Goal: Task Accomplishment & Management: Use online tool/utility

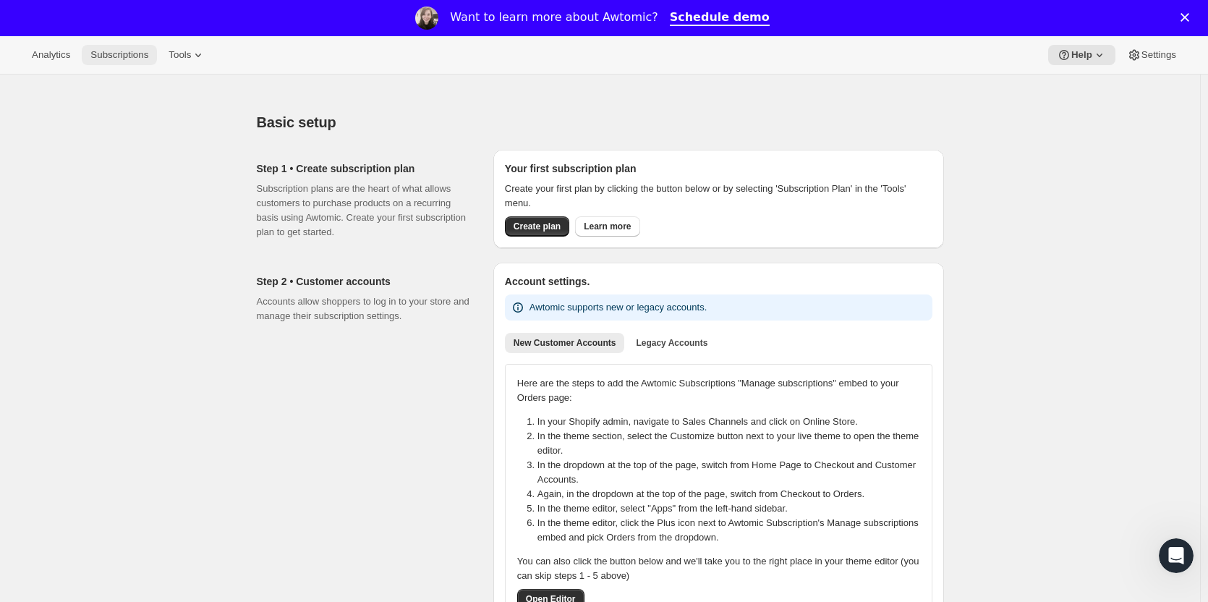
click at [122, 56] on span "Subscriptions" at bounding box center [119, 55] width 58 height 12
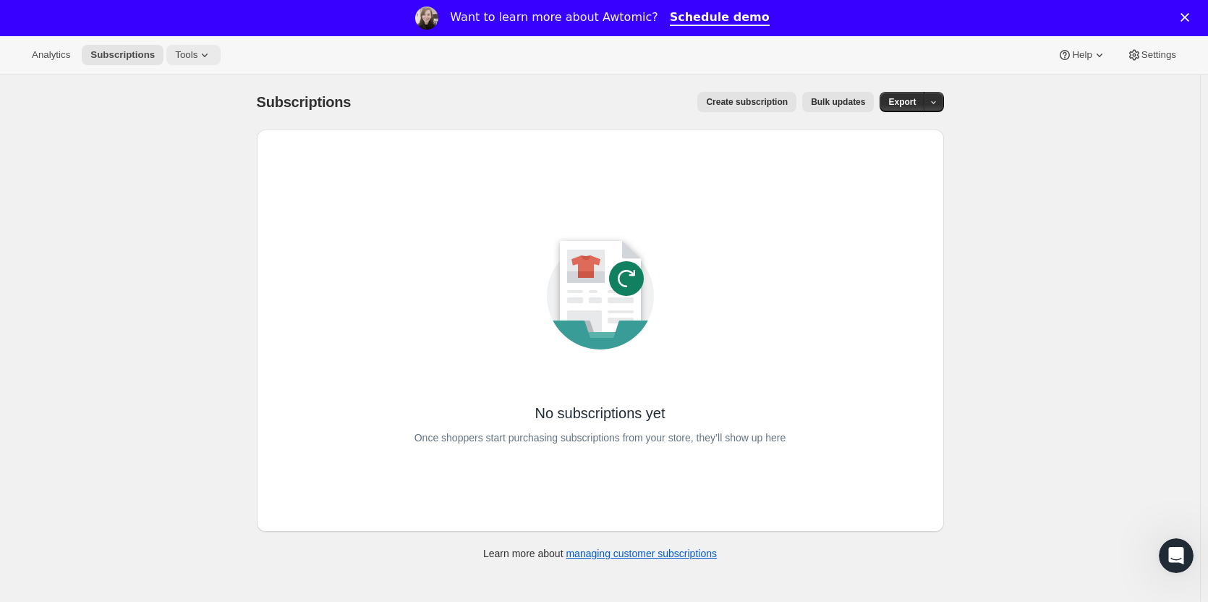
click at [198, 56] on icon at bounding box center [205, 55] width 14 height 14
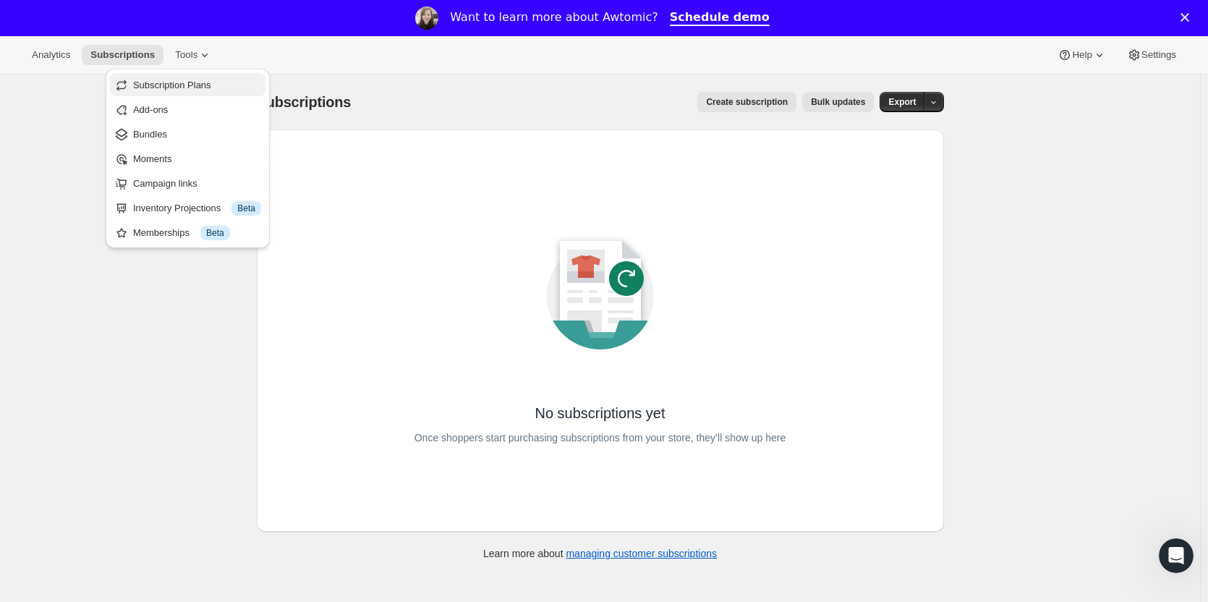
click at [184, 82] on span "Subscription Plans" at bounding box center [172, 85] width 78 height 11
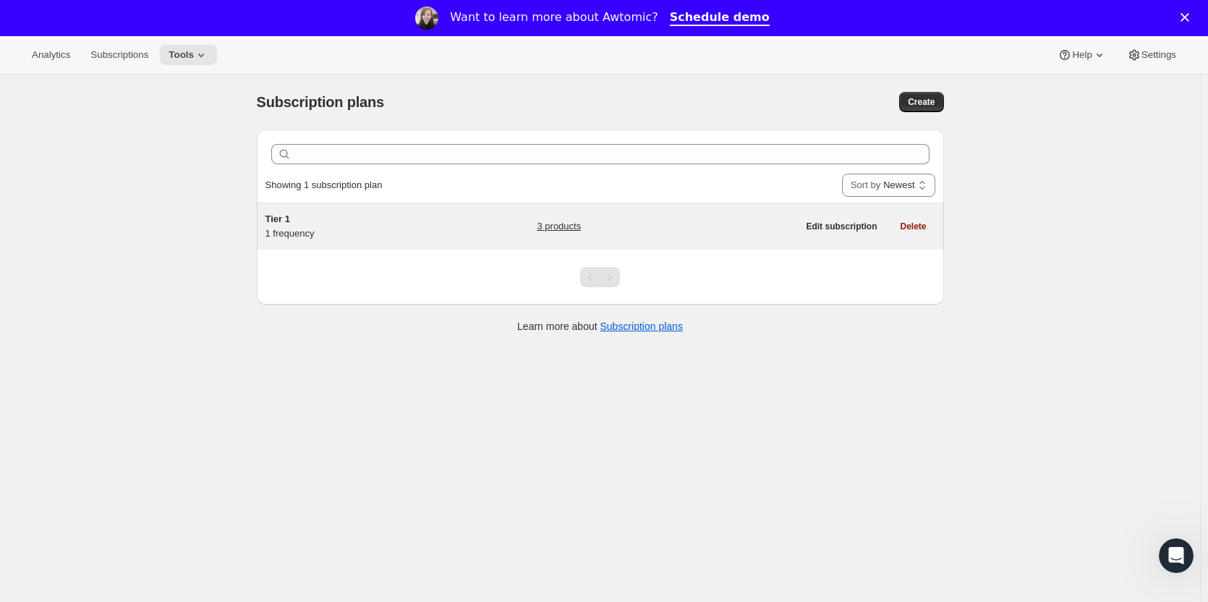
click at [290, 215] on span "Tier 1" at bounding box center [278, 218] width 25 height 11
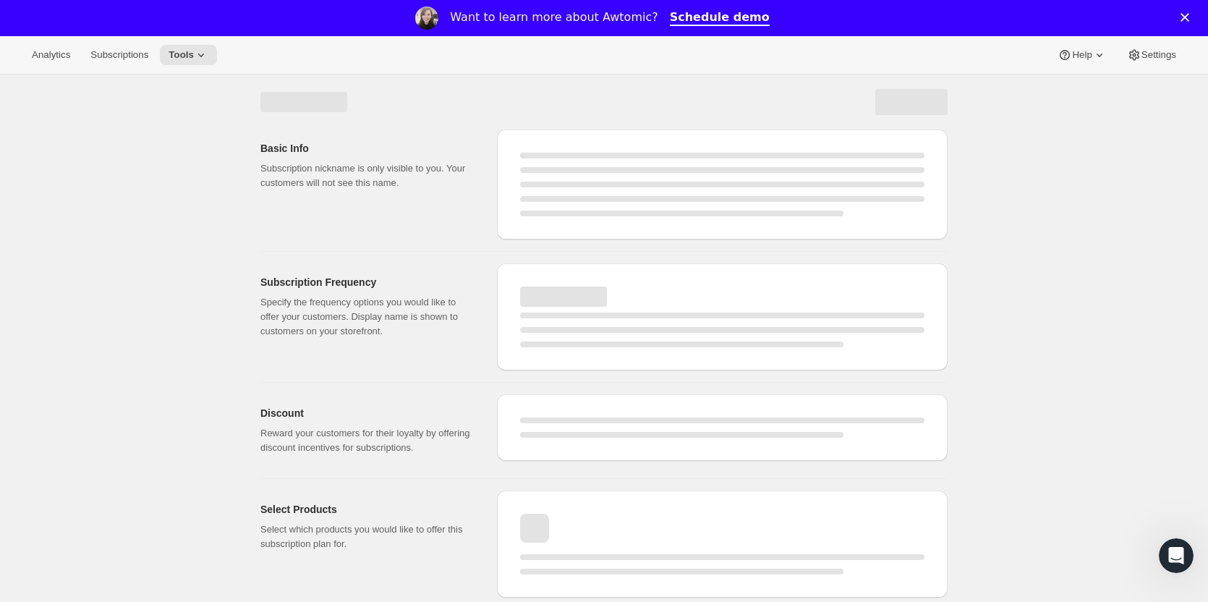
select select "WEEK"
select select "MONTH"
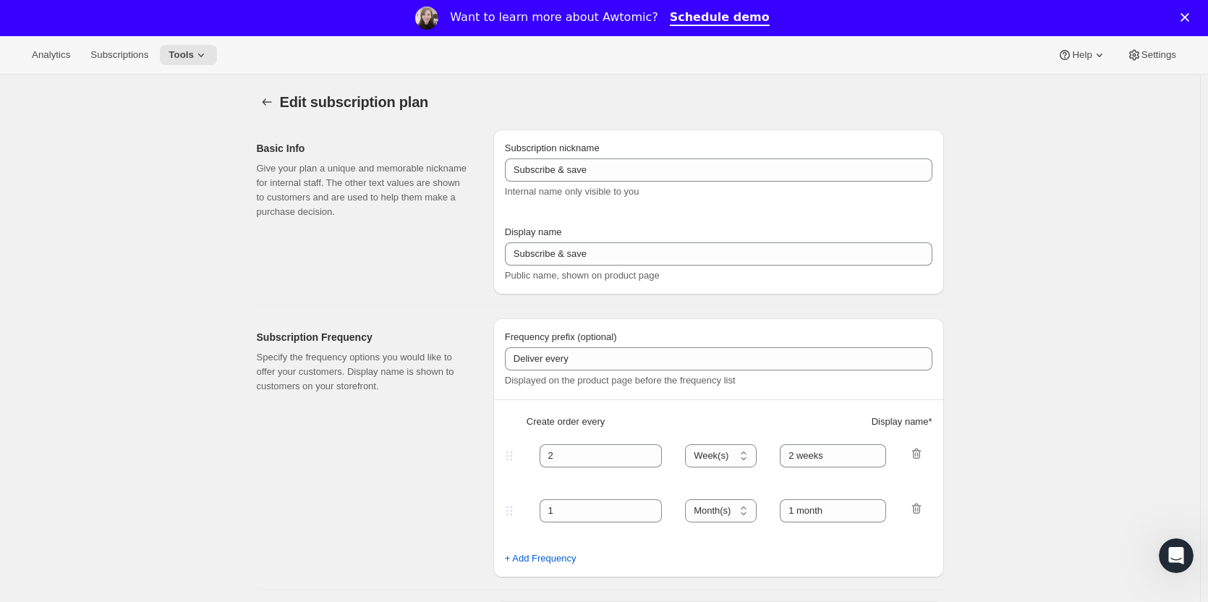
type input "Tier 1"
type input "Tier 1 - Bi-Monthly"
select select "MONTH"
type input "Bi-Monthly"
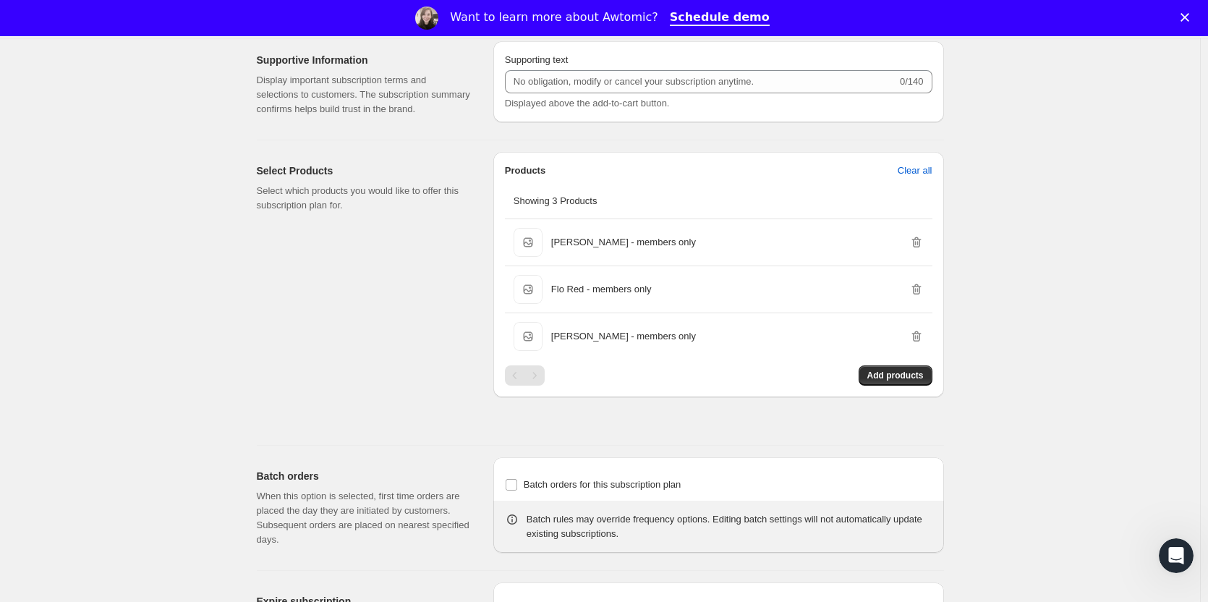
scroll to position [782, 0]
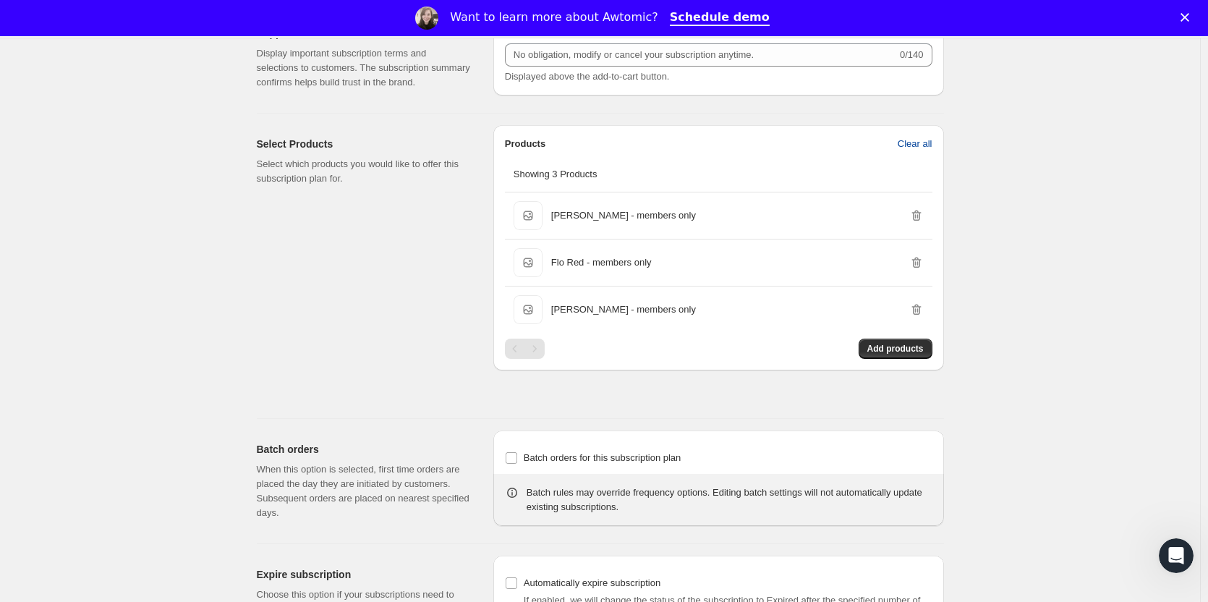
click at [920, 140] on span "Clear all" at bounding box center [915, 144] width 35 height 14
click at [915, 149] on span "Confirm clear all" at bounding box center [899, 144] width 68 height 14
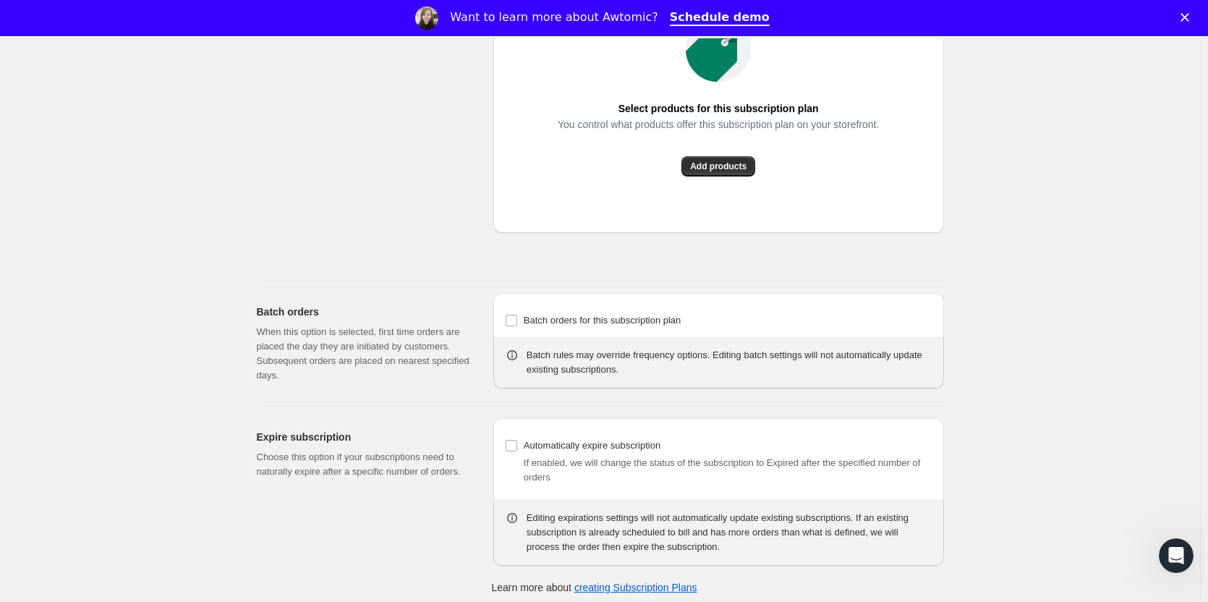
scroll to position [958, 0]
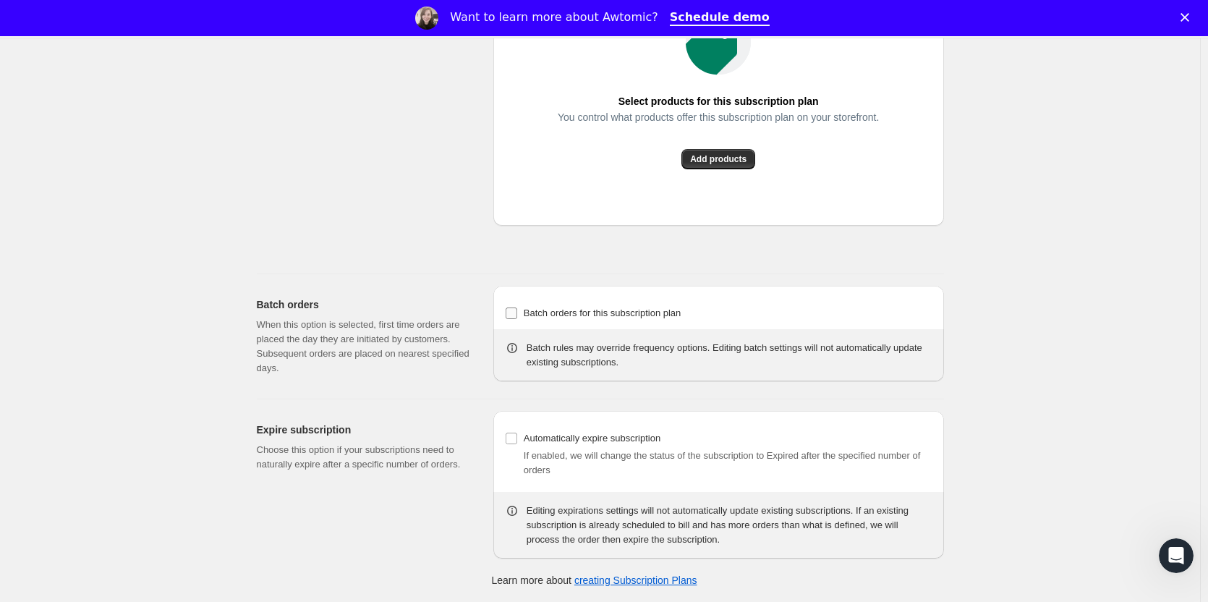
click at [516, 313] on input "Batch orders for this subscription plan" at bounding box center [512, 313] width 12 height 12
checkbox input "true"
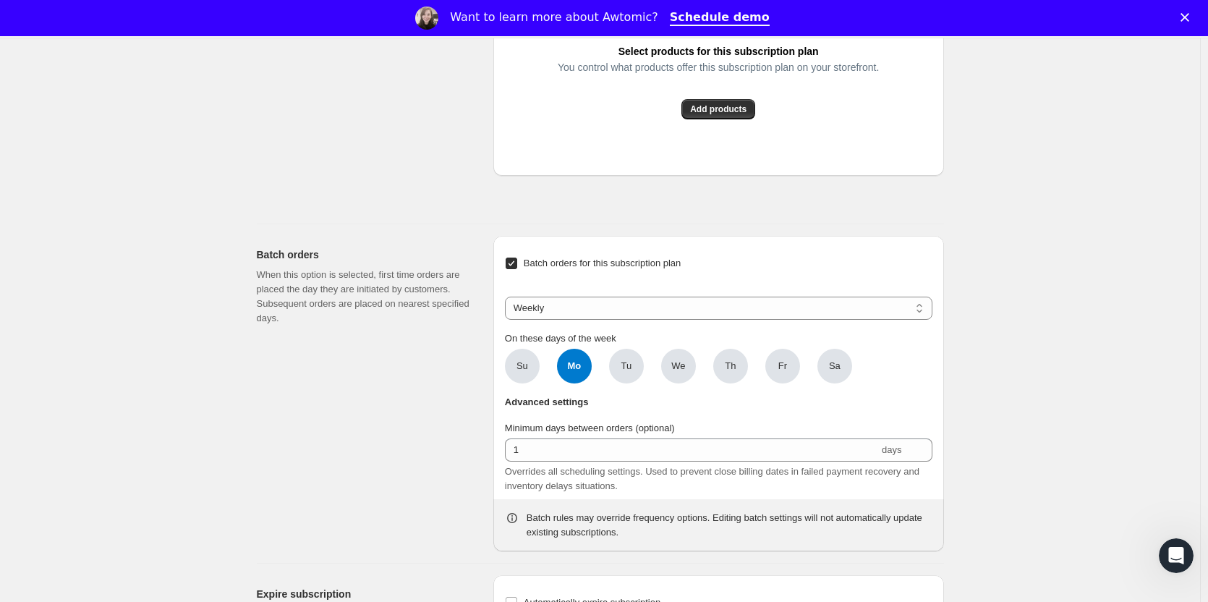
scroll to position [1030, 0]
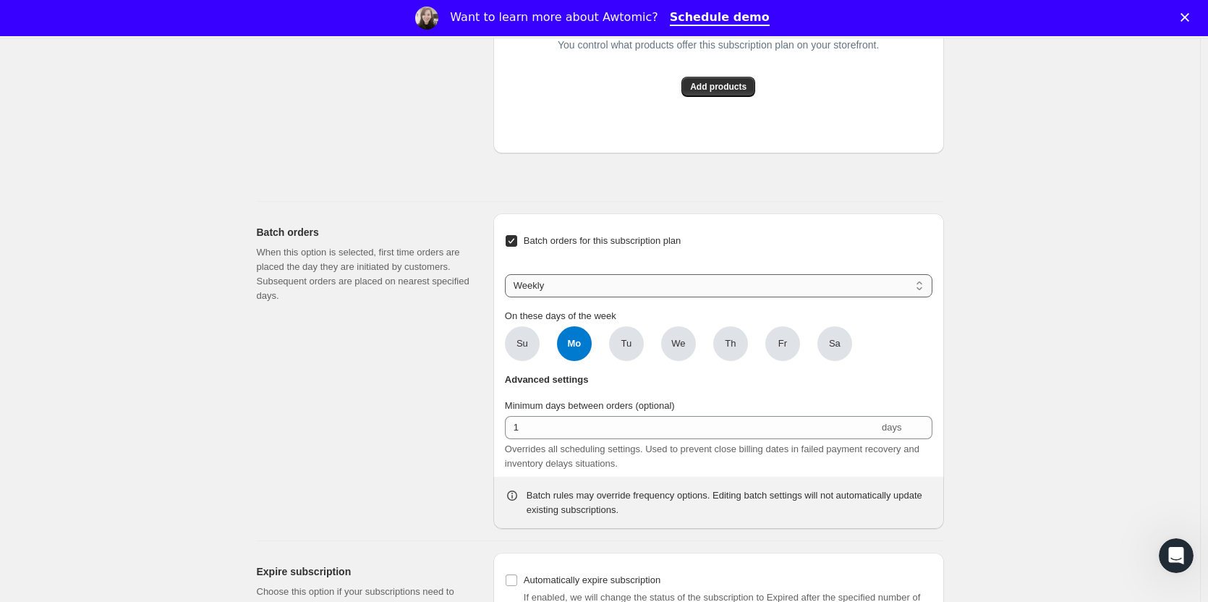
click at [586, 285] on select "Weekly Monthly Yearly" at bounding box center [719, 285] width 428 height 23
select select "YEARDAY"
click at [508, 274] on select "Weekly Monthly Yearly" at bounding box center [719, 285] width 428 height 23
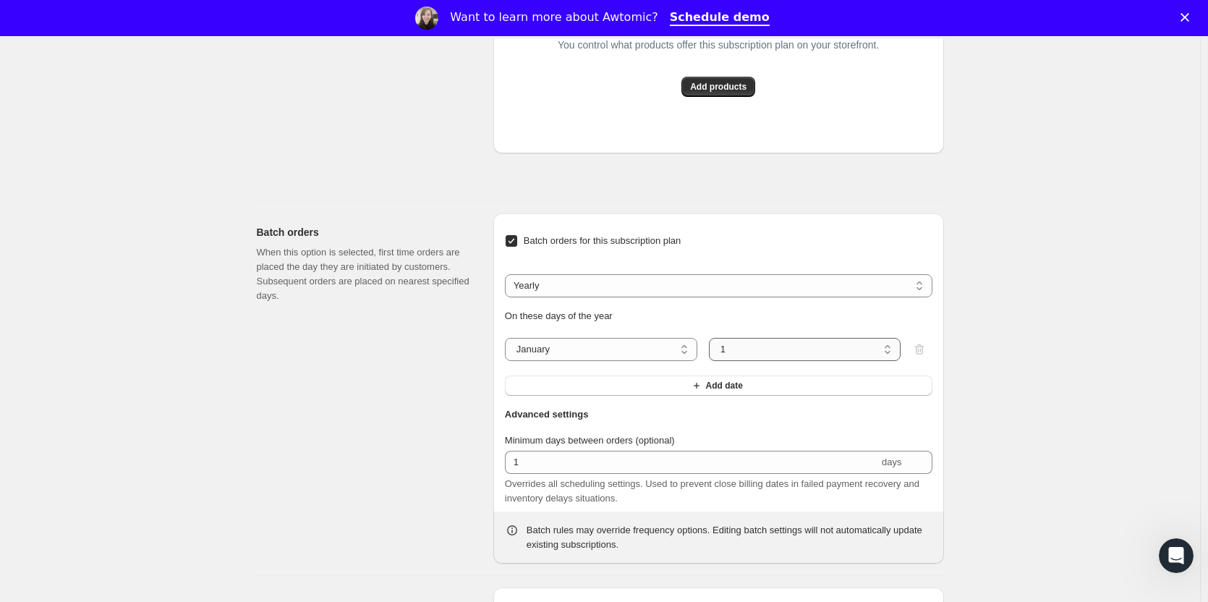
click at [750, 344] on select "1 2 3 4 5 6 7 8 9 10 11 12 13 14 15 16 17 18 19 20 21 22 23 24 25 26 27 28 29 3…" at bounding box center [805, 349] width 192 height 23
select select "15"
click at [712, 338] on select "1 2 3 4 5 6 7 8 9 10 11 12 13 14 15 16 17 18 19 20 21 22 23 24 25 26 27 28 29 3…" at bounding box center [805, 349] width 192 height 23
click at [573, 391] on button "Add date" at bounding box center [719, 385] width 428 height 20
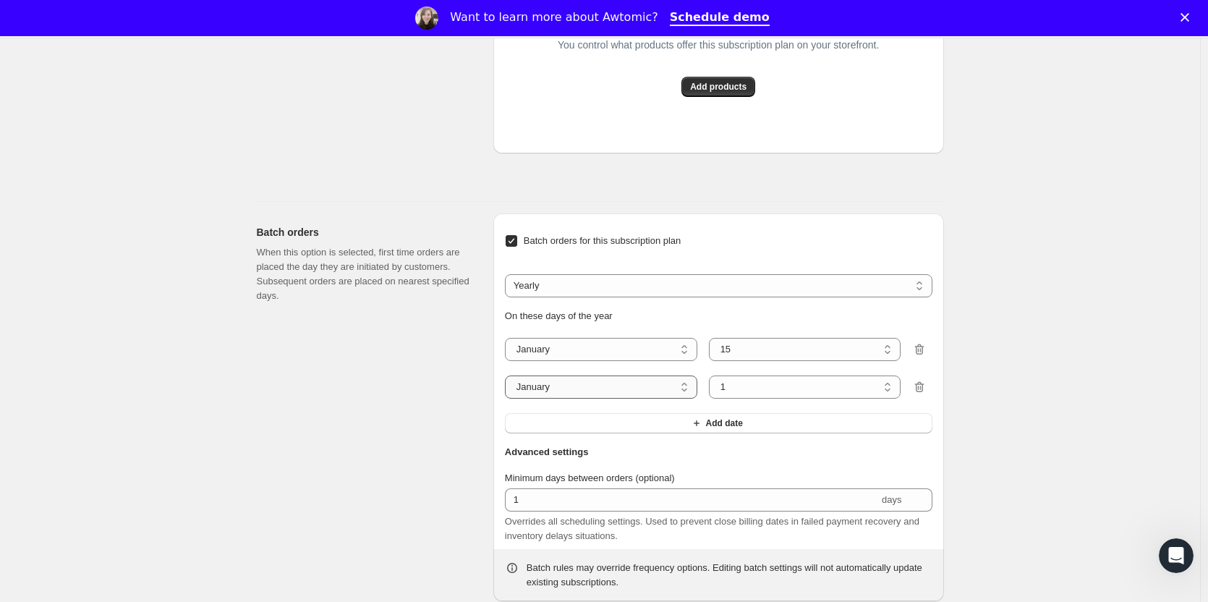
click at [573, 390] on select "January February March April May June July August September October November De…" at bounding box center [601, 386] width 192 height 23
select select "3"
click at [508, 375] on select "January February March April May June July August September October November De…" at bounding box center [601, 386] width 192 height 23
click at [783, 384] on select "1 2 3 4 5 6 7 8 9 10 11 12 13 14 15 16 17 18 19 20 21 22 23 24 25 26 27 28 29 3…" at bounding box center [805, 386] width 192 height 23
select select "15"
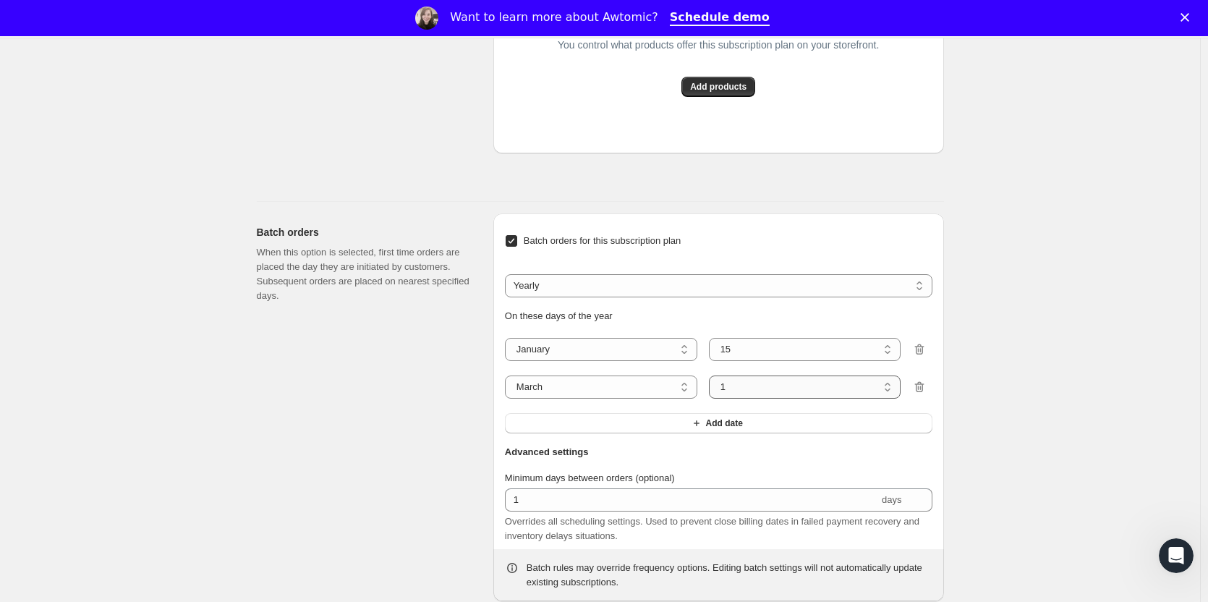
click at [712, 375] on select "1 2 3 4 5 6 7 8 9 10 11 12 13 14 15 16 17 18 19 20 21 22 23 24 25 26 27 28 29 3…" at bounding box center [805, 386] width 192 height 23
click at [585, 428] on button "Add date" at bounding box center [719, 423] width 428 height 20
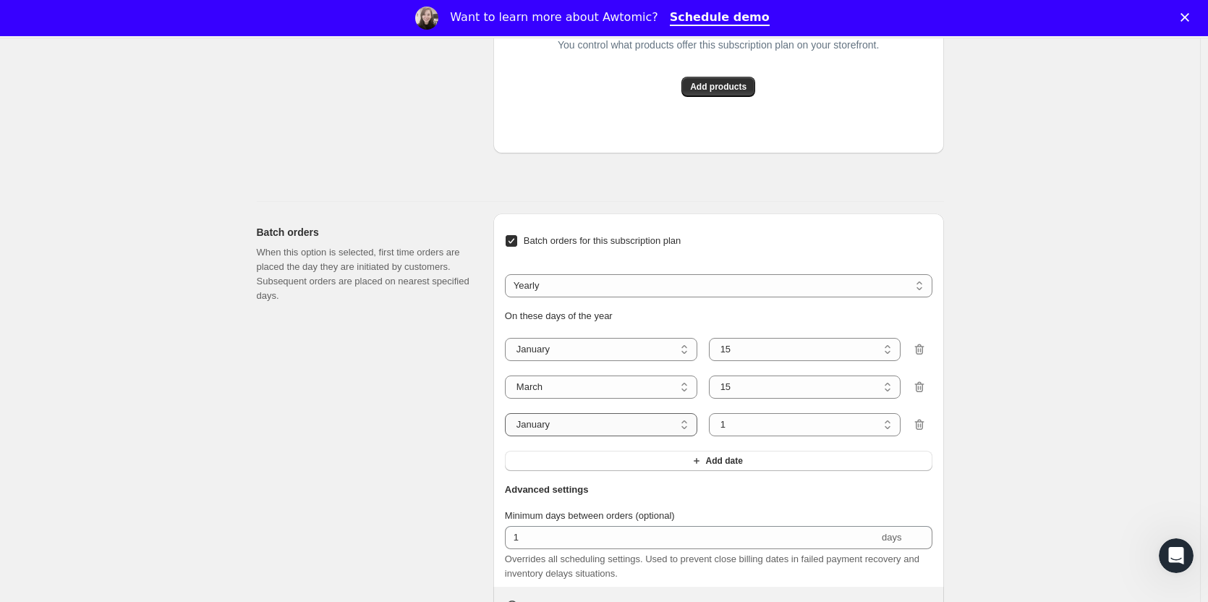
click at [585, 428] on select "January February March April May June July August September October November De…" at bounding box center [601, 424] width 192 height 23
select select "5"
click at [508, 413] on select "January February March April May June July August September October November De…" at bounding box center [601, 424] width 192 height 23
click at [771, 424] on select "1 2 3 4 5 6 7 8 9 10 11 12 13 14 15 16 17 18 19 20 21 22 23 24 25 26 27 28 29 3…" at bounding box center [805, 424] width 192 height 23
select select "15"
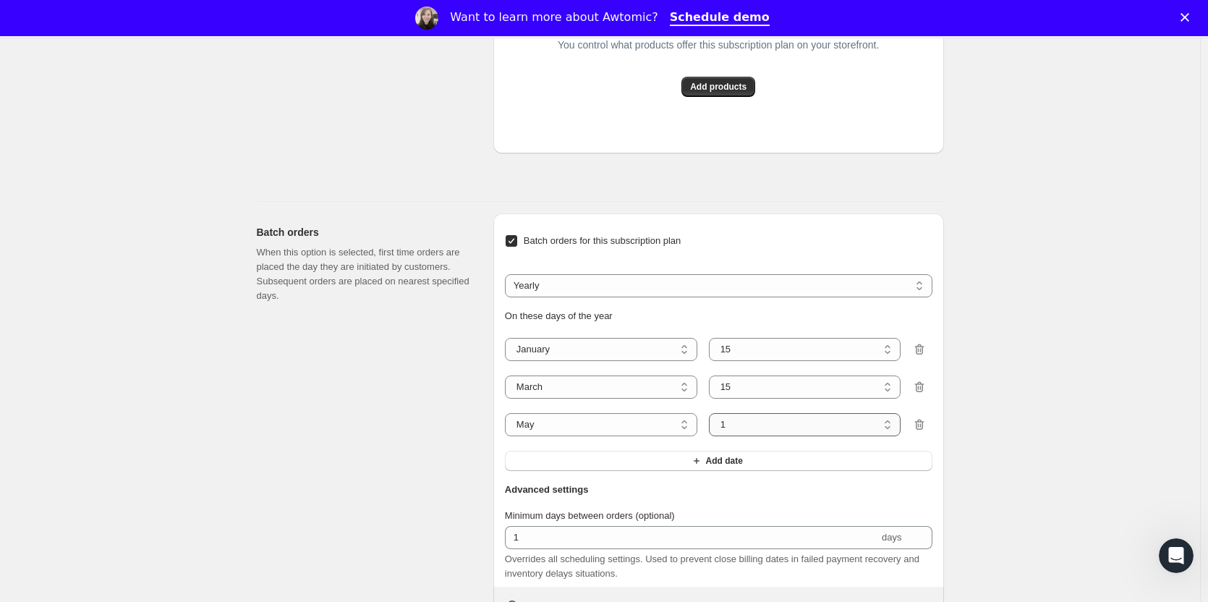
click at [712, 413] on select "1 2 3 4 5 6 7 8 9 10 11 12 13 14 15 16 17 18 19 20 21 22 23 24 25 26 27 28 29 3…" at bounding box center [805, 424] width 192 height 23
click at [547, 461] on button "Add date" at bounding box center [719, 461] width 428 height 20
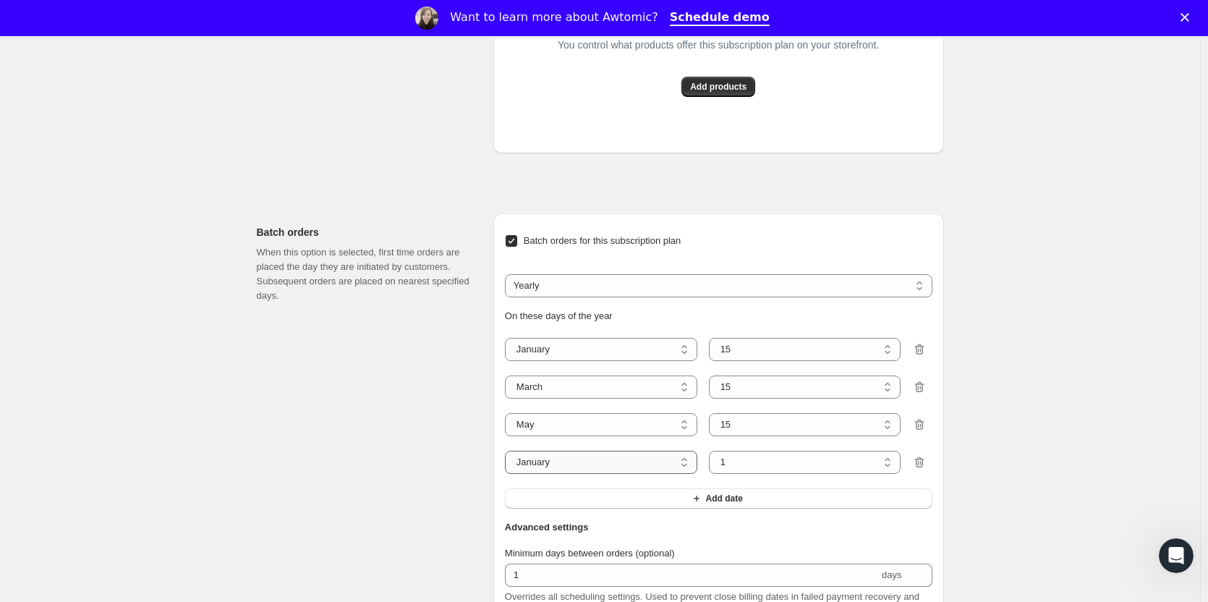
click at [564, 459] on select "January February March April May June July August September October November De…" at bounding box center [601, 462] width 192 height 23
select select "7"
click at [508, 451] on select "January February March April May June July August September October November De…" at bounding box center [601, 462] width 192 height 23
click at [786, 459] on select "1 2 3 4 5 6 7 8 9 10 11 12 13 14 15 16 17 18 19 20 21 22 23 24 25 26 27 28 29 3…" at bounding box center [805, 462] width 192 height 23
select select "15"
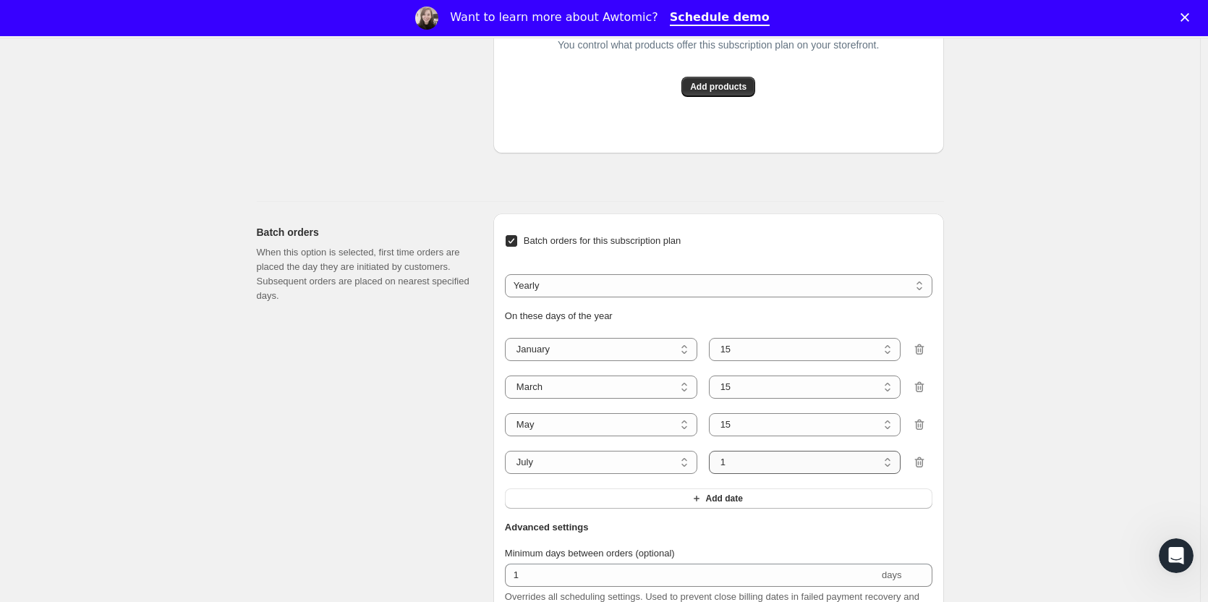
click at [712, 451] on select "1 2 3 4 5 6 7 8 9 10 11 12 13 14 15 16 17 18 19 20 21 22 23 24 25 26 27 28 29 3…" at bounding box center [805, 462] width 192 height 23
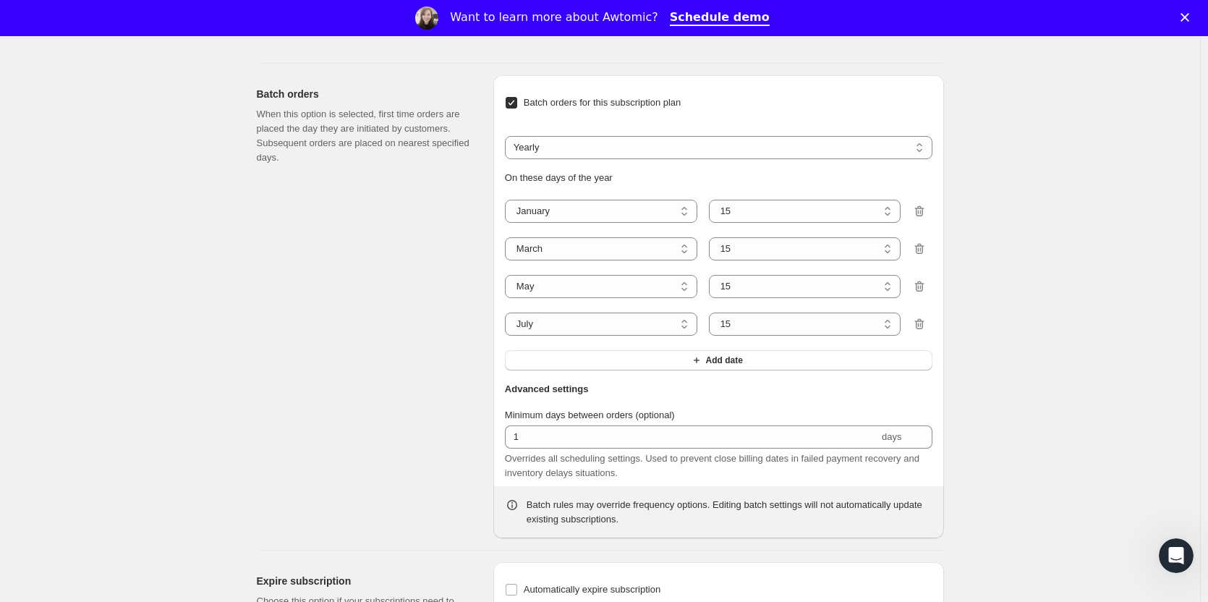
scroll to position [1175, 0]
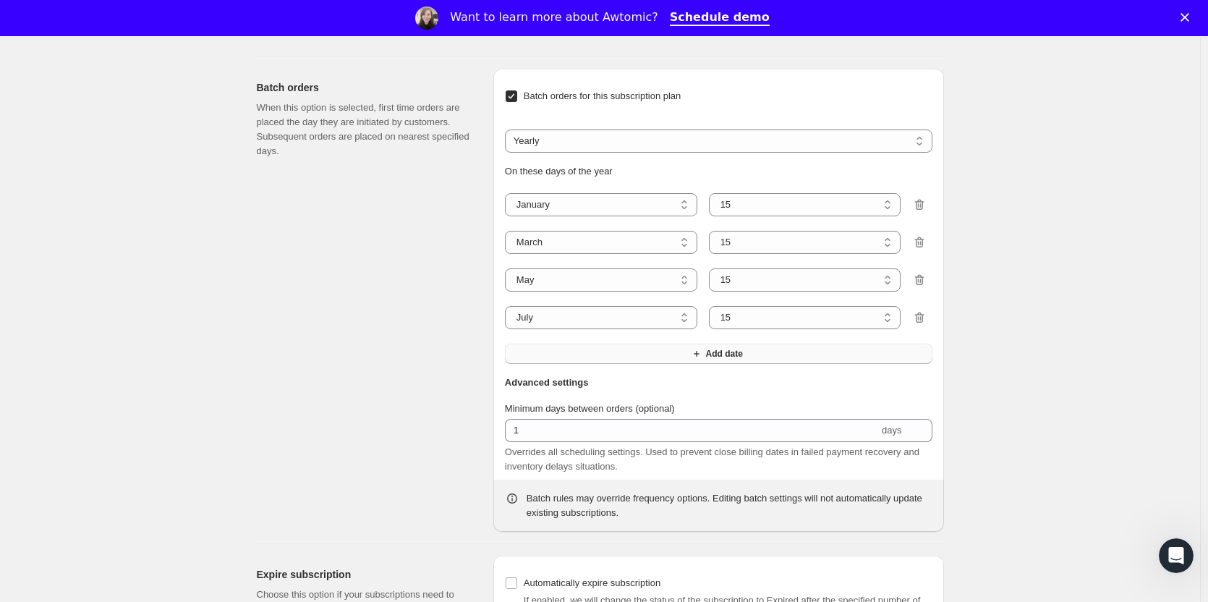
click at [558, 354] on button "Add date" at bounding box center [719, 354] width 428 height 20
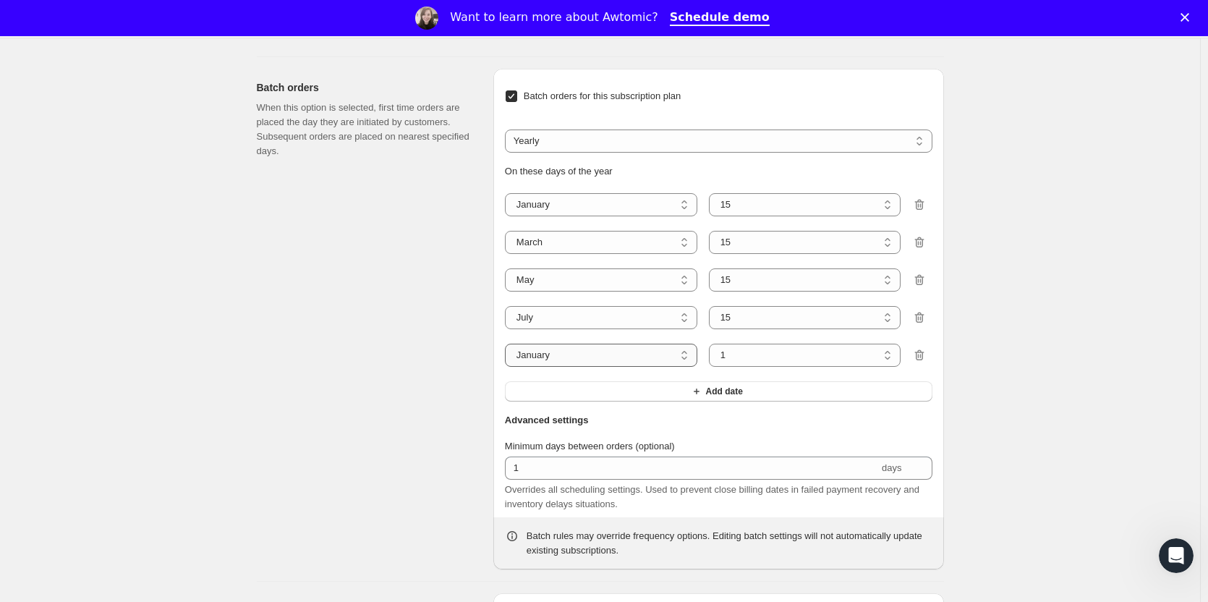
click at [558, 353] on select "January February March April May June July August September October November De…" at bounding box center [601, 355] width 192 height 23
select select "9"
click at [508, 344] on select "January February March April May June July August September October November De…" at bounding box center [601, 355] width 192 height 23
click at [760, 355] on select "1 2 3 4 5 6 7 8 9 10 11 12 13 14 15 16 17 18 19 20 21 22 23 24 25 26 27 28 29 30" at bounding box center [805, 355] width 192 height 23
select select "15"
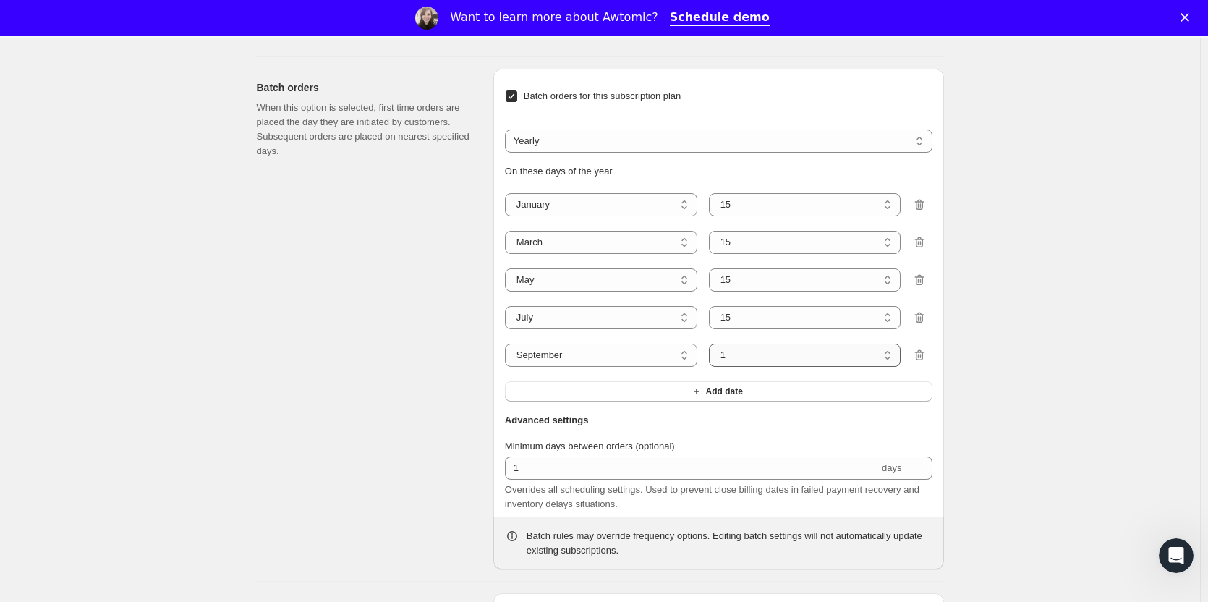
click at [712, 344] on select "1 2 3 4 5 6 7 8 9 10 11 12 13 14 15 16 17 18 19 20 21 22 23 24 25 26 27 28 29 30" at bounding box center [805, 355] width 192 height 23
click at [669, 389] on button "Add date" at bounding box center [719, 391] width 428 height 20
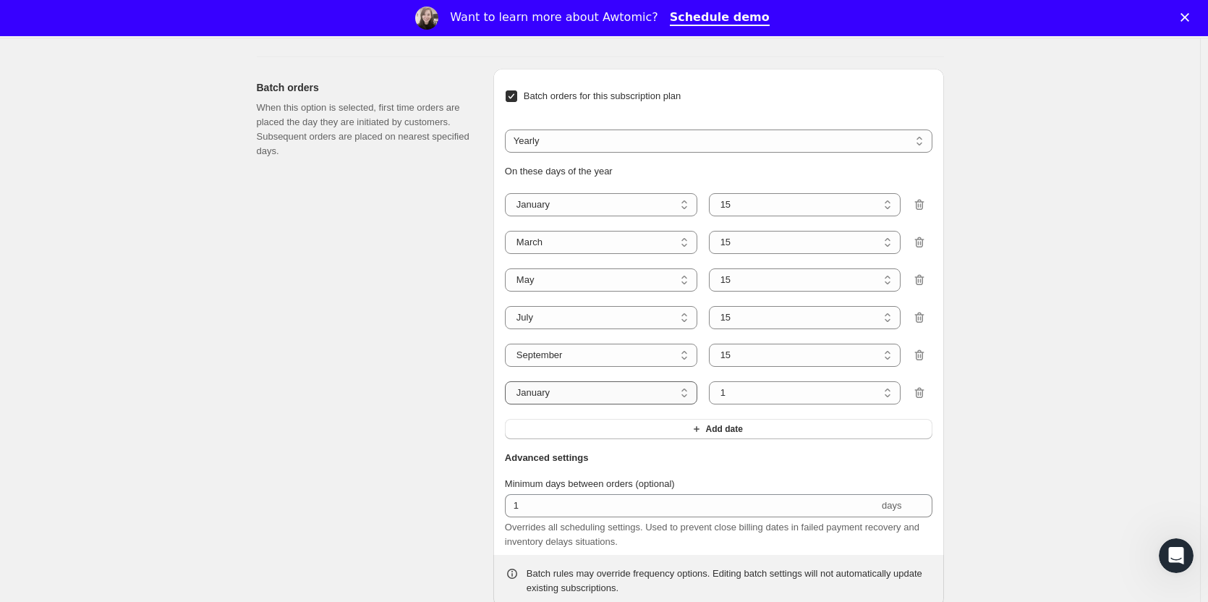
click at [567, 394] on select "January February March April May June July August September October November De…" at bounding box center [601, 392] width 192 height 23
select select "11"
click at [508, 381] on select "January February March April May June July August September October November De…" at bounding box center [601, 392] width 192 height 23
click at [755, 396] on select "1 2 3 4 5 6 7 8 9 10 11 12 13 14 15 16 17 18 19 20 21 22 23 24 25 26 27 28 29 30" at bounding box center [805, 392] width 192 height 23
select select "15"
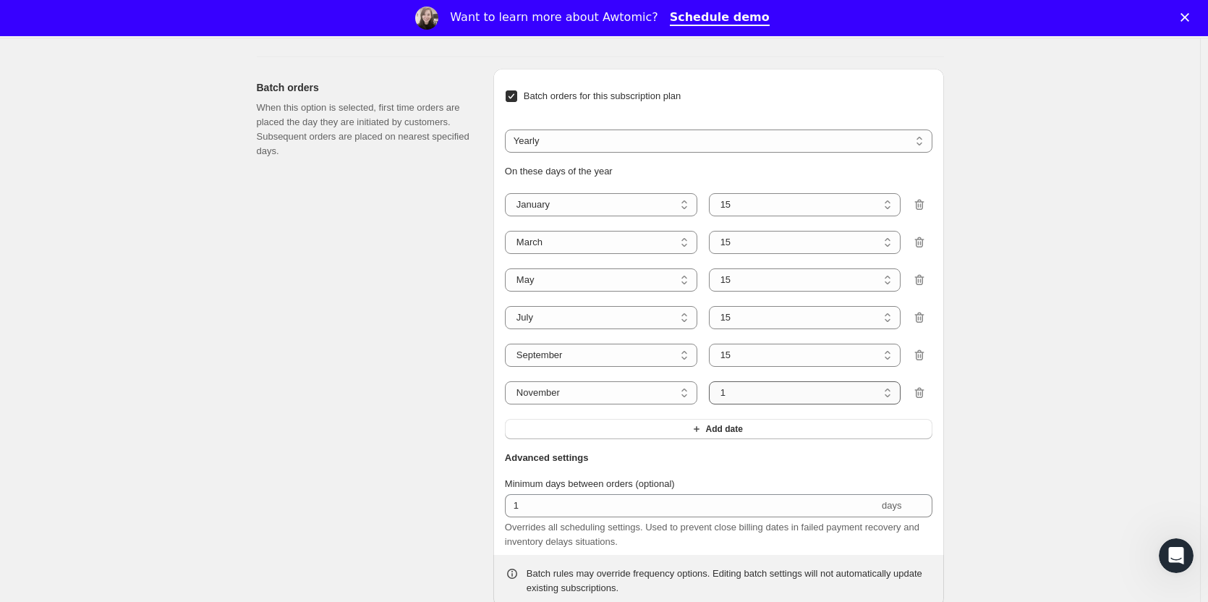
click at [712, 381] on select "1 2 3 4 5 6 7 8 9 10 11 12 13 14 15 16 17 18 19 20 21 22 23 24 25 26 27 28 29 30" at bounding box center [805, 392] width 192 height 23
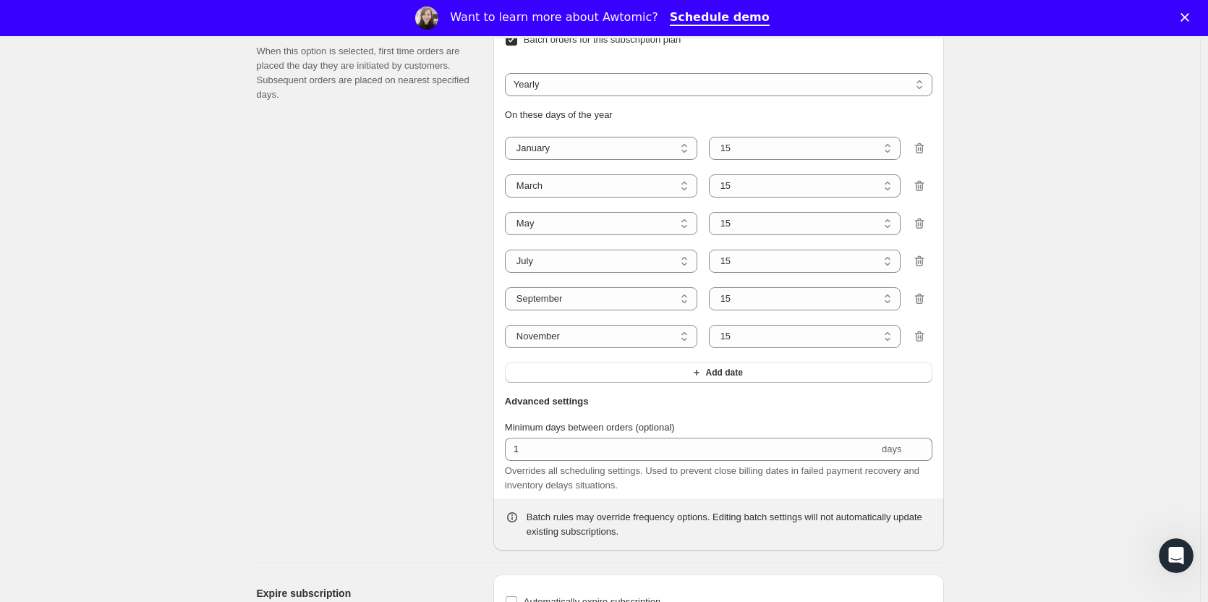
scroll to position [1395, 0]
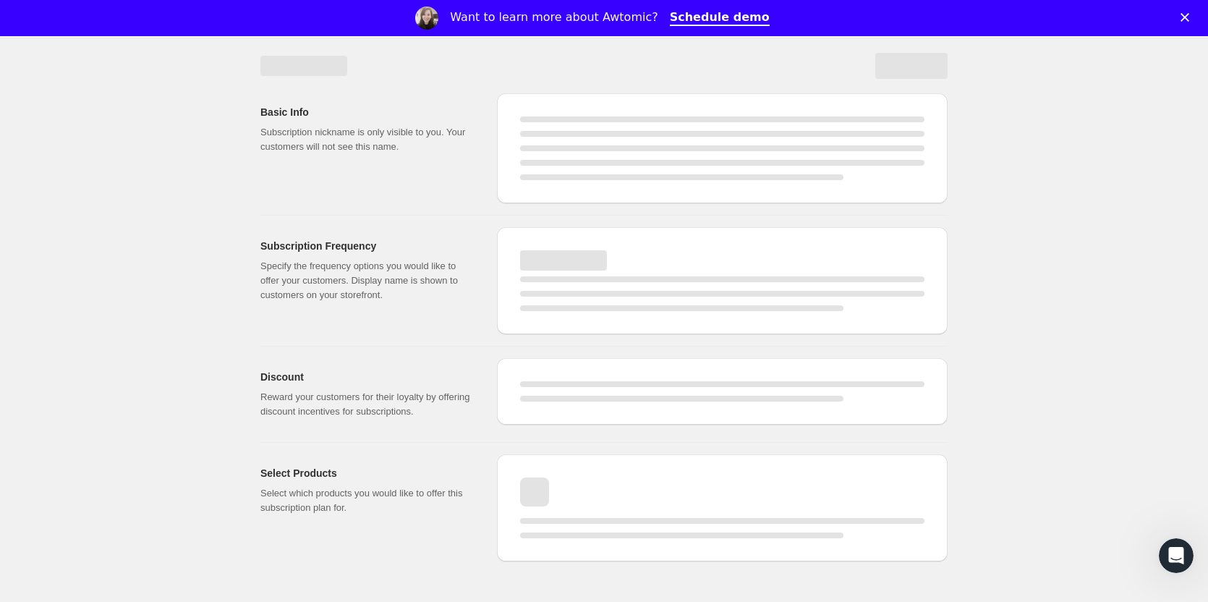
select select "MONTH"
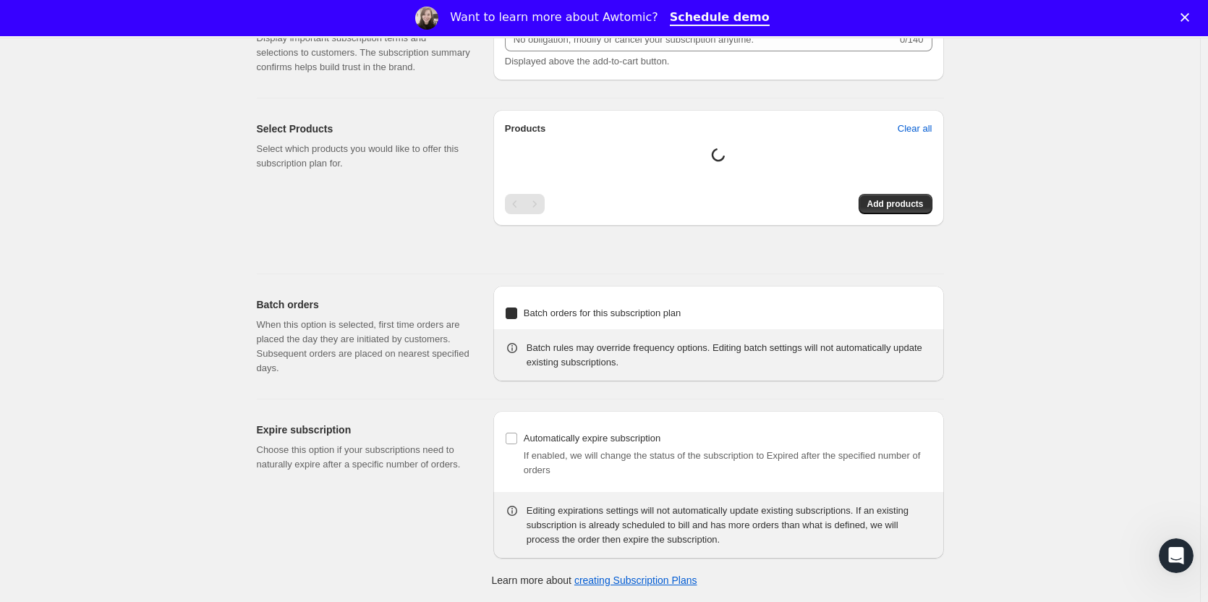
select select "YEARDAY"
select select "15"
select select "3"
select select "15"
select select "5"
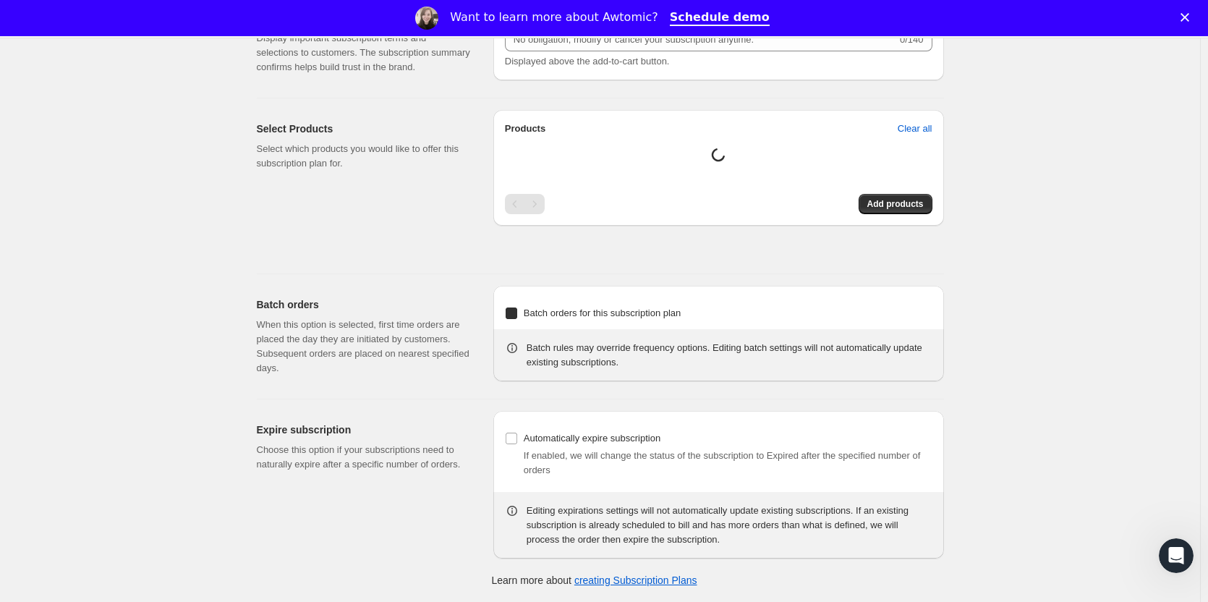
select select "15"
select select "7"
select select "15"
select select "9"
select select "15"
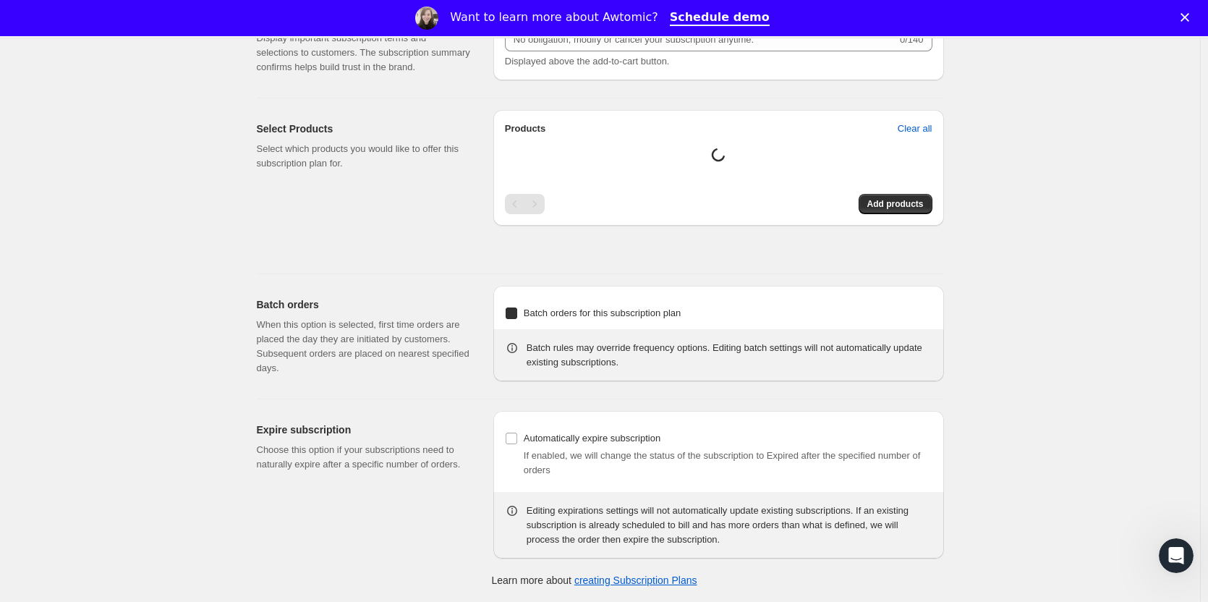
select select "11"
select select "15"
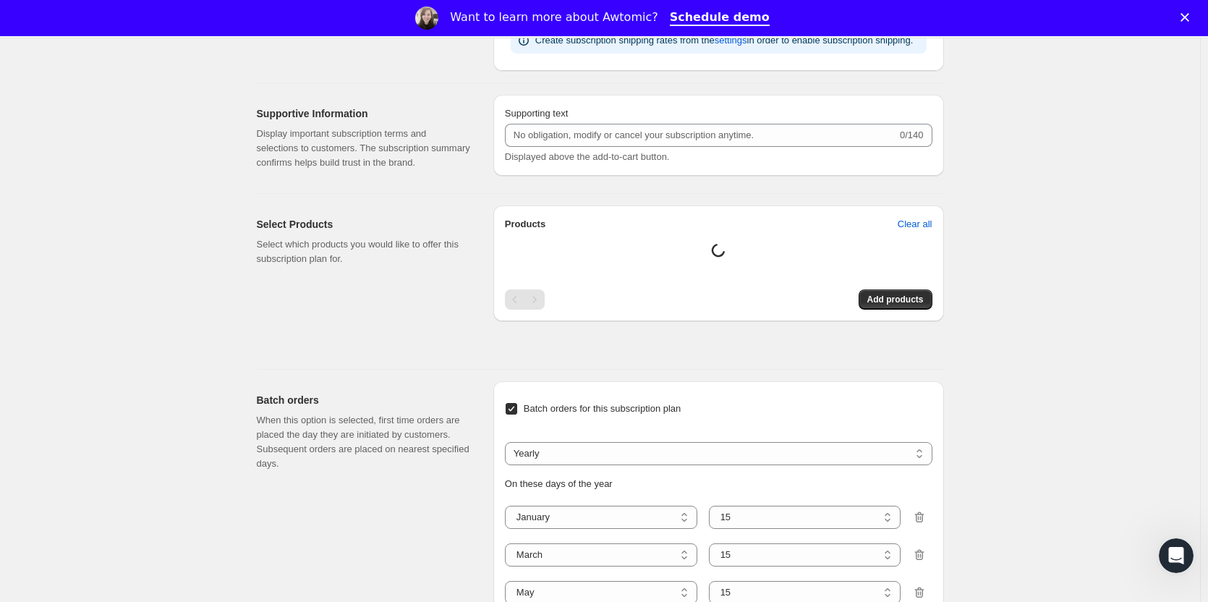
checkbox input "true"
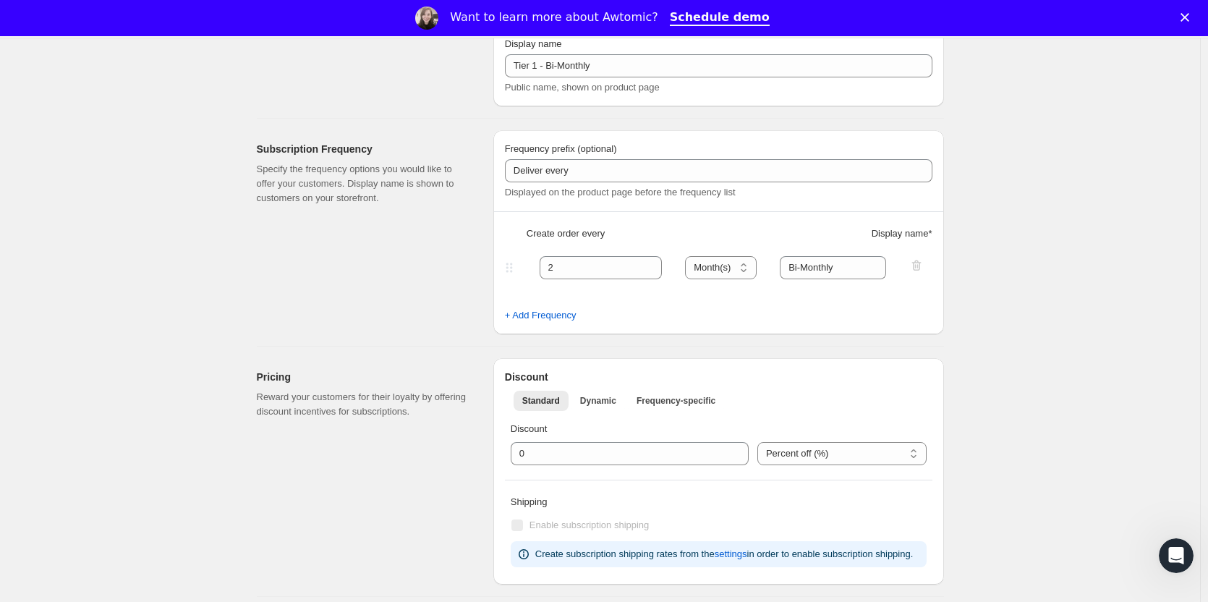
scroll to position [0, 0]
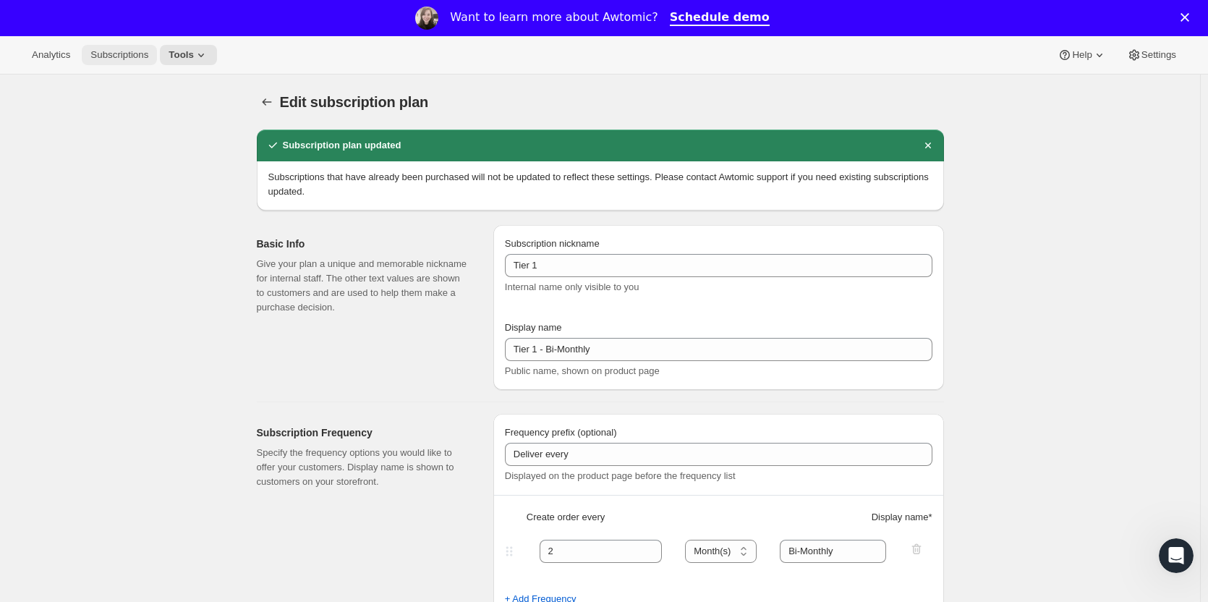
click at [111, 52] on span "Subscriptions" at bounding box center [119, 55] width 58 height 12
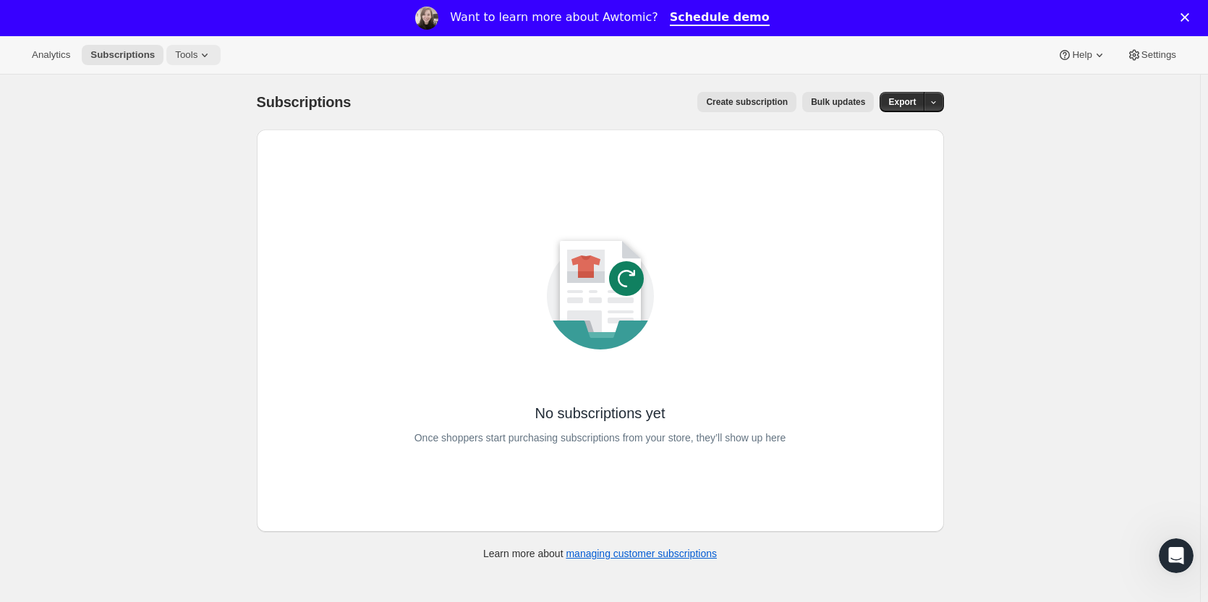
click at [198, 56] on icon at bounding box center [205, 55] width 14 height 14
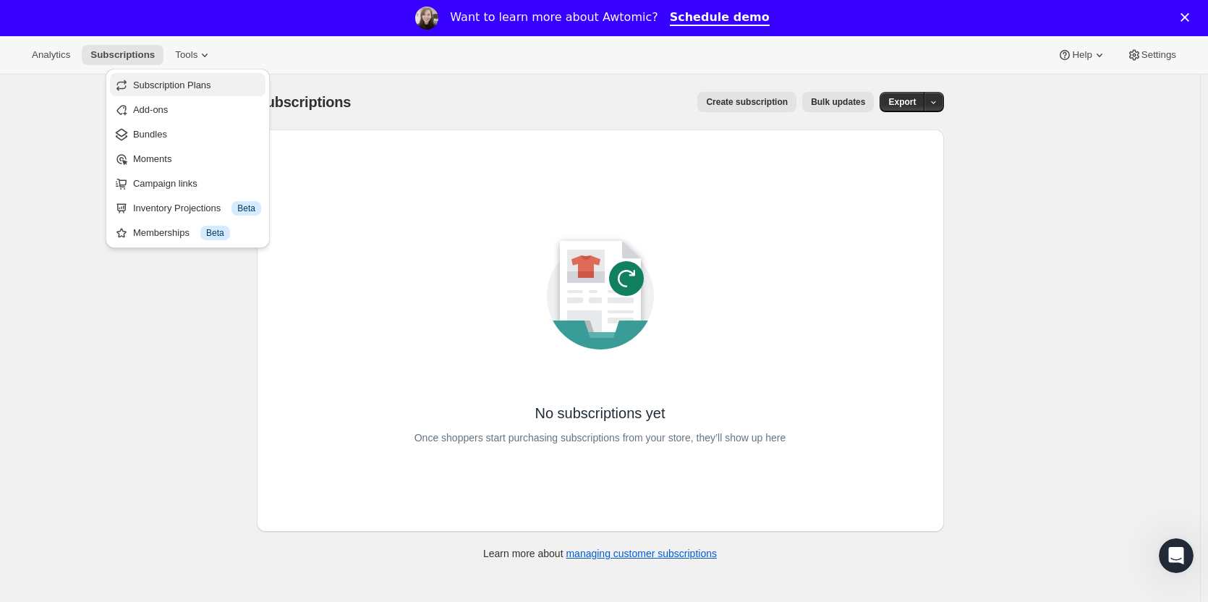
click at [177, 87] on span "Subscription Plans" at bounding box center [172, 85] width 78 height 11
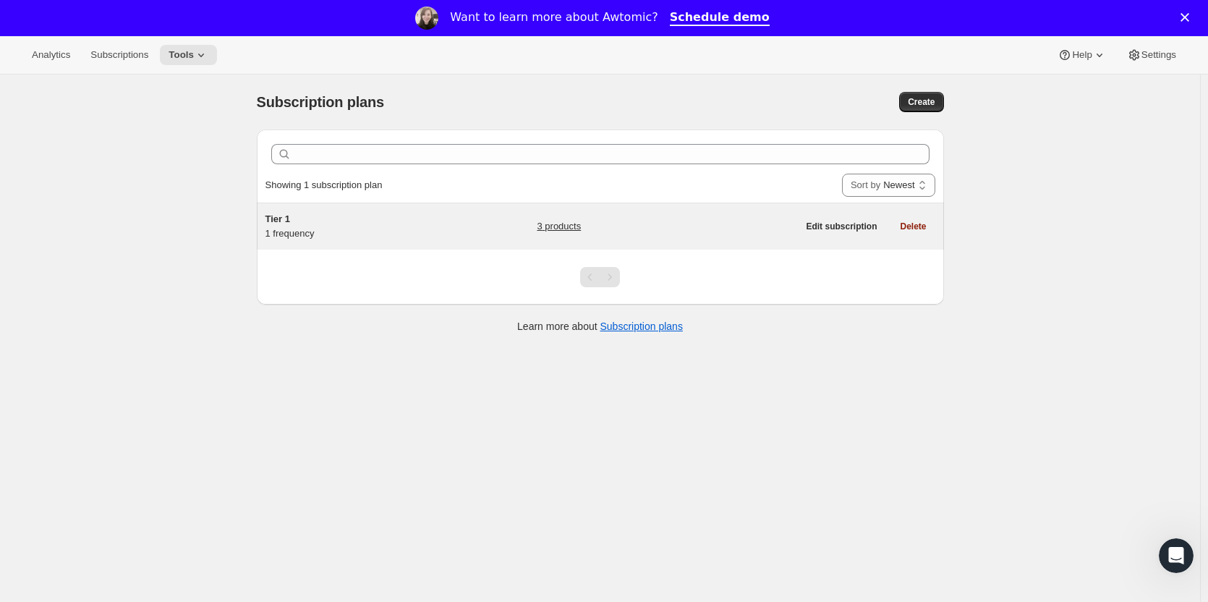
click at [573, 224] on link "3 products" at bounding box center [559, 226] width 44 height 14
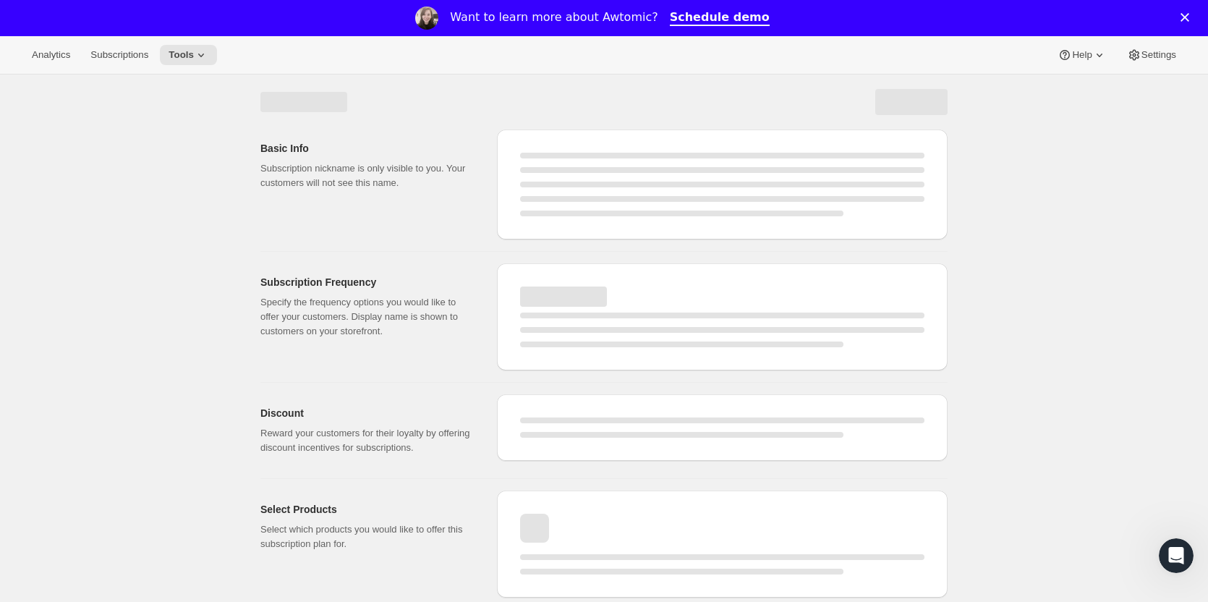
select select "WEEK"
select select "MONTH"
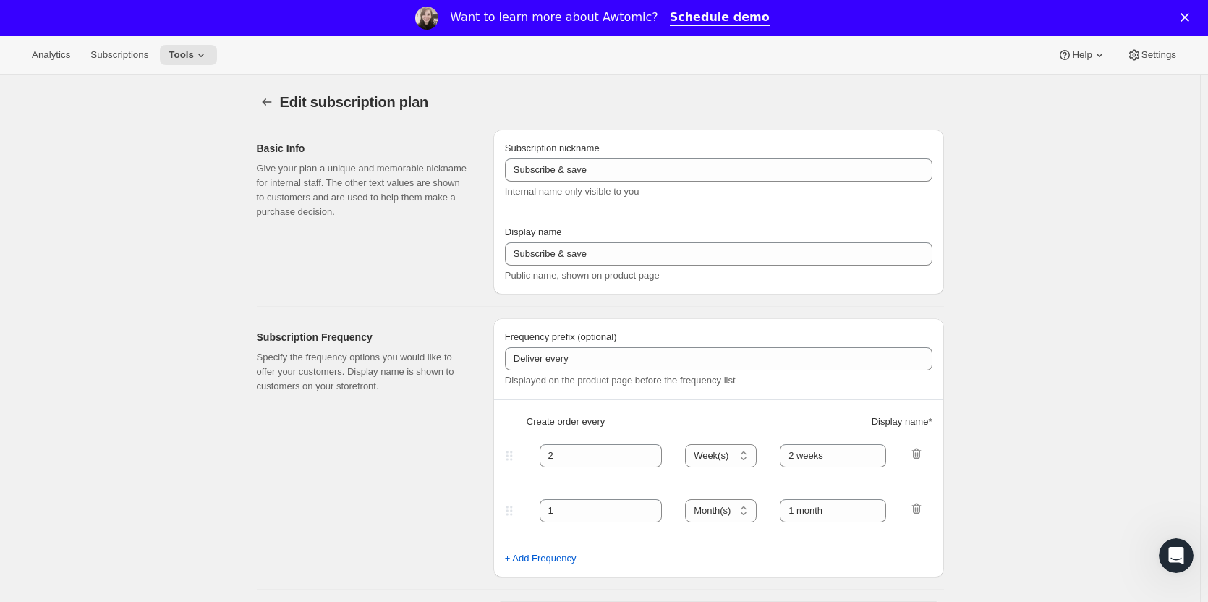
type input "Tier 1"
type input "Tier 1 - Bi-Monthly"
select select "MONTH"
type input "Bi-Monthly"
checkbox input "true"
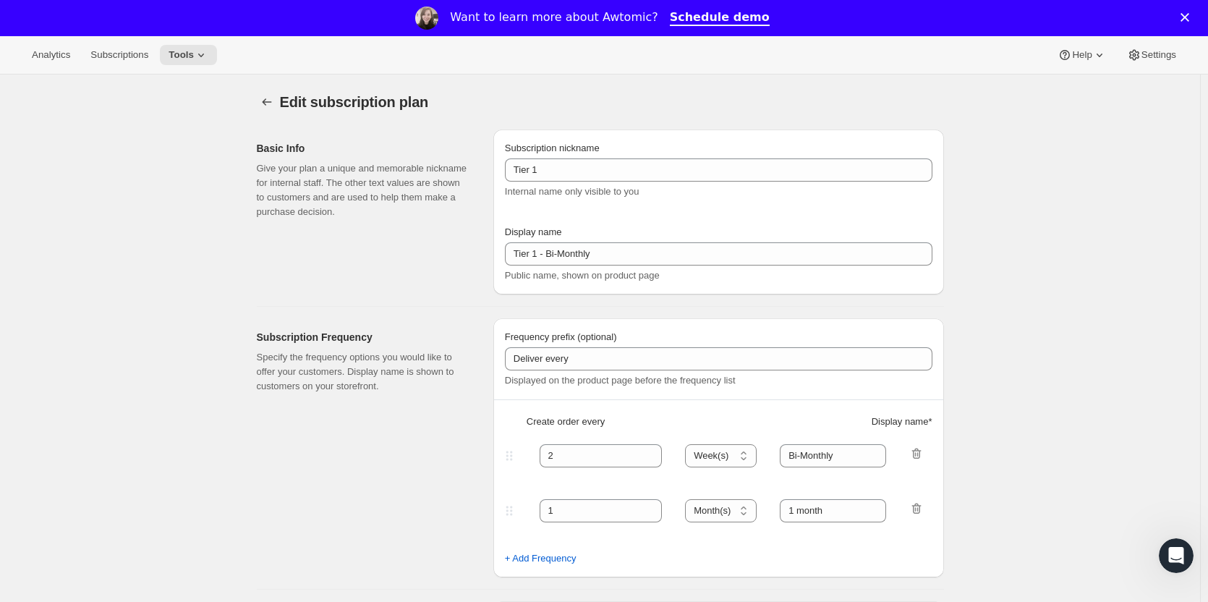
select select "YEARDAY"
select select "15"
select select "3"
select select "15"
select select "5"
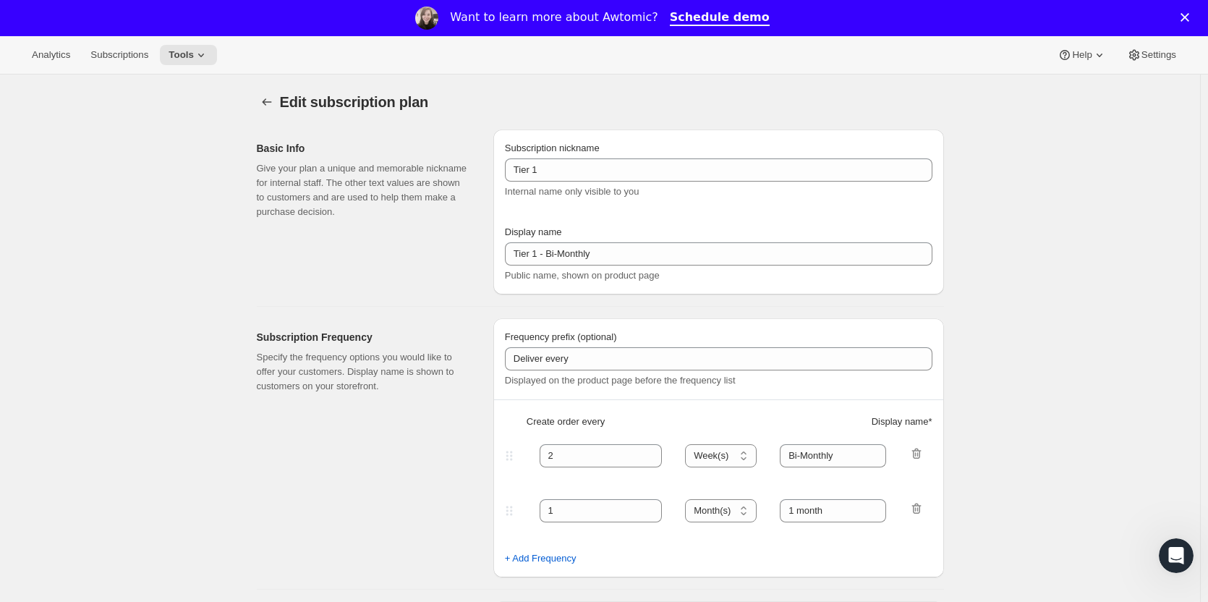
select select "15"
select select "7"
select select "15"
select select "9"
select select "15"
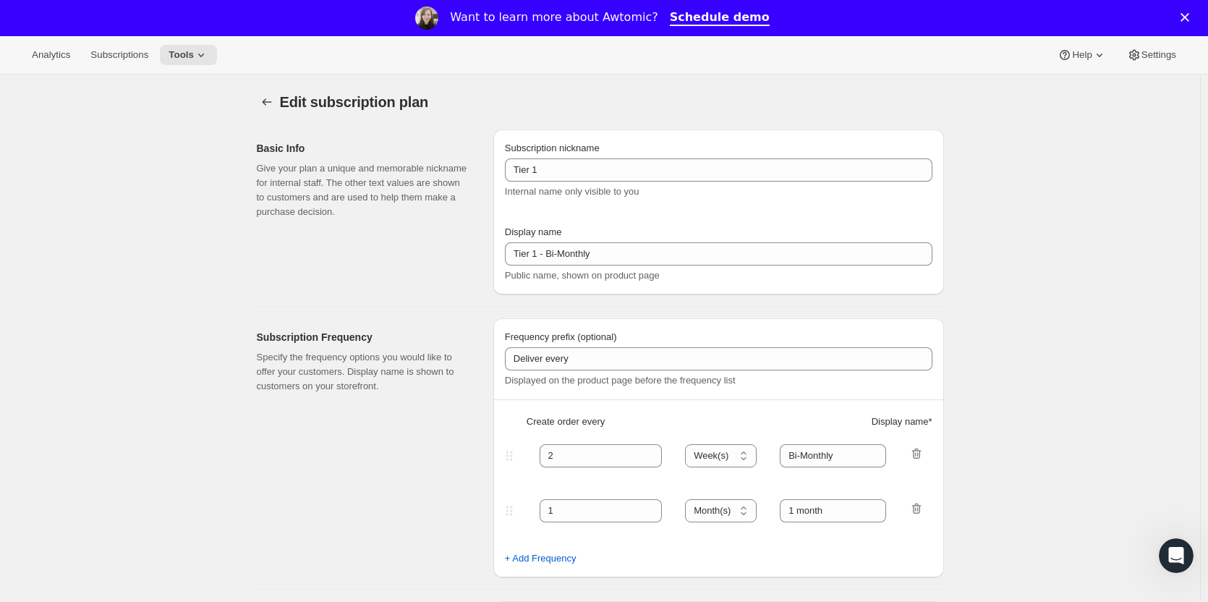
select select "11"
select select "15"
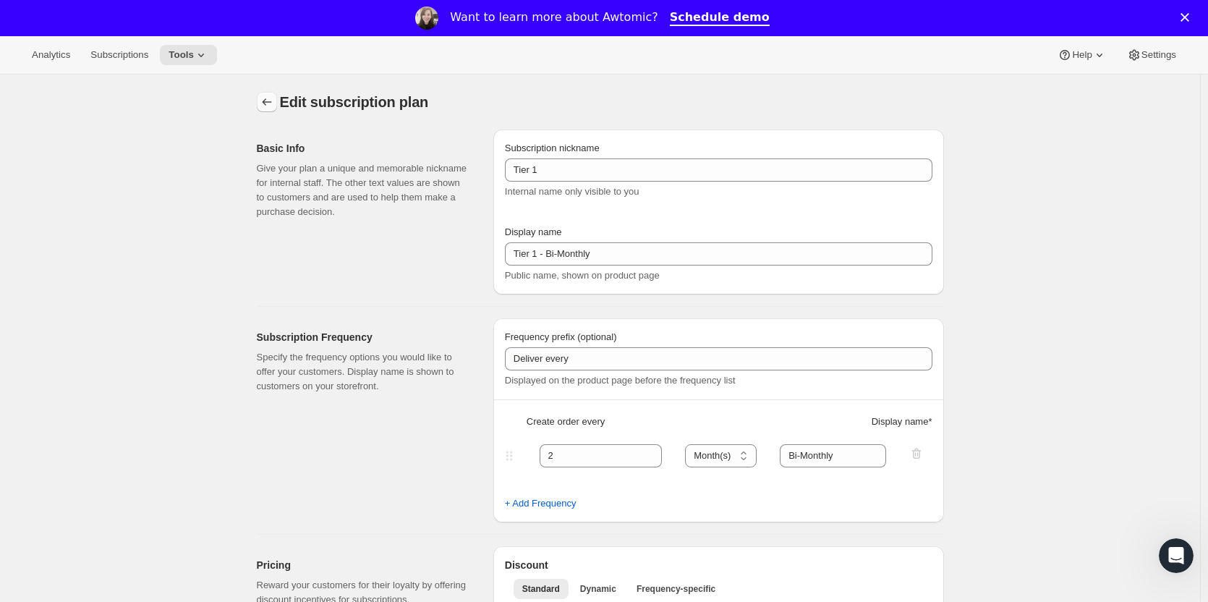
click at [266, 103] on icon "Subscription plans" at bounding box center [267, 102] width 14 height 14
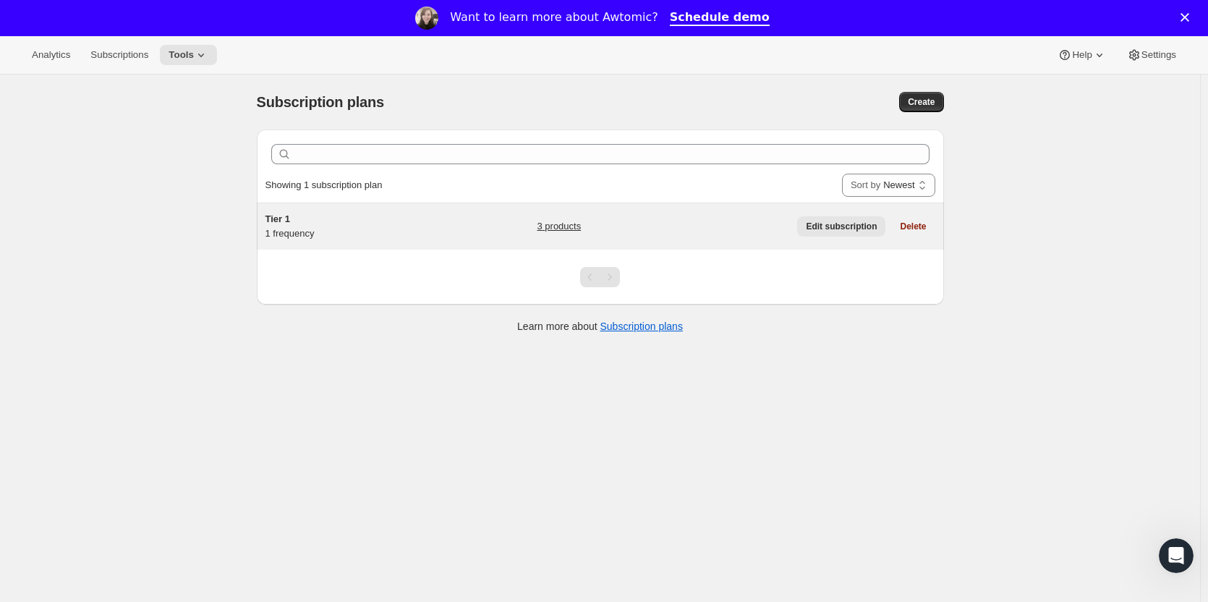
click at [822, 221] on span "Edit subscription" at bounding box center [841, 227] width 71 height 12
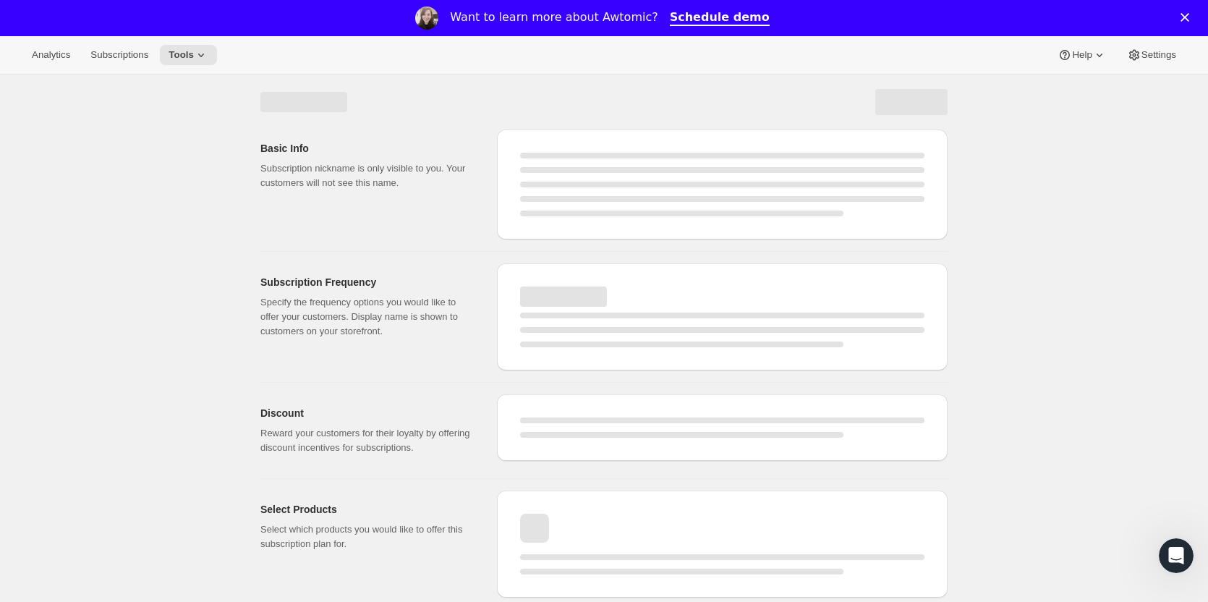
select select "WEEK"
select select "MONTH"
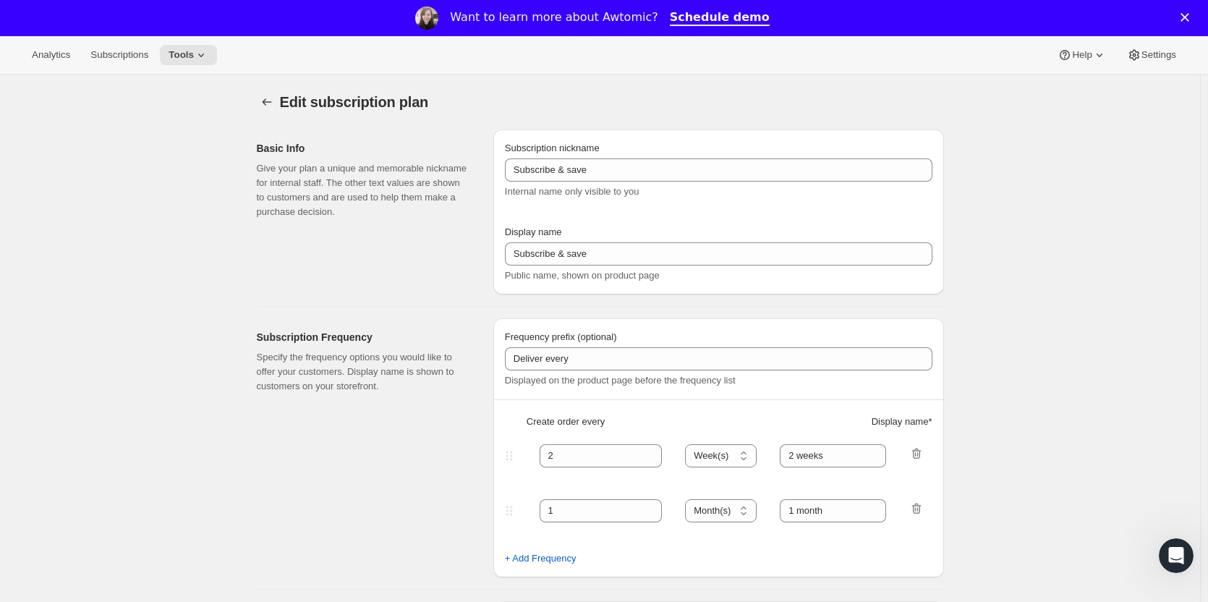
type input "Tier 1"
type input "Tier 1 - Bi-Monthly"
select select "MONTH"
type input "Bi-Monthly"
checkbox input "true"
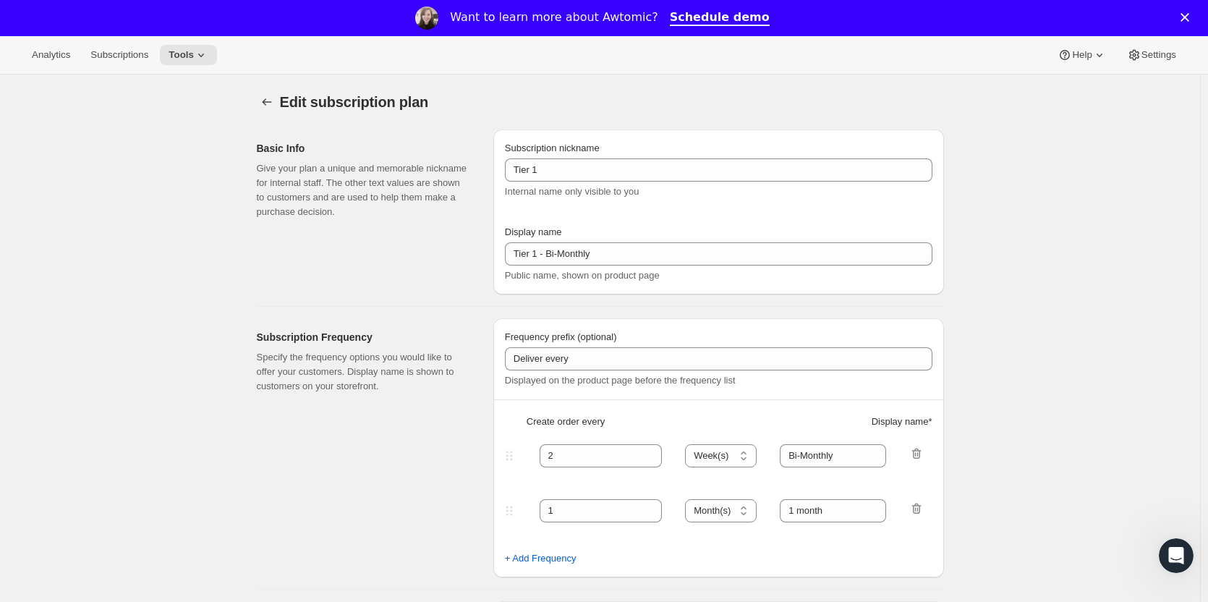
select select "YEARDAY"
select select "15"
select select "3"
select select "15"
select select "5"
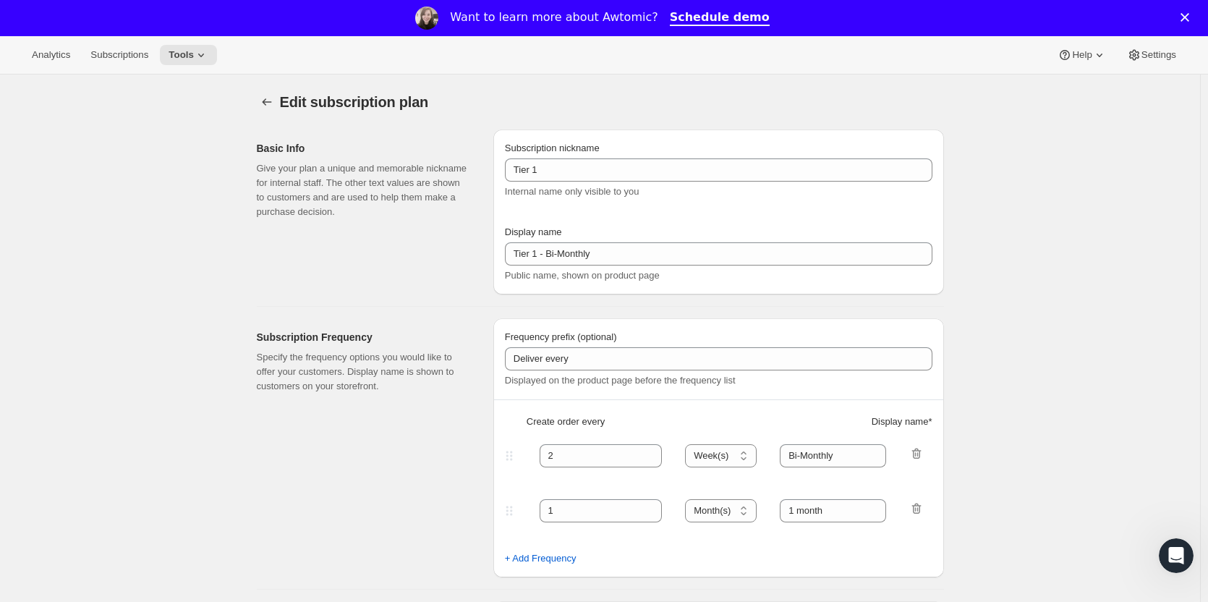
select select "15"
select select "7"
select select "15"
select select "9"
select select "15"
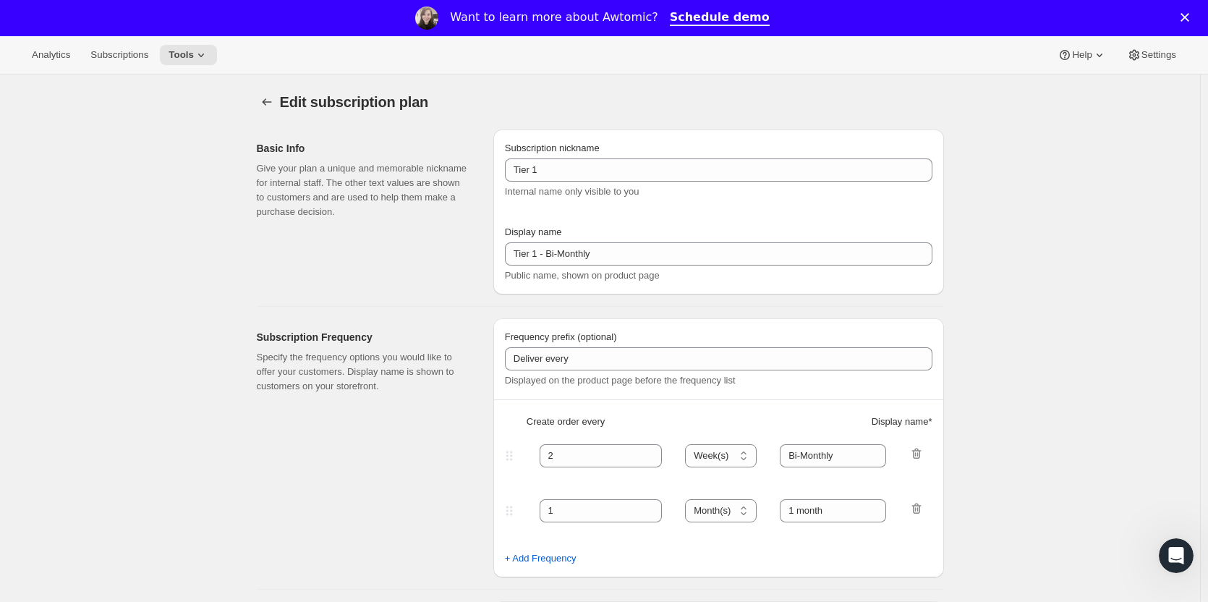
select select "11"
select select "15"
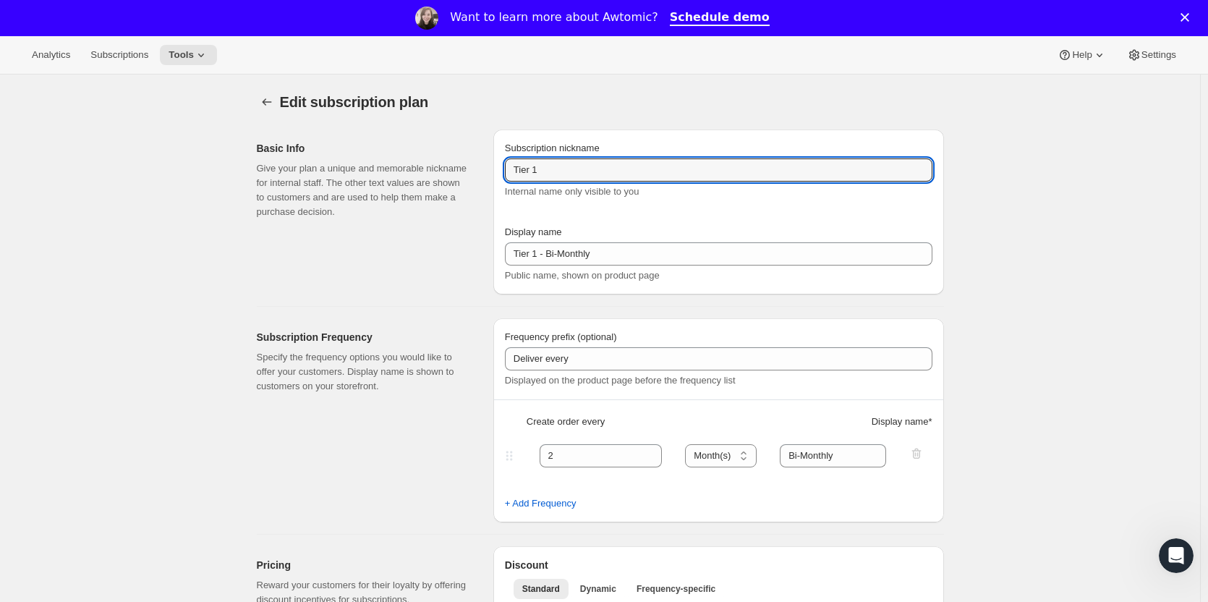
drag, startPoint x: 609, startPoint y: 174, endPoint x: 264, endPoint y: 178, distance: 345.1
click at [321, 175] on div "Basic Info Give your plan a unique and memorable nickname for internal staff. T…" at bounding box center [594, 206] width 699 height 177
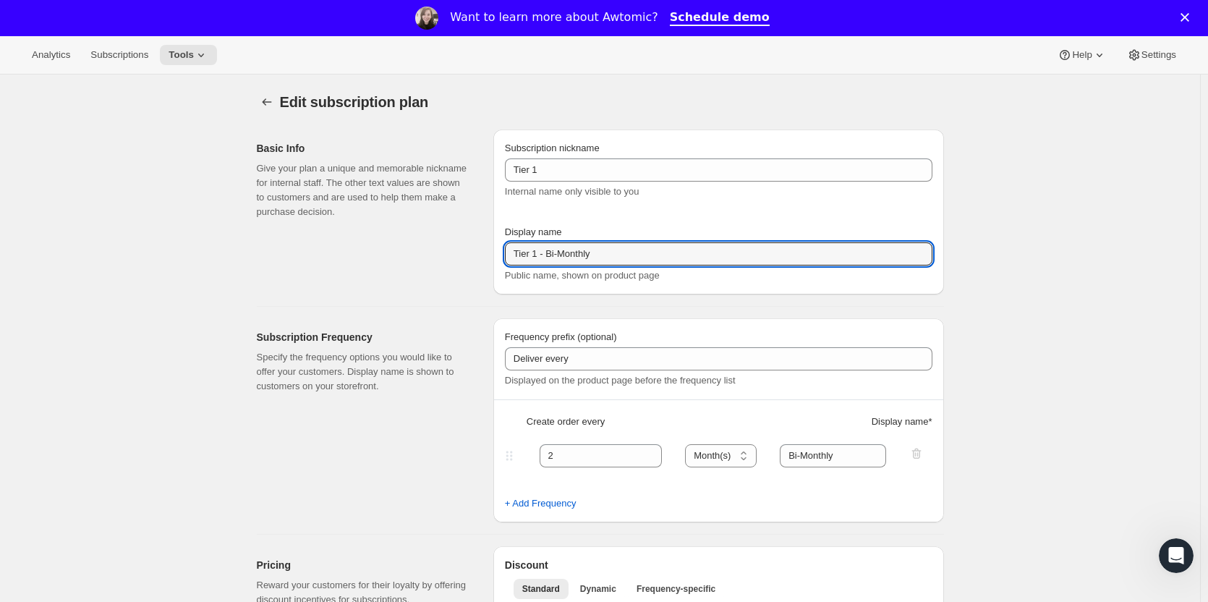
drag, startPoint x: 618, startPoint y: 253, endPoint x: 275, endPoint y: 250, distance: 343.0
click at [280, 251] on div "Basic Info Give your plan a unique and memorable nickname for internal staff. T…" at bounding box center [594, 206] width 699 height 177
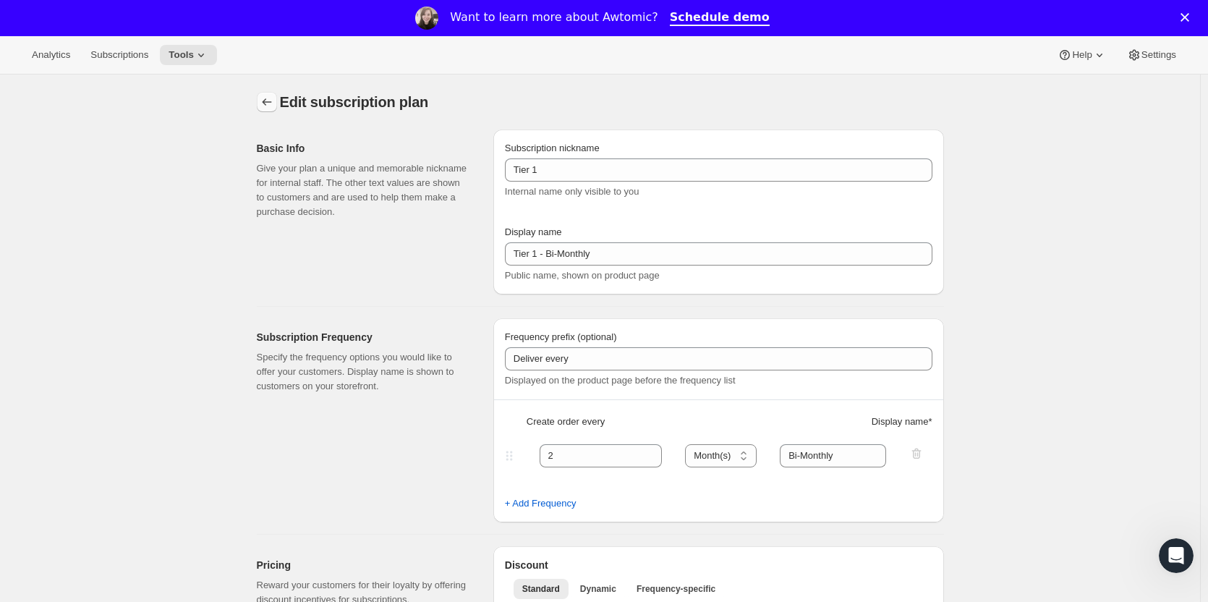
click at [268, 100] on icon "Subscription plans" at bounding box center [267, 102] width 14 height 14
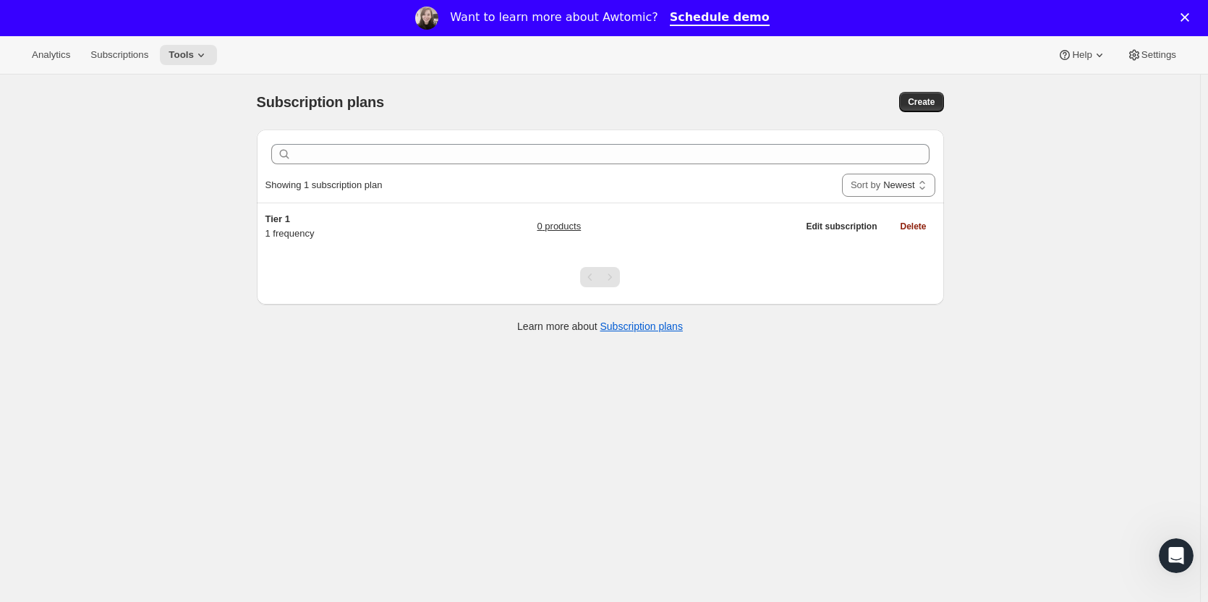
click at [925, 90] on div "Subscription plans. This page is ready Subscription plans Create" at bounding box center [600, 102] width 687 height 55
click at [927, 103] on span "Create" at bounding box center [921, 102] width 27 height 12
select select "WEEK"
select select "MONTH"
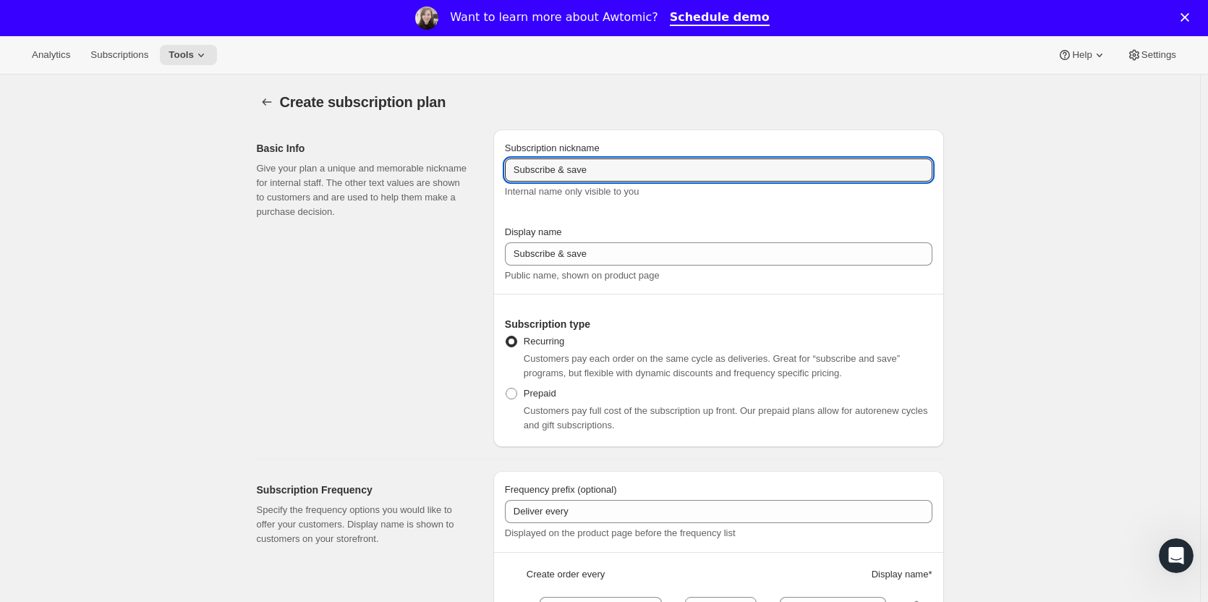
drag, startPoint x: 491, startPoint y: 173, endPoint x: 293, endPoint y: 165, distance: 198.4
click at [311, 165] on div "Basic Info Give your plan a unique and memorable nickname for internal staff. T…" at bounding box center [594, 282] width 699 height 329
paste input "Tier 1 - Bi-Monthly"
type input "Tier 2"
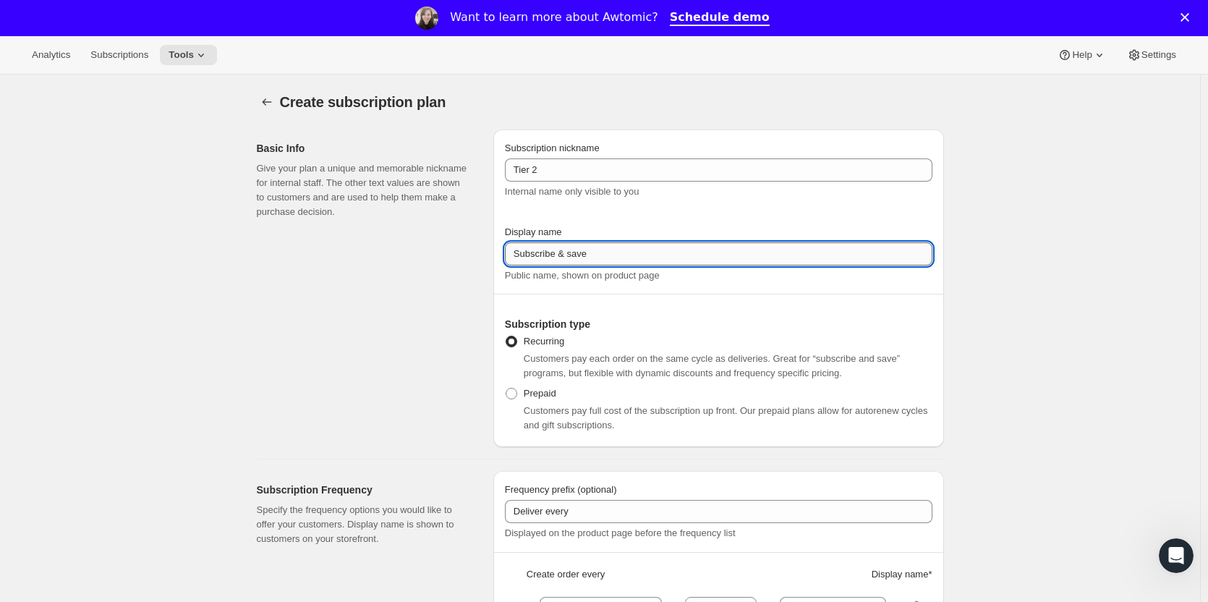
paste input "Tier 1 - Bi-Monthly"
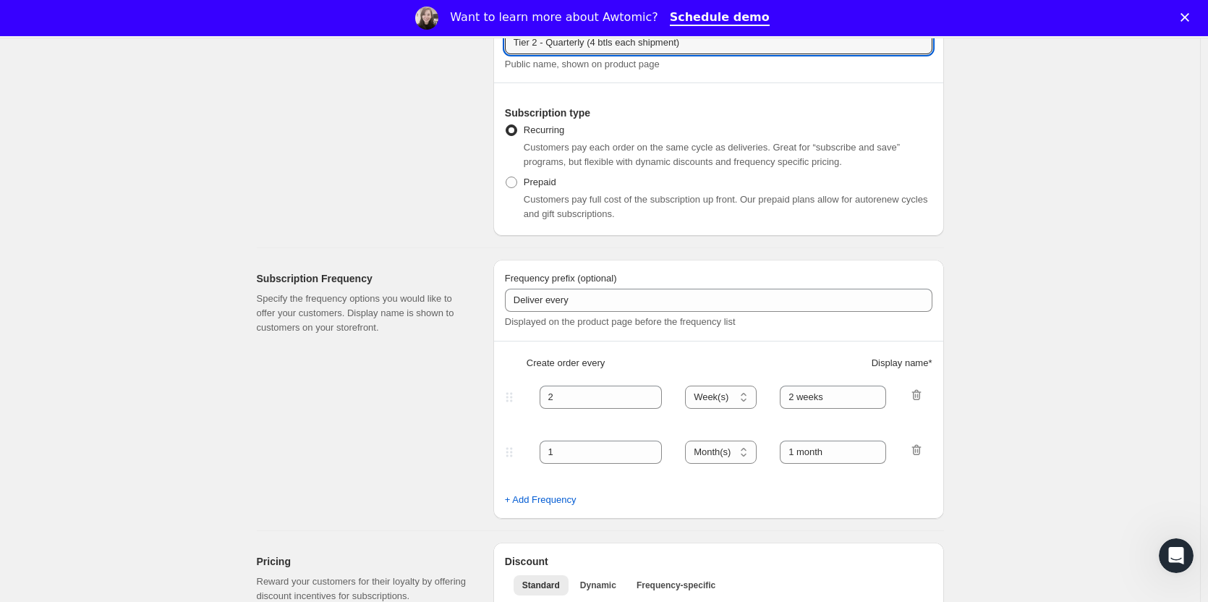
scroll to position [289, 0]
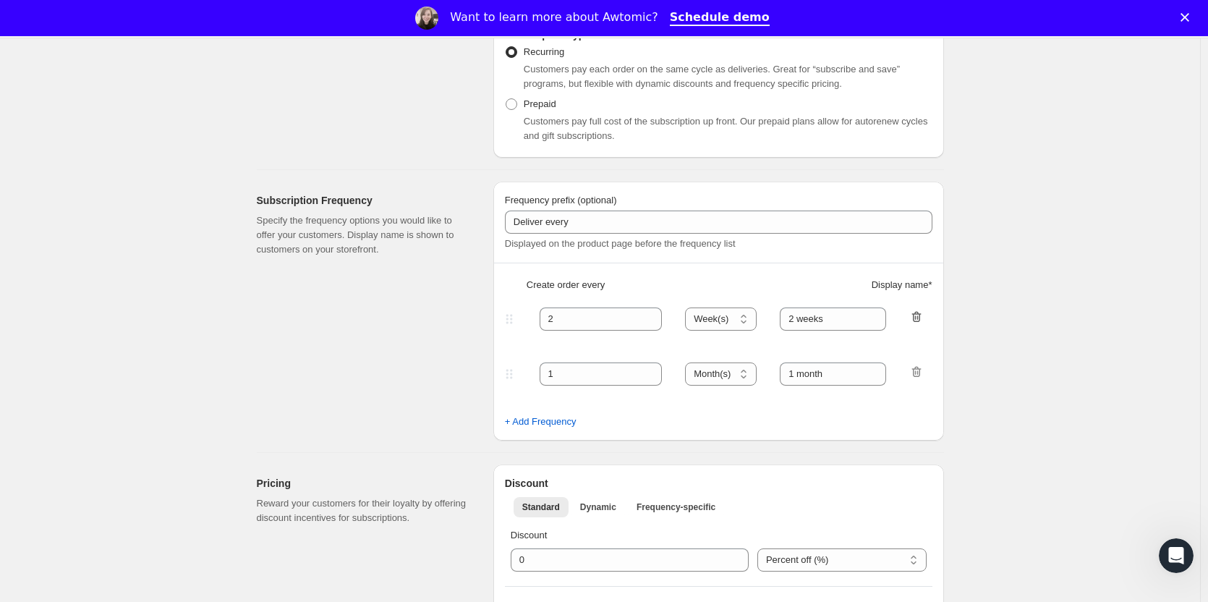
type input "Tier 2 - Quarterly (4 btls each shipment)"
click at [922, 316] on icon "button" at bounding box center [916, 317] width 14 height 14
type input "1"
select select "MONTH"
type input "1 month"
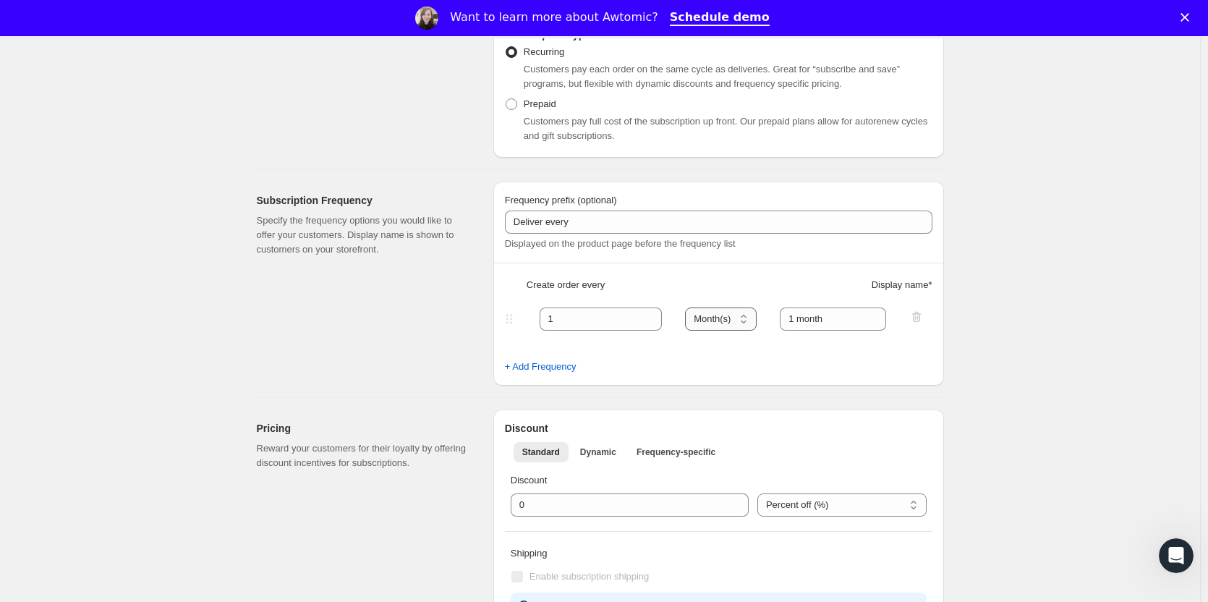
click at [716, 321] on select "Day(s) Week(s) Month(s) Year(s)" at bounding box center [721, 318] width 72 height 23
drag, startPoint x: 611, startPoint y: 323, endPoint x: 448, endPoint y: 310, distance: 163.3
click at [474, 315] on div "Subscription Frequency Specify the frequency options you would like to offer yo…" at bounding box center [594, 278] width 699 height 216
type input "3"
type input "Quarterly"
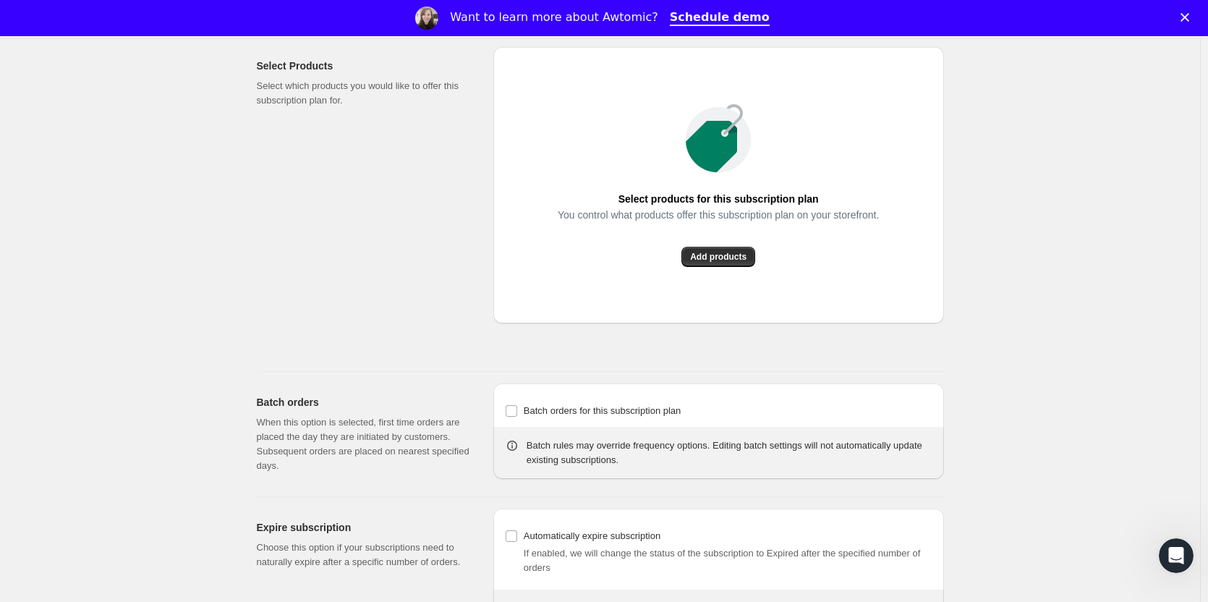
scroll to position [1111, 0]
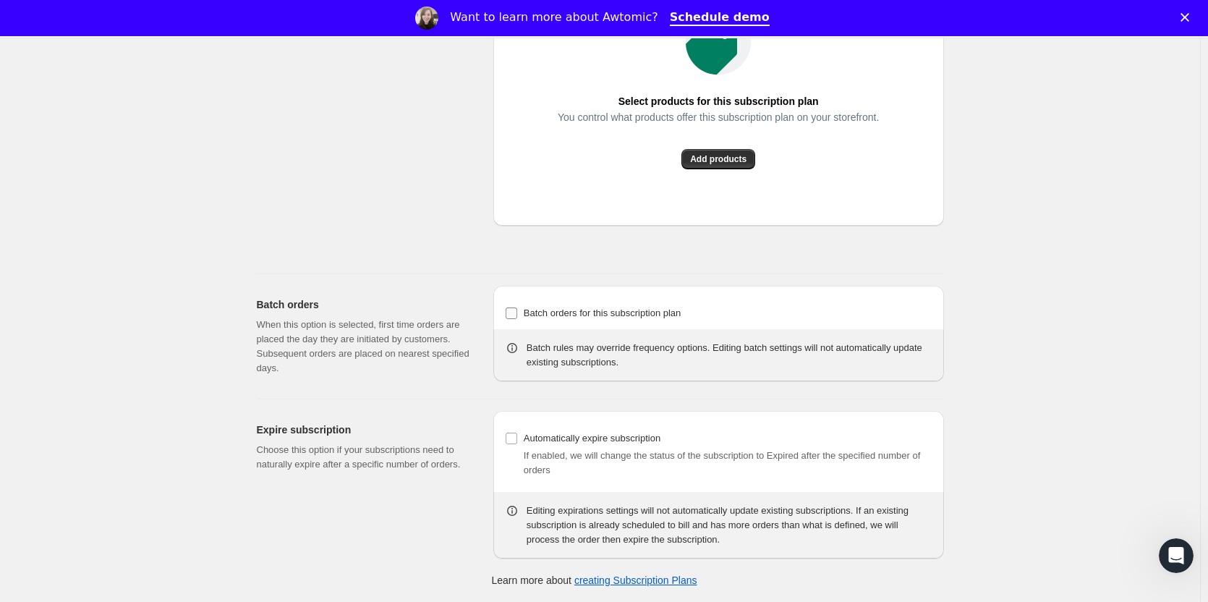
click at [515, 312] on input "Batch orders for this subscription plan" at bounding box center [512, 313] width 12 height 12
checkbox input "true"
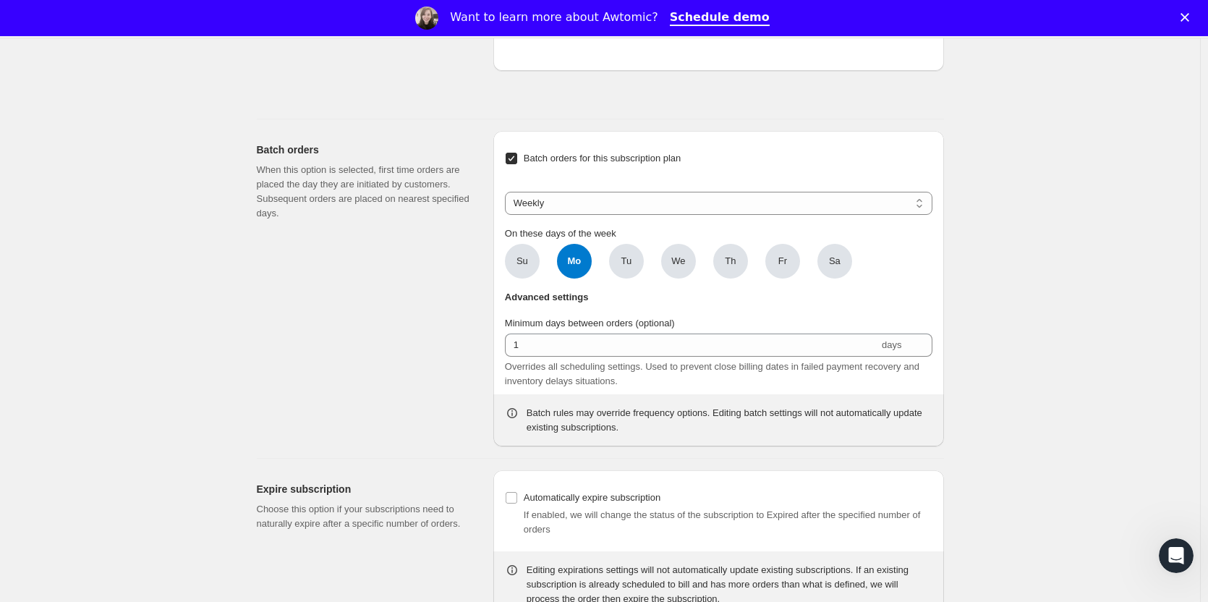
scroll to position [1325, 0]
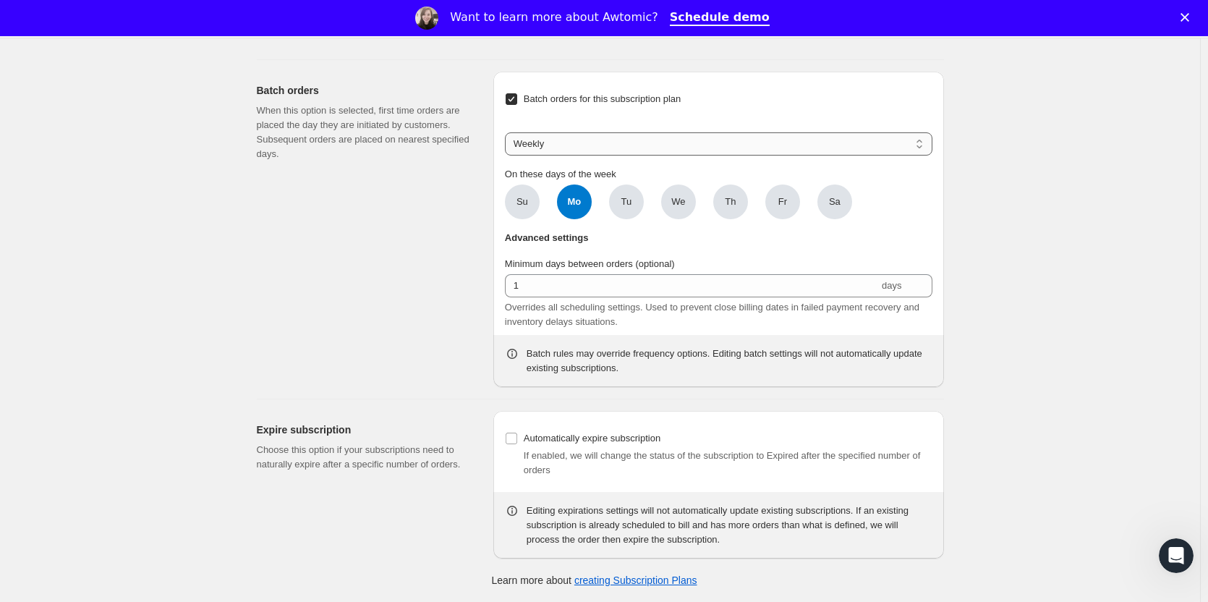
click at [564, 145] on select "Weekly Monthly Yearly" at bounding box center [719, 143] width 428 height 23
select select "YEARDAY"
click at [508, 132] on select "Weekly Monthly Yearly" at bounding box center [719, 143] width 428 height 23
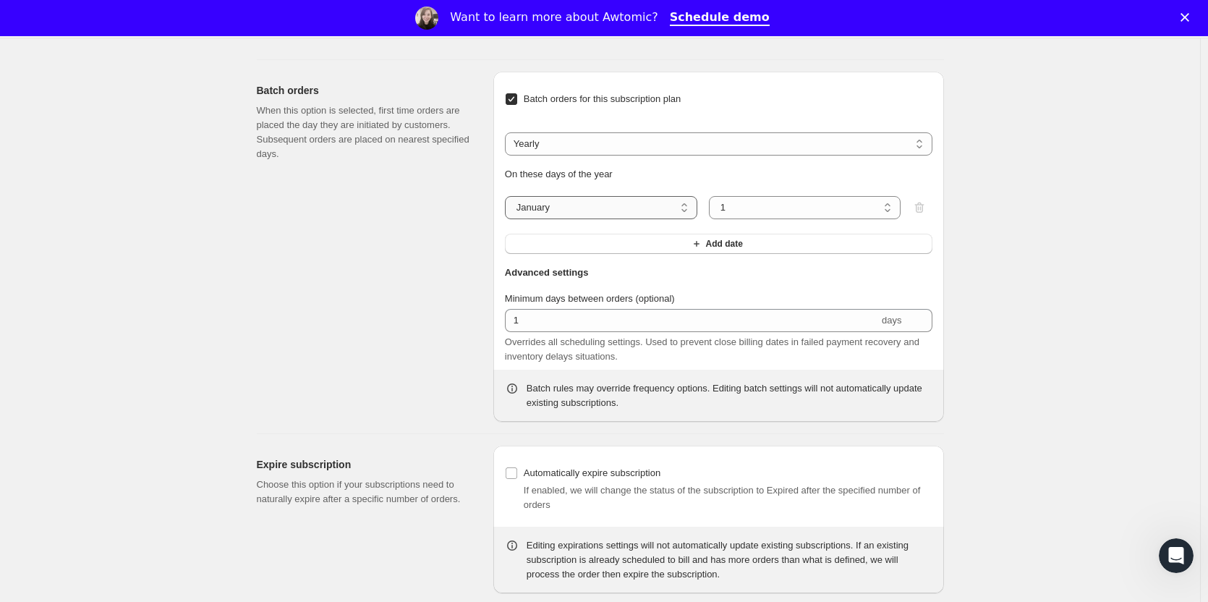
click at [580, 209] on select "January February March April May June July August September October November De…" at bounding box center [601, 207] width 192 height 23
click at [508, 196] on select "January February March April May June July August September October November De…" at bounding box center [601, 207] width 192 height 23
click at [745, 205] on select "1 2 3 4 5 6 7 8 9 10 11 12 13 14 15 16 17 18 19 20 21 22 23 24 25 26 27 28 29 3…" at bounding box center [805, 207] width 192 height 23
select select "15"
click at [712, 196] on select "1 2 3 4 5 6 7 8 9 10 11 12 13 14 15 16 17 18 19 20 21 22 23 24 25 26 27 28 29 3…" at bounding box center [805, 207] width 192 height 23
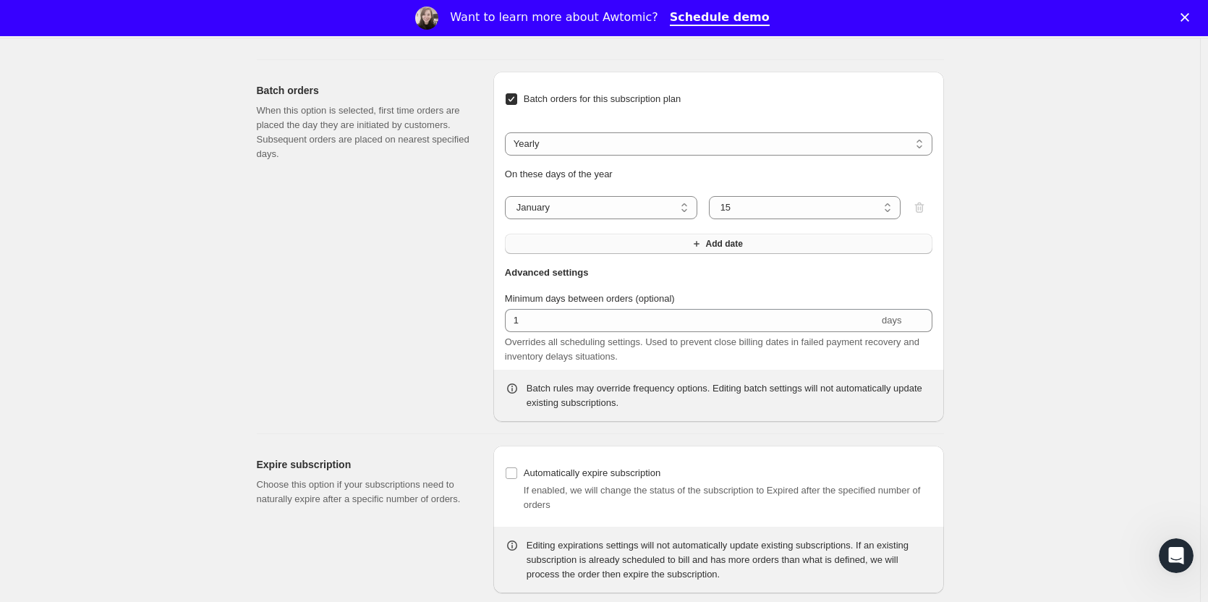
click at [601, 246] on button "Add date" at bounding box center [719, 244] width 428 height 20
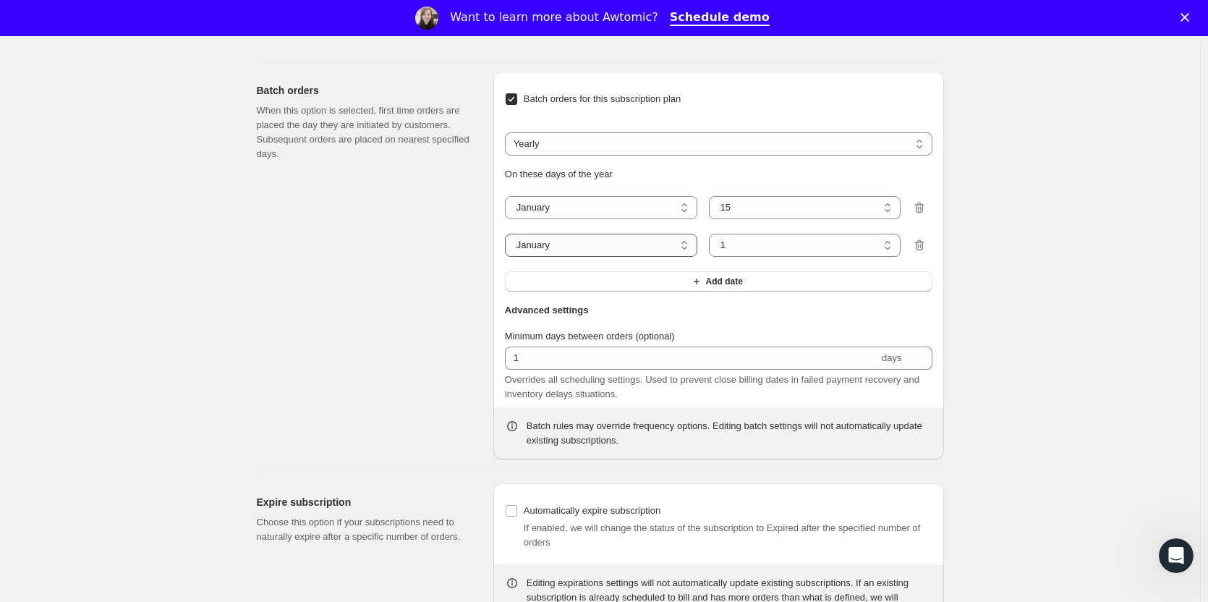
click at [593, 246] on select "January February March April May June July August September October November De…" at bounding box center [601, 245] width 192 height 23
select select "4"
click at [508, 234] on select "January February March April May June July August September October November De…" at bounding box center [601, 245] width 192 height 23
click at [756, 247] on select "1 2 3 4 5 6 7 8 9 10 11 12 13 14 15 16 17 18 19 20 21 22 23 24 25 26 27 28 29 30" at bounding box center [805, 245] width 192 height 23
select select "15"
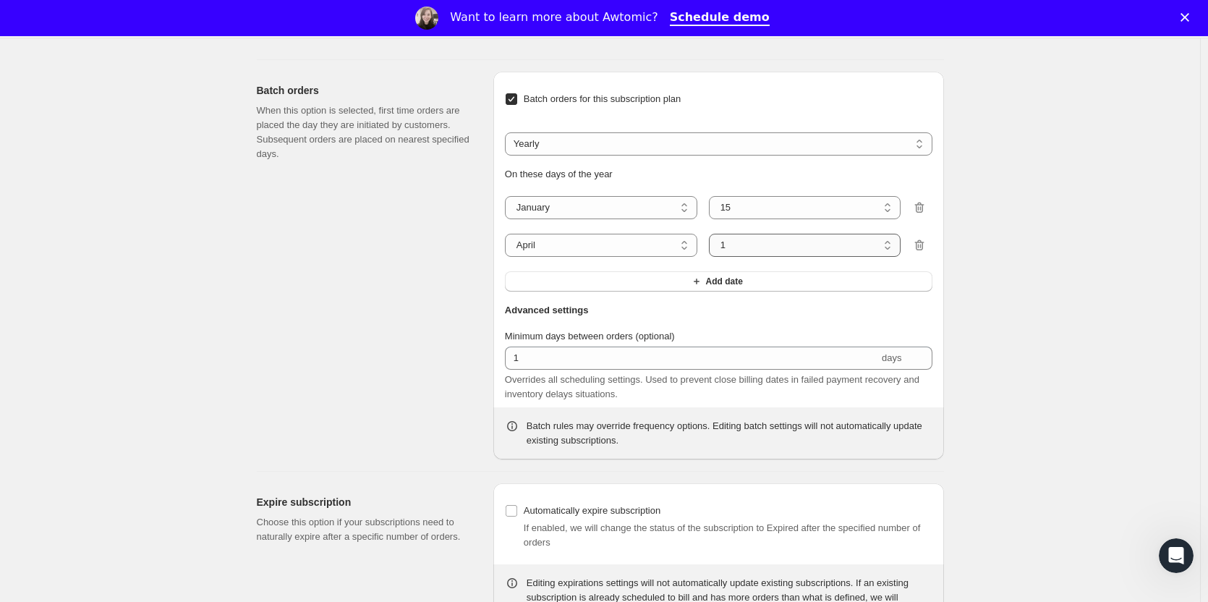
click at [712, 234] on select "1 2 3 4 5 6 7 8 9 10 11 12 13 14 15 16 17 18 19 20 21 22 23 24 25 26 27 28 29 30" at bounding box center [805, 245] width 192 height 23
click at [602, 292] on div "Batch orders for this subscription plan Weekly Monthly Yearly Yearly On these d…" at bounding box center [719, 190] width 428 height 214
click at [611, 282] on button "Add date" at bounding box center [719, 281] width 428 height 20
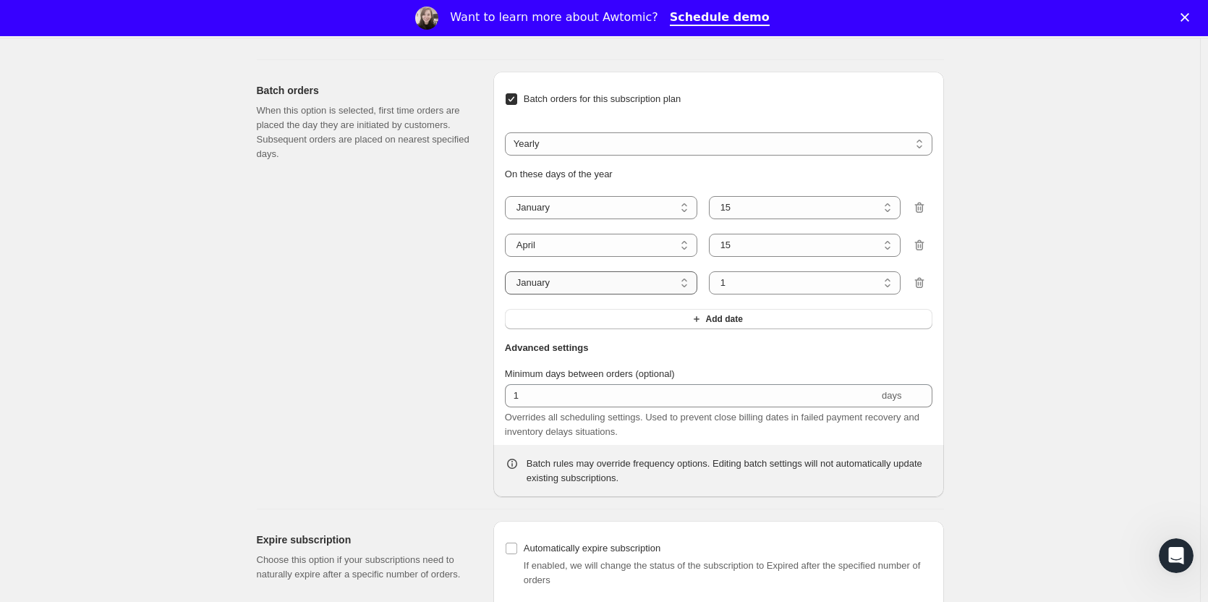
click at [573, 287] on select "January February March April May June July August September October November De…" at bounding box center [601, 282] width 192 height 23
select select "7"
click at [508, 271] on select "January February March April May June July August September October November De…" at bounding box center [601, 282] width 192 height 23
click at [751, 280] on select "1 2 3 4 5 6 7 8 9 10 11 12 13 14 15 16 17 18 19 20 21 22 23 24 25 26 27 28 29 3…" at bounding box center [805, 282] width 192 height 23
select select "15"
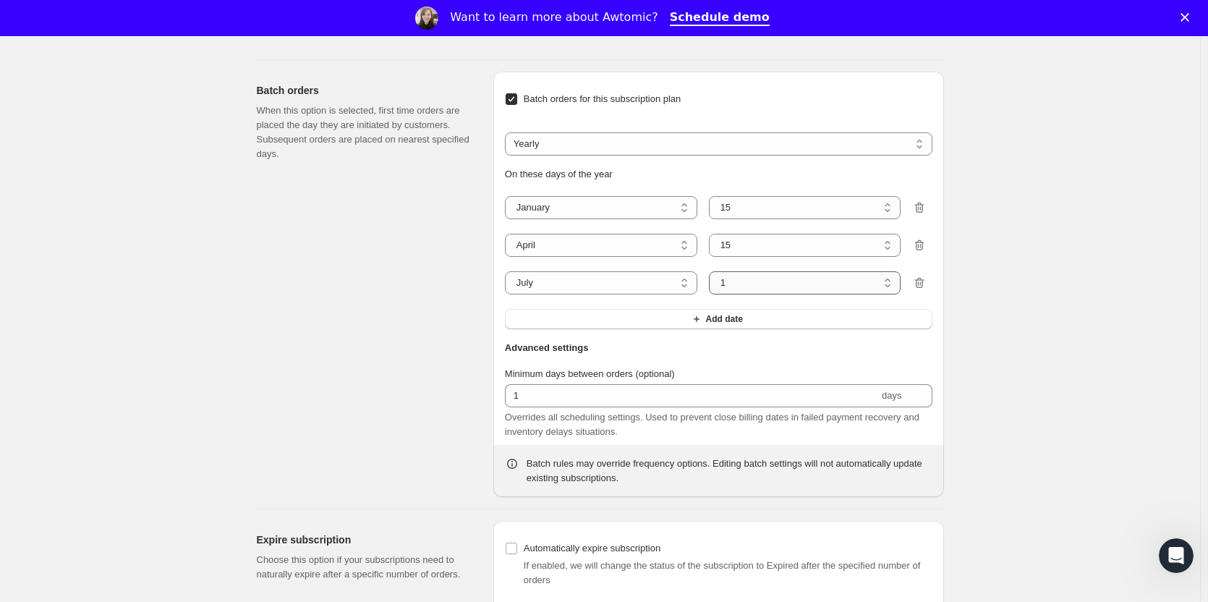
click at [712, 271] on select "1 2 3 4 5 6 7 8 9 10 11 12 13 14 15 16 17 18 19 20 21 22 23 24 25 26 27 28 29 3…" at bounding box center [805, 282] width 192 height 23
click at [605, 321] on button "Add date" at bounding box center [719, 319] width 428 height 20
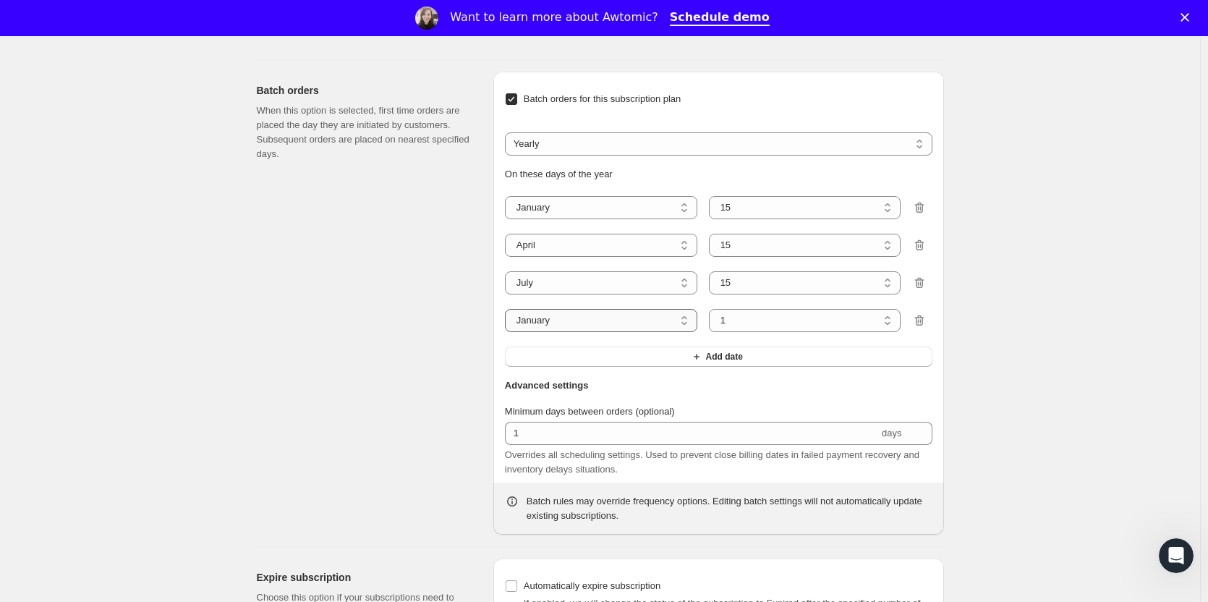
click at [598, 320] on select "January February March April May June July August September October November De…" at bounding box center [601, 320] width 192 height 23
select select "10"
click at [508, 309] on select "January February March April May June July August September October November De…" at bounding box center [601, 320] width 192 height 23
click at [760, 318] on select "1 2 3 4 5 6 7 8 9 10 11 12 13 14 15 16 17 18 19 20 21 22 23 24 25 26 27 28 29 3…" at bounding box center [805, 320] width 192 height 23
select select "15"
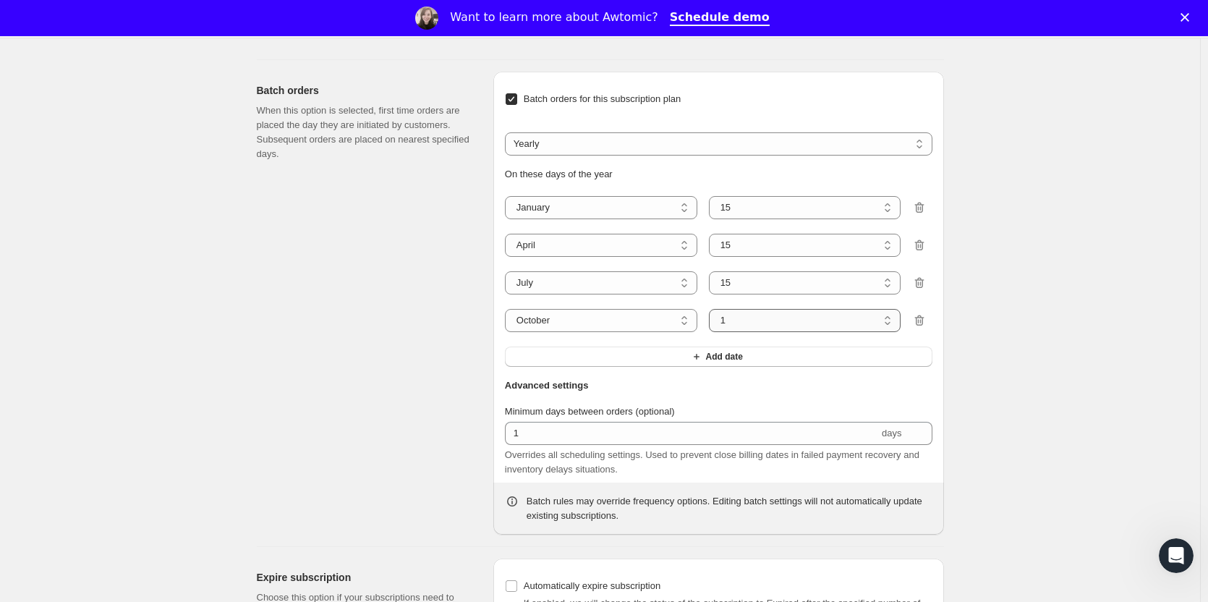
click at [712, 309] on select "1 2 3 4 5 6 7 8 9 10 11 12 13 14 15 16 17 18 19 20 21 22 23 24 25 26 27 28 29 3…" at bounding box center [805, 320] width 192 height 23
click at [548, 246] on select "January February March April May June July August September October November De…" at bounding box center [601, 245] width 192 height 23
click at [508, 234] on select "January February March April May June July August September October November De…" at bounding box center [601, 245] width 192 height 23
click at [587, 246] on select "January February March April May June July August September October November De…" at bounding box center [601, 245] width 192 height 23
select select "4"
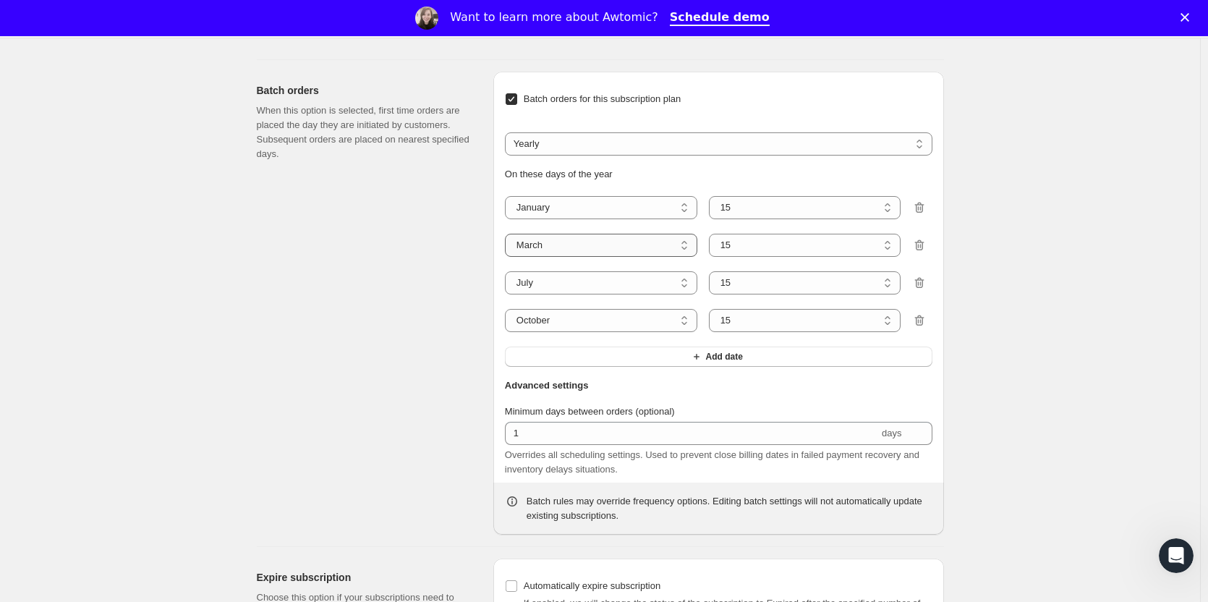
click at [508, 234] on select "January February March April May June July August September October November De…" at bounding box center [601, 245] width 192 height 23
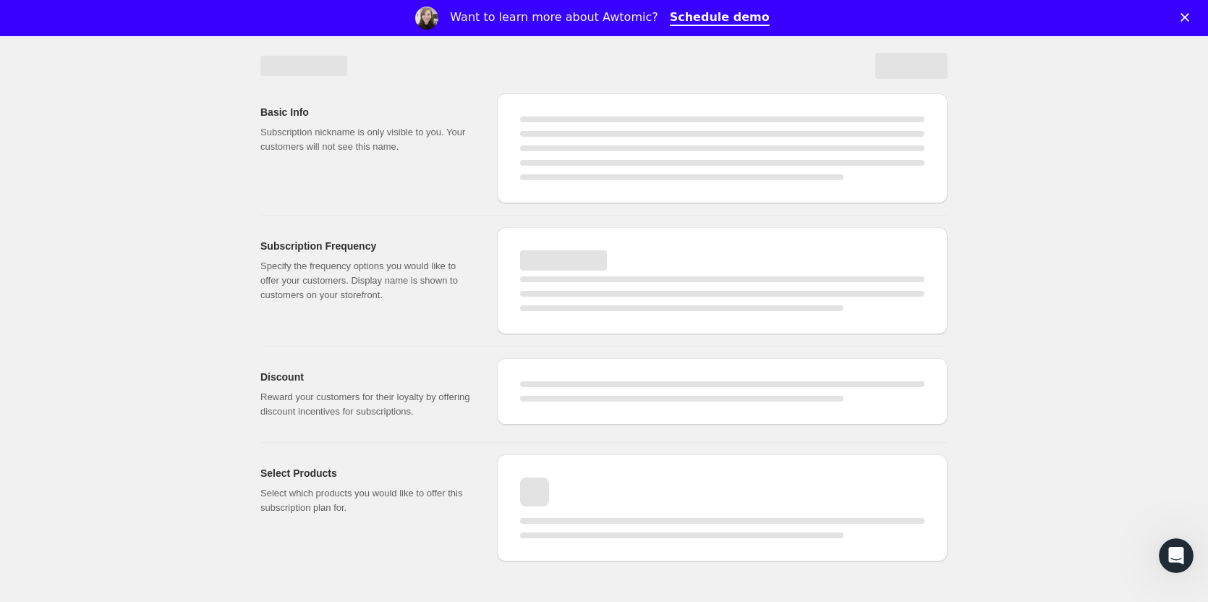
select select "WEEK"
select select "MONTH"
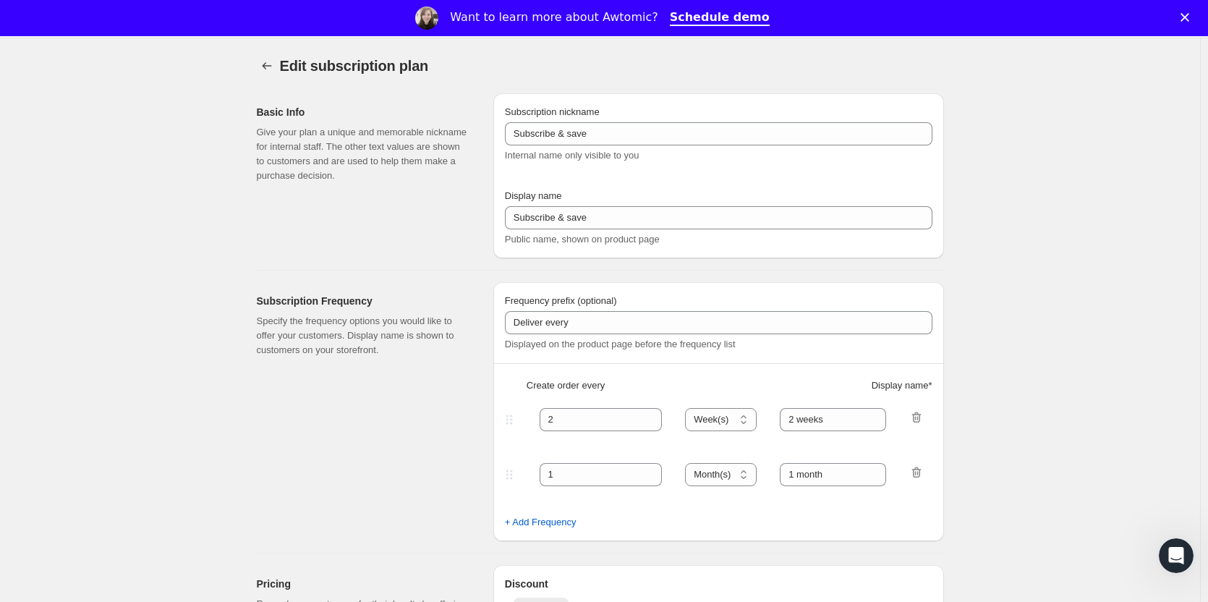
scroll to position [852, 0]
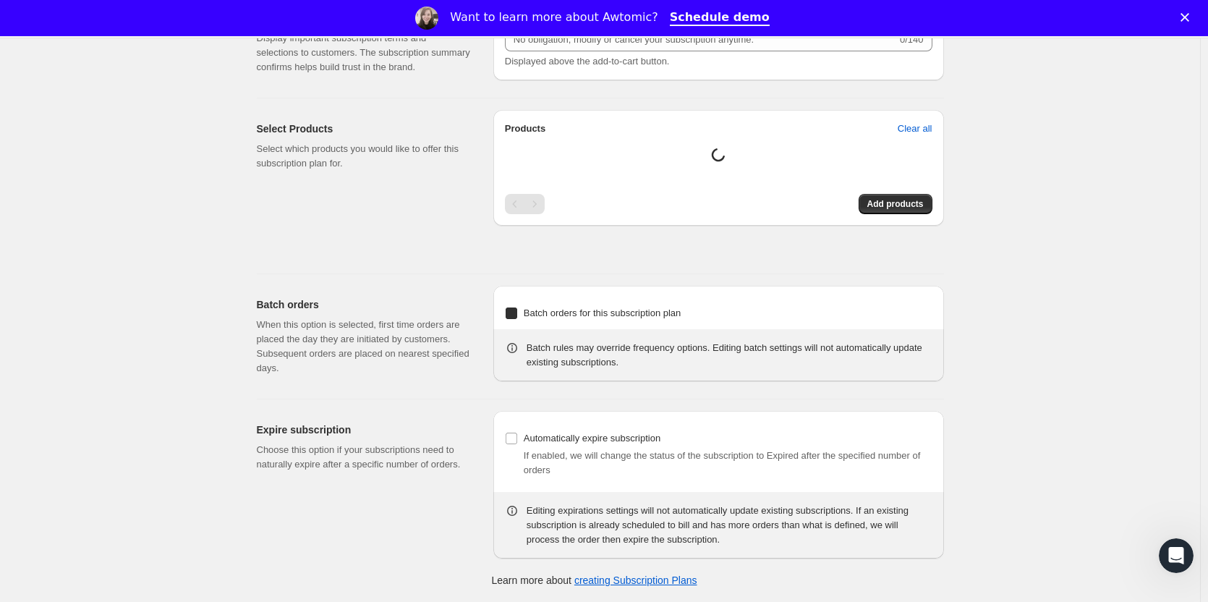
type input "Tier 2"
type input "Tier 2 - Quarterly (4 btls each shipment)"
type input "3"
select select "MONTH"
type input "Quarterly"
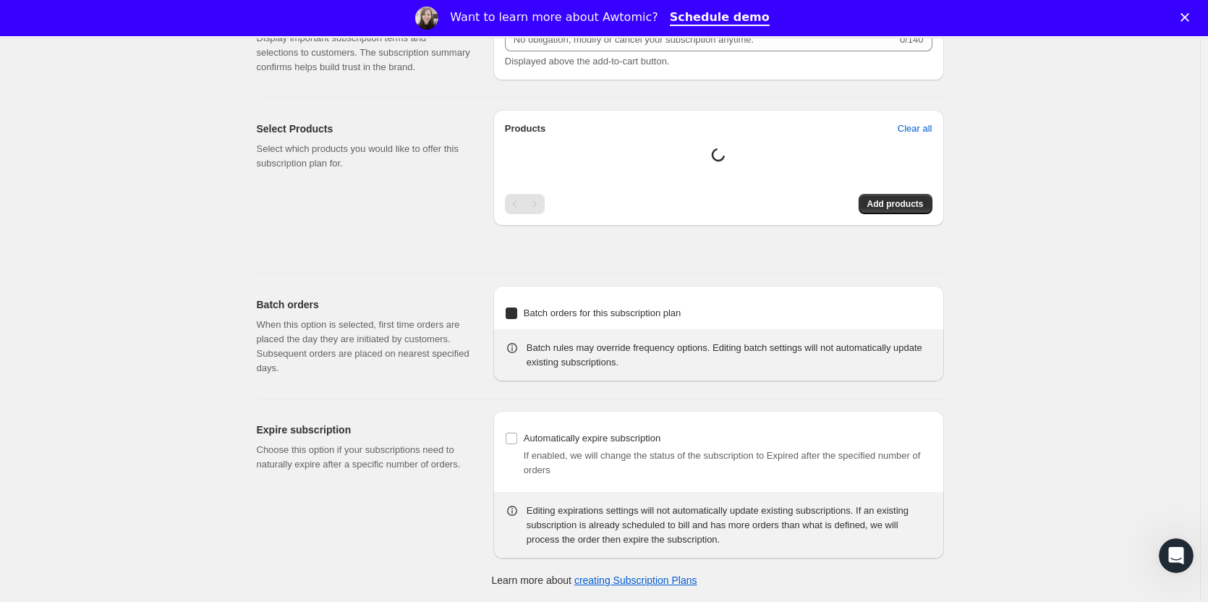
checkbox input "true"
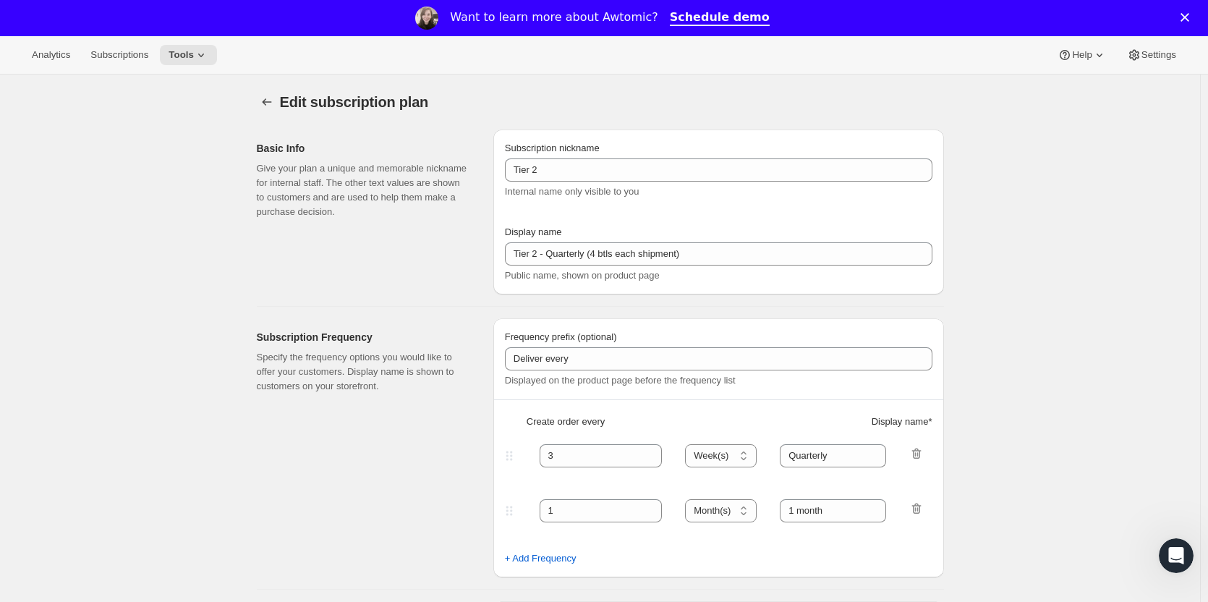
select select "YEARDAY"
select select "15"
select select "4"
select select "15"
select select "7"
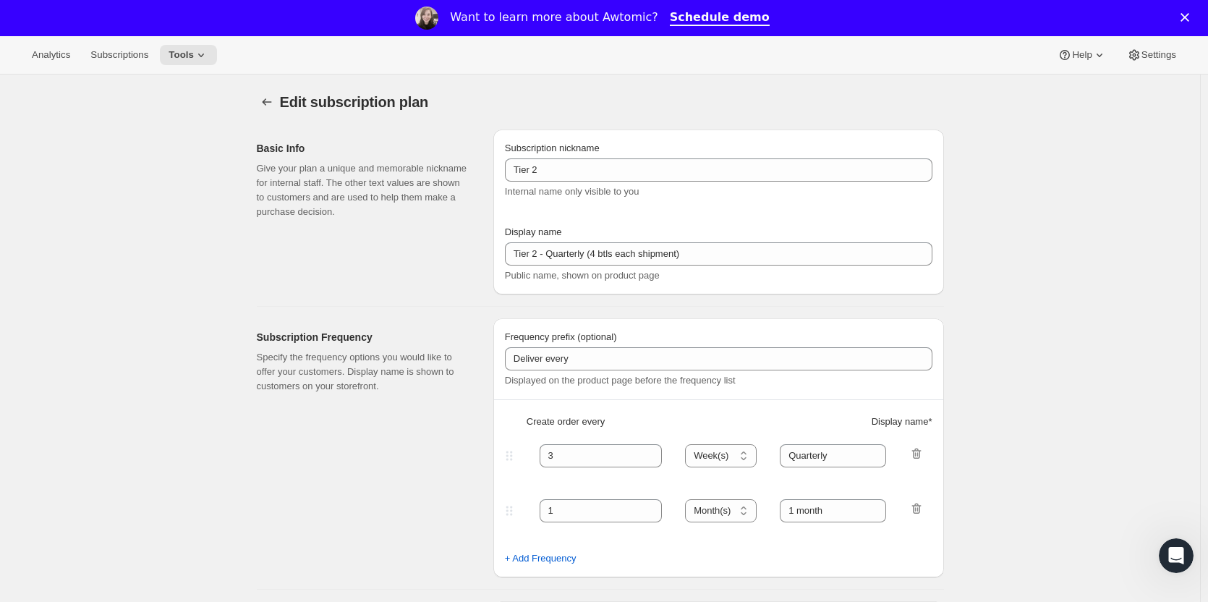
select select "15"
select select "10"
select select "15"
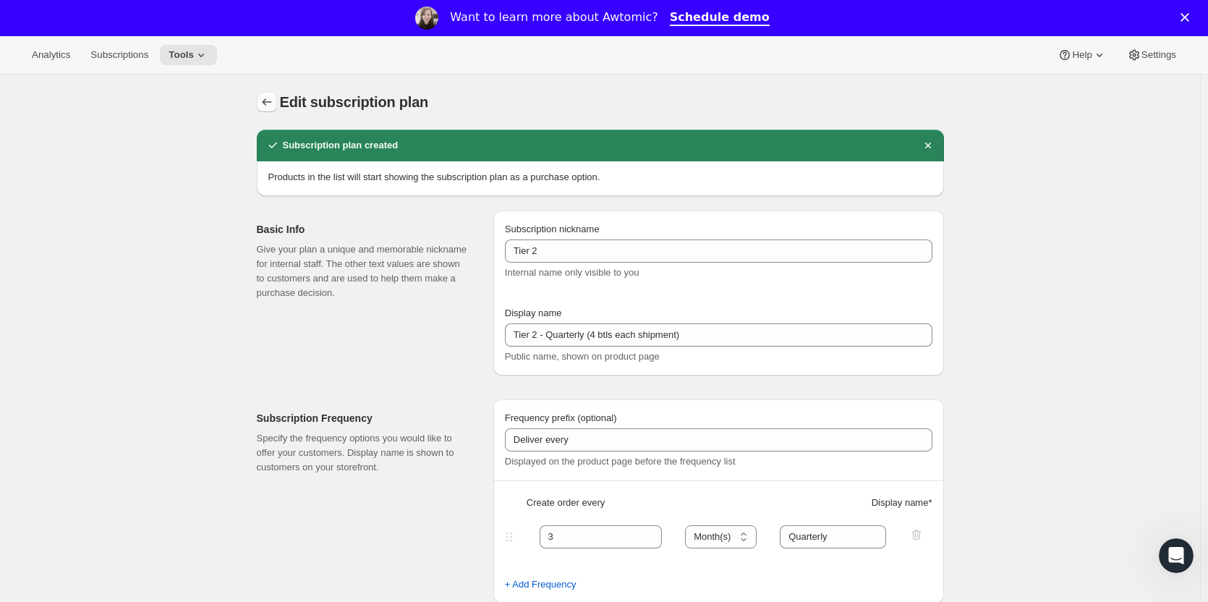
click at [274, 98] on icon "Subscription plans" at bounding box center [267, 102] width 14 height 14
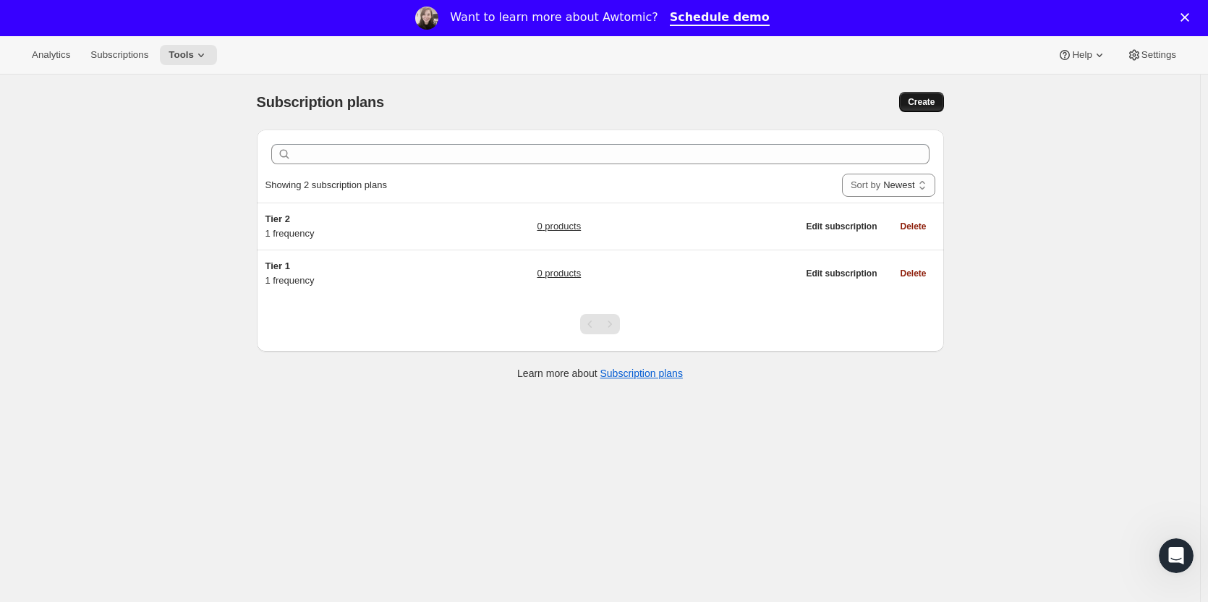
click at [922, 101] on span "Create" at bounding box center [921, 102] width 27 height 12
select select "WEEK"
select select "MONTH"
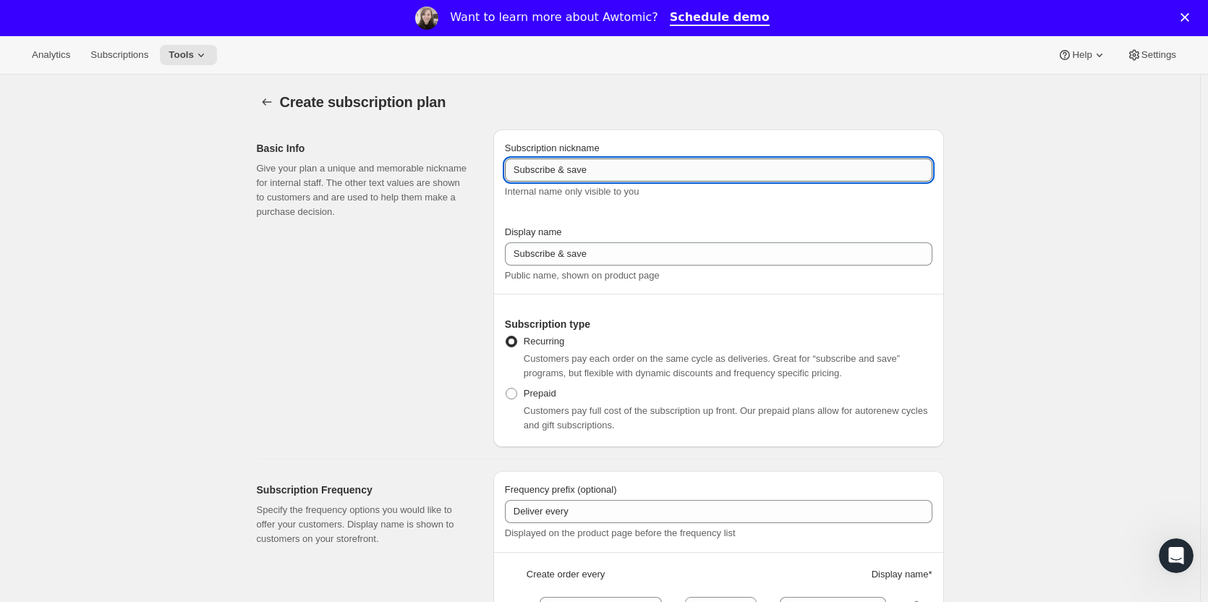
click at [616, 169] on input "Subscribe & save" at bounding box center [719, 169] width 428 height 23
type input "Tier 3"
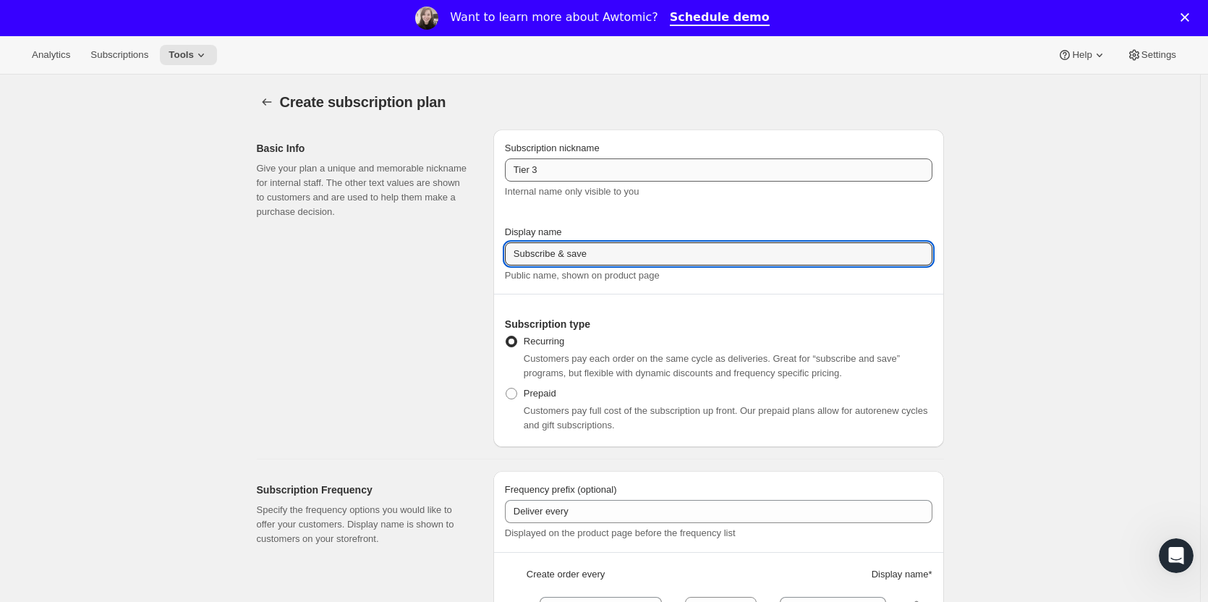
paste input "Tier 1 - Quarterly (4 btls each shipment)"
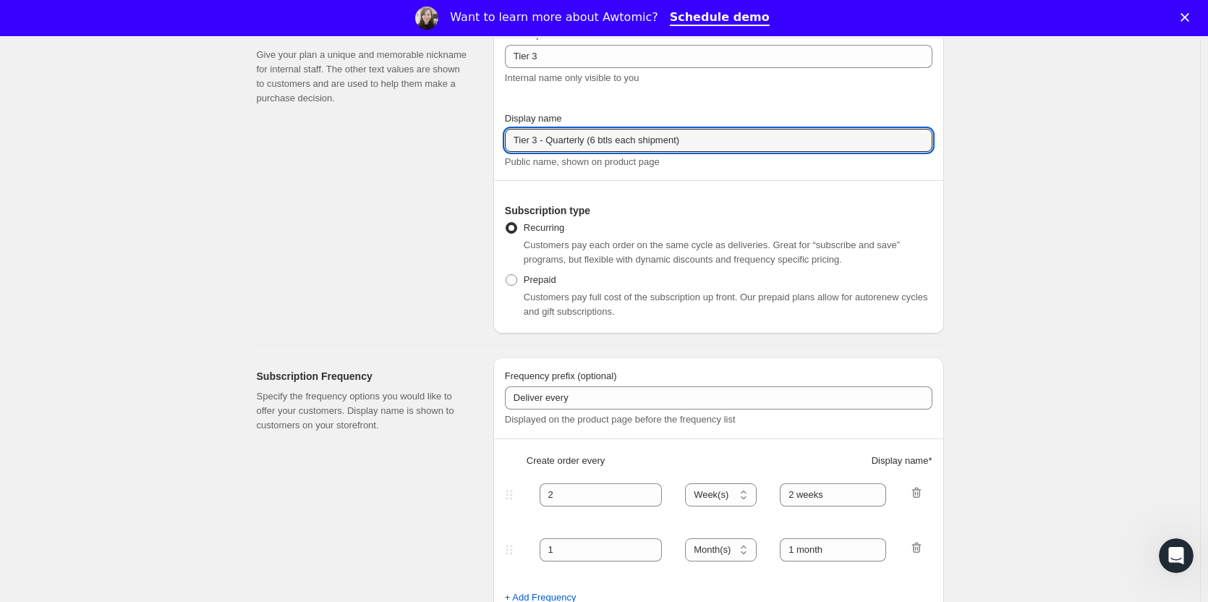
scroll to position [217, 0]
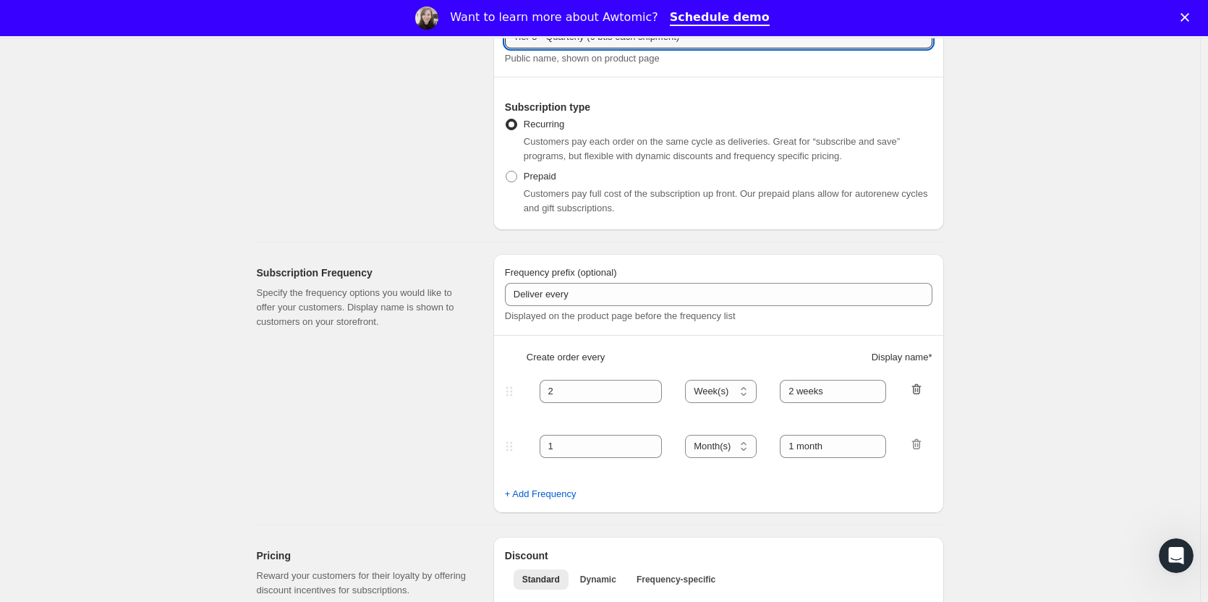
type input "Tier 3 - Quarterly (6 btls each shipment)"
click at [917, 386] on icon "button" at bounding box center [916, 388] width 9 height 11
type input "1"
select select "MONTH"
type input "1 month"
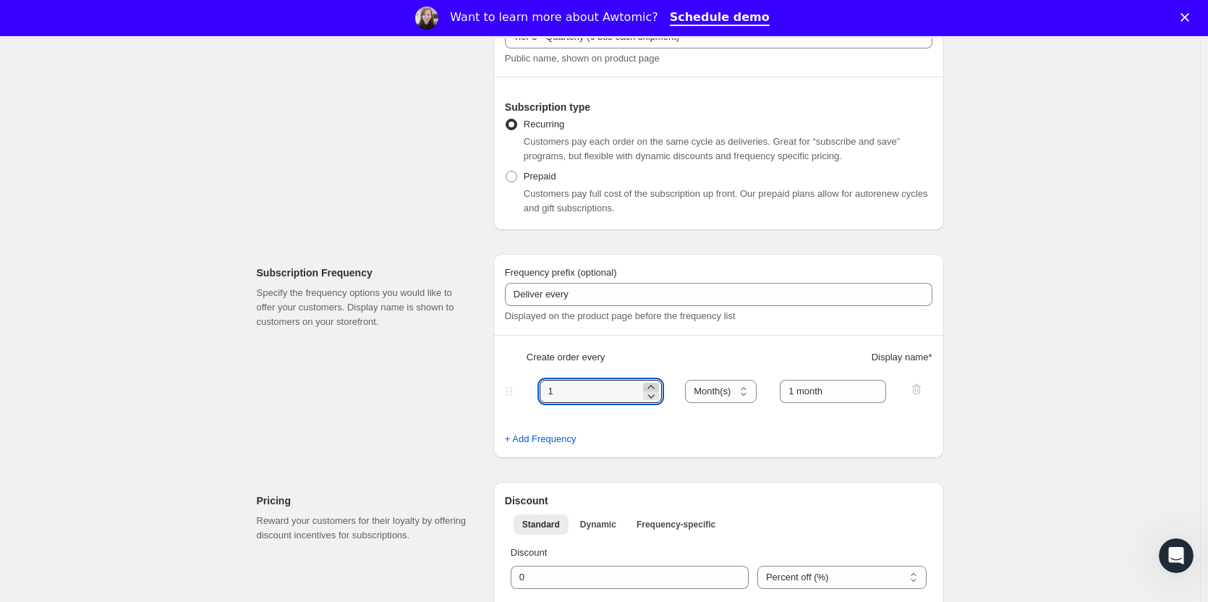
click at [654, 386] on icon at bounding box center [651, 387] width 7 height 4
type input "3"
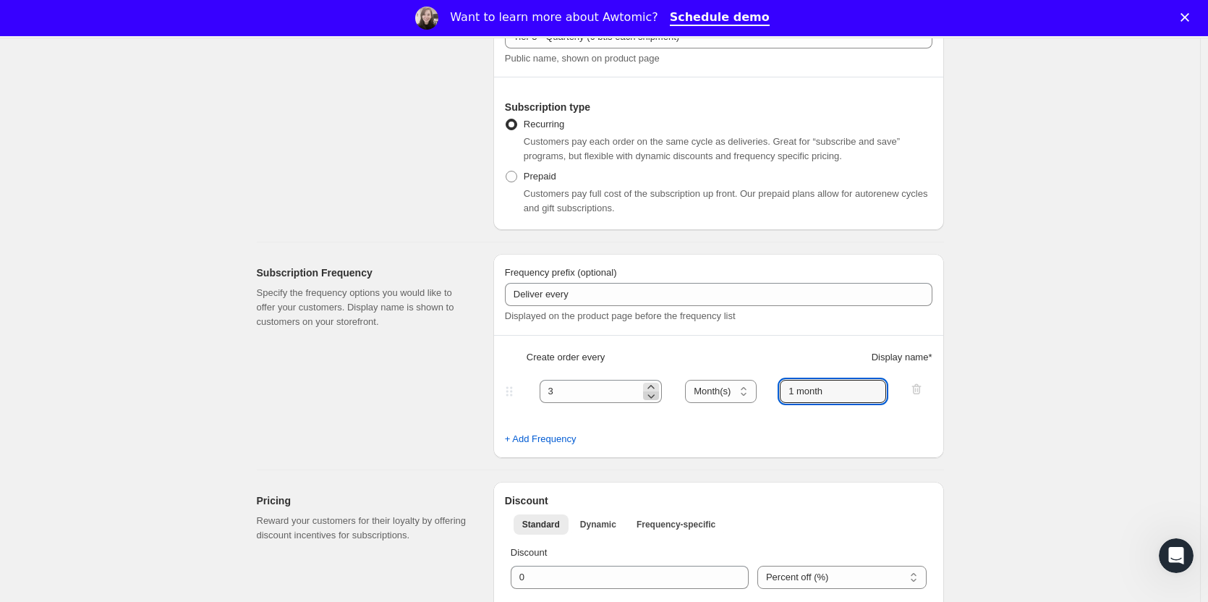
drag, startPoint x: 833, startPoint y: 391, endPoint x: 650, endPoint y: 389, distance: 183.1
click at [663, 391] on div "3 Day(s) Week(s) Month(s) Year(s) Month(s) 1 month" at bounding box center [713, 391] width 422 height 23
type input "Quarterly"
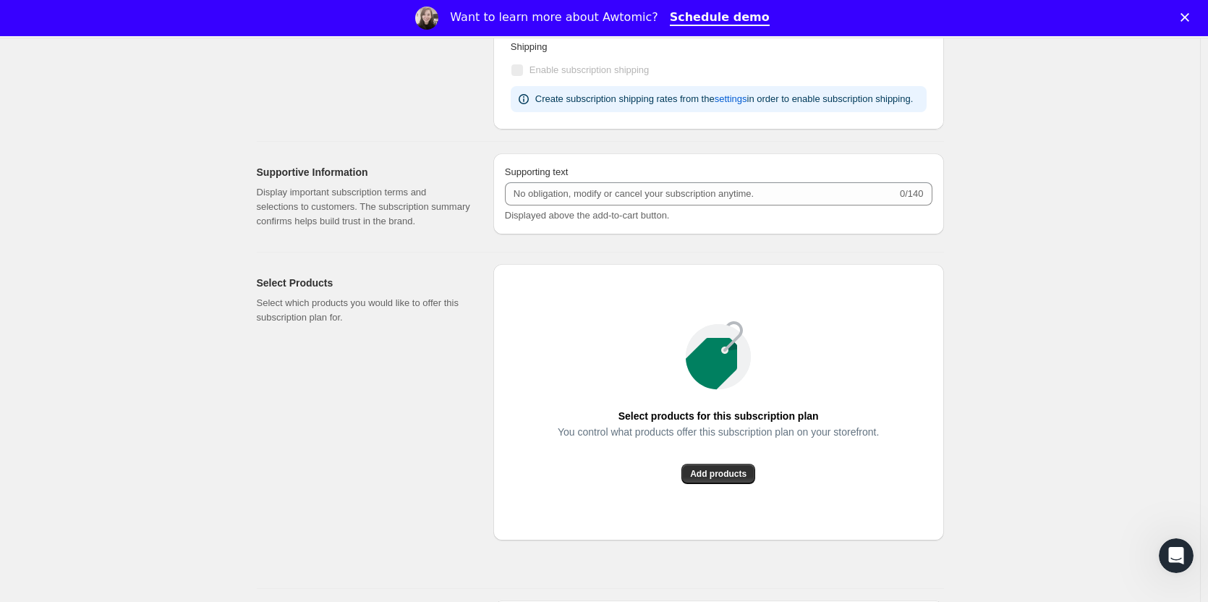
scroll to position [1111, 0]
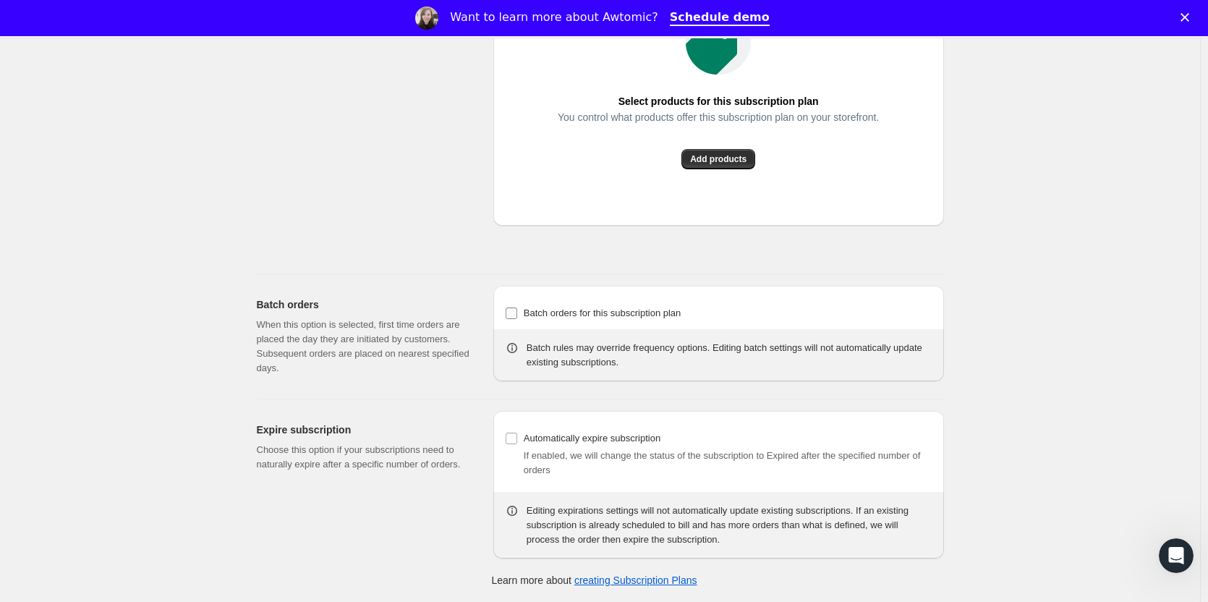
click at [651, 310] on span "Batch orders for this subscription plan" at bounding box center [603, 312] width 158 height 11
click at [517, 310] on input "Batch orders for this subscription plan" at bounding box center [512, 313] width 12 height 12
checkbox input "true"
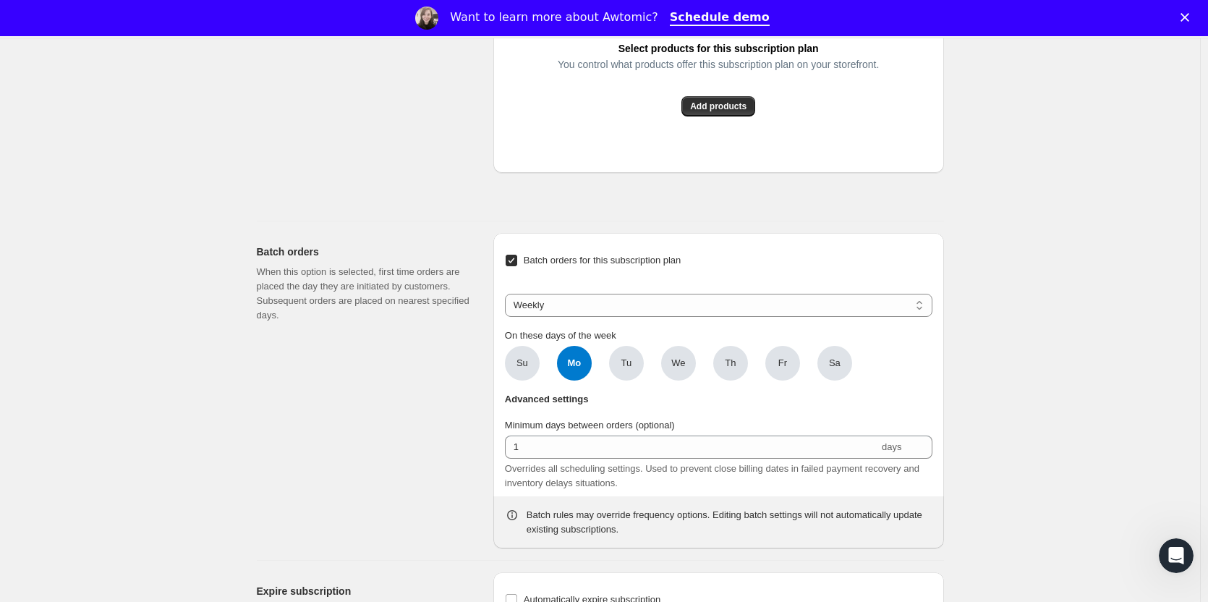
scroll to position [1255, 0]
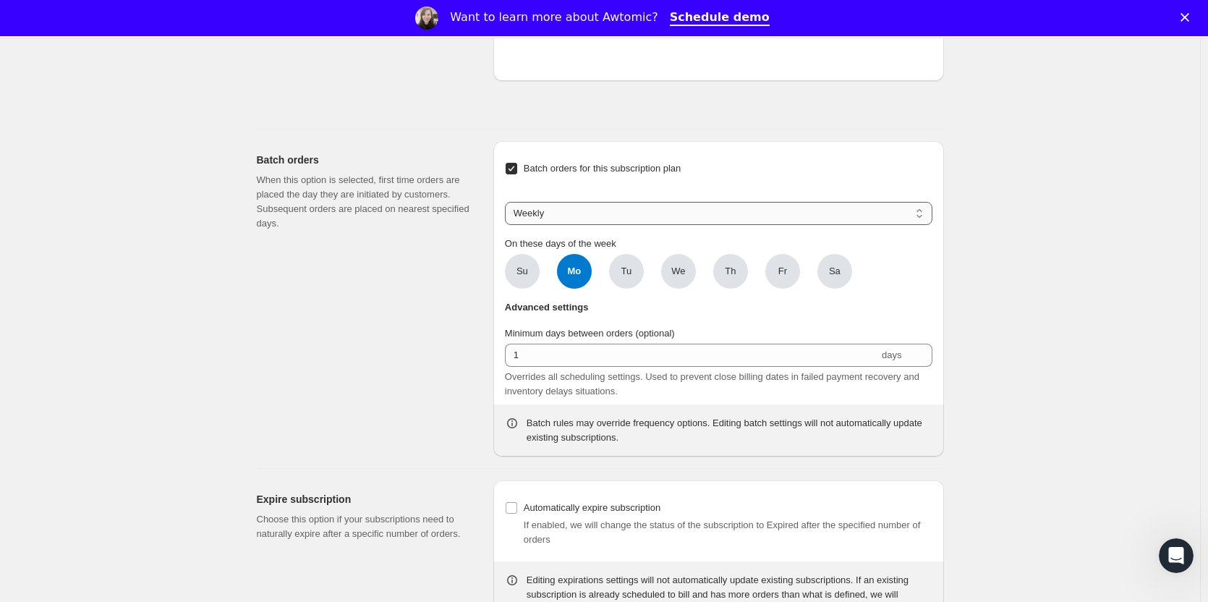
click at [606, 219] on select "Weekly Monthly Yearly" at bounding box center [719, 213] width 428 height 23
select select "YEARDAY"
click at [508, 202] on select "Weekly Monthly Yearly" at bounding box center [719, 213] width 428 height 23
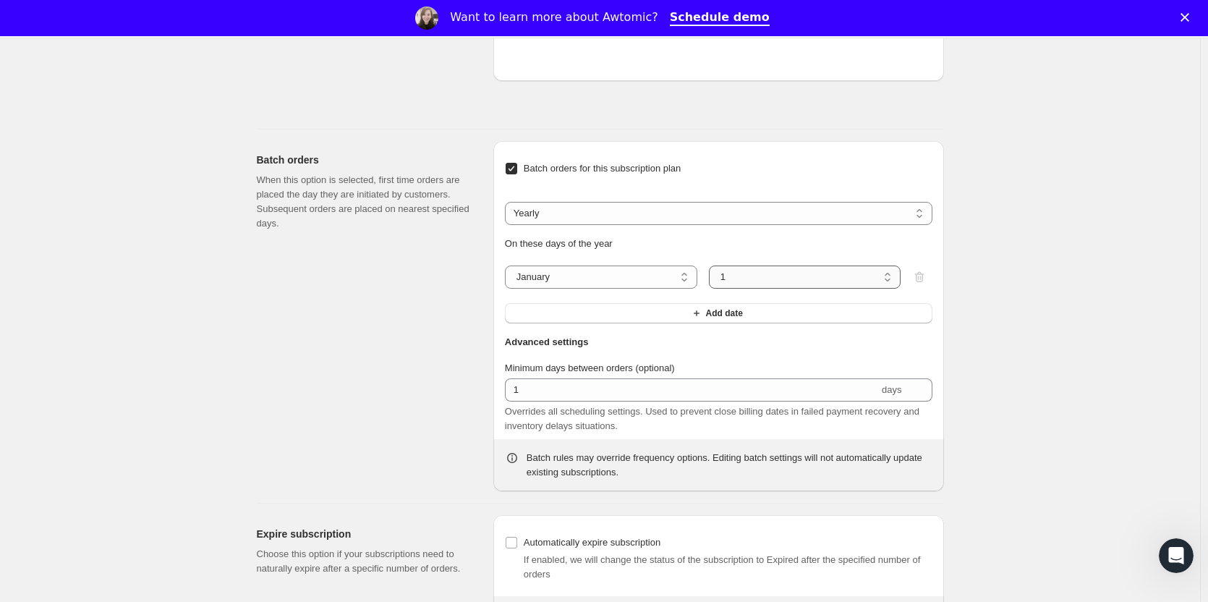
click at [774, 276] on select "1 2 3 4 5 6 7 8 9 10 11 12 13 14 15 16 17 18 19 20 21 22 23 24 25 26 27 28 29 3…" at bounding box center [805, 277] width 192 height 23
select select "15"
click at [712, 266] on select "1 2 3 4 5 6 7 8 9 10 11 12 13 14 15 16 17 18 19 20 21 22 23 24 25 26 27 28 29 3…" at bounding box center [805, 277] width 192 height 23
click at [576, 315] on button "Add date" at bounding box center [719, 313] width 428 height 20
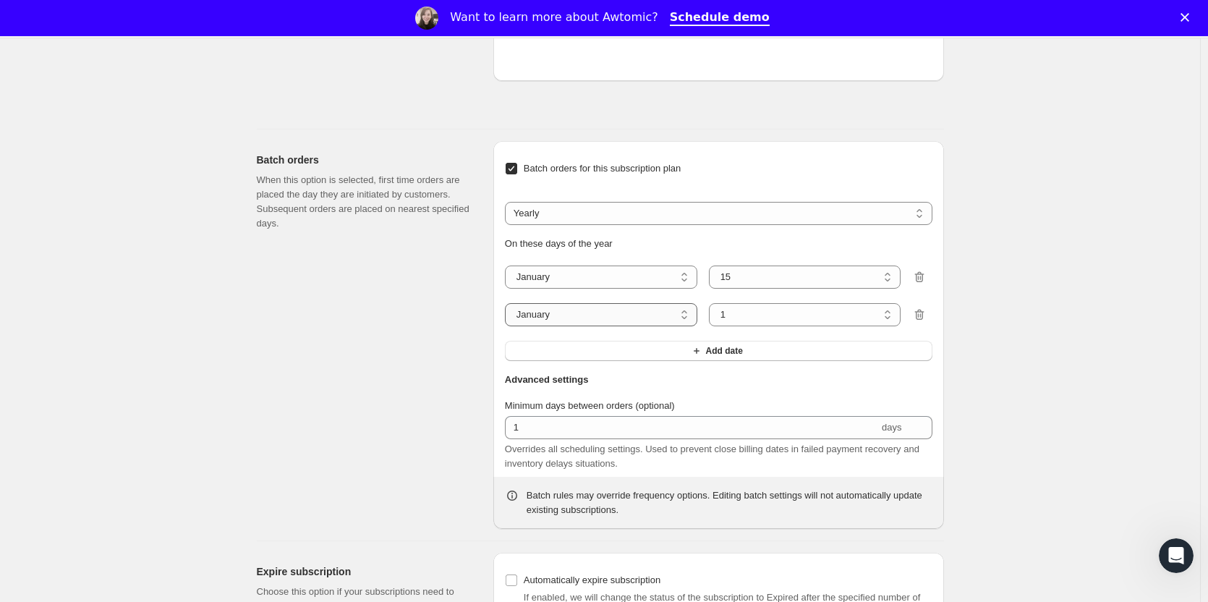
click at [576, 315] on select "January February March April May June July August September October November De…" at bounding box center [601, 314] width 192 height 23
select select "4"
click at [508, 303] on select "January February March April May June July August September October November De…" at bounding box center [601, 314] width 192 height 23
click at [758, 318] on select "1 2 3 4 5 6 7 8 9 10 11 12 13 14 15 16 17 18 19 20 21 22 23 24 25 26 27 28 29 30" at bounding box center [805, 314] width 192 height 23
select select "15"
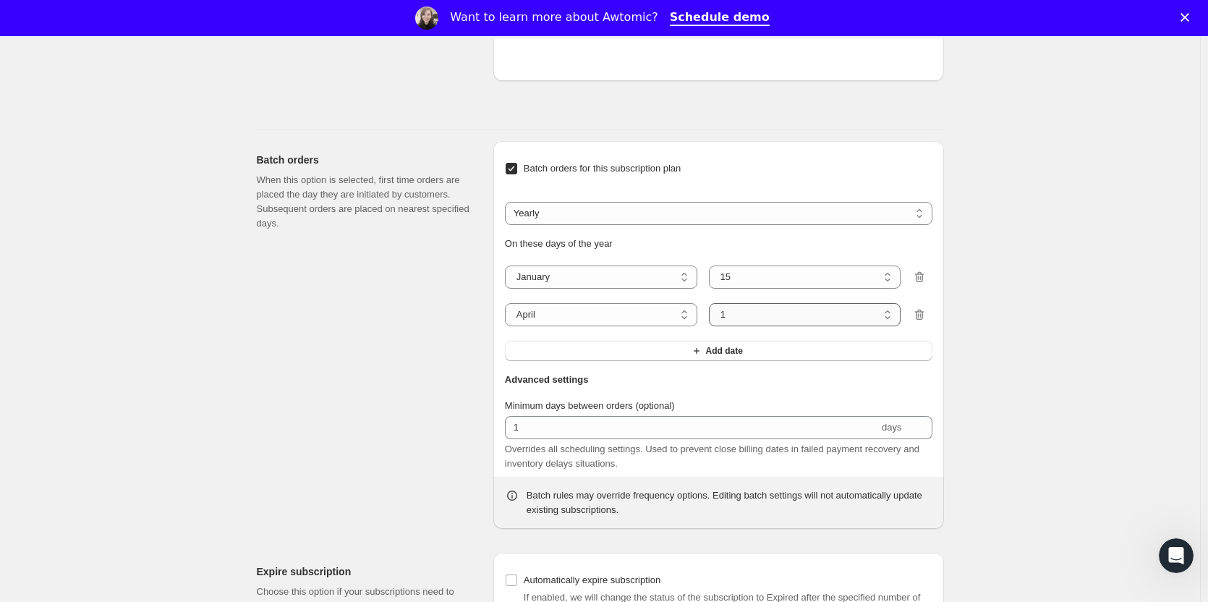
click at [712, 303] on select "1 2 3 4 5 6 7 8 9 10 11 12 13 14 15 16 17 18 19 20 21 22 23 24 25 26 27 28 29 30" at bounding box center [805, 314] width 192 height 23
click at [661, 352] on button "Add date" at bounding box center [719, 351] width 428 height 20
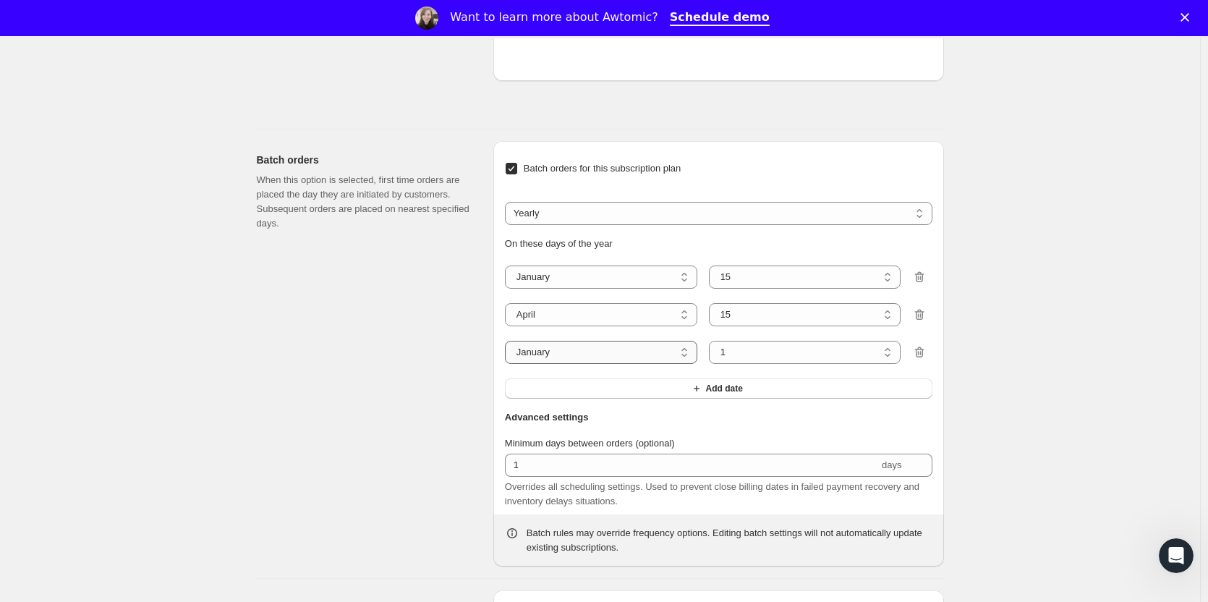
click at [570, 349] on select "January February March April May June July August September October November De…" at bounding box center [601, 352] width 192 height 23
select select "7"
click at [508, 341] on select "January February March April May June July August September October November De…" at bounding box center [601, 352] width 192 height 23
click at [750, 351] on select "1 2 3 4 5 6 7 8 9 10 11 12 13 14 15 16 17 18 19 20 21 22 23 24 25 26 27 28 29 3…" at bounding box center [805, 352] width 192 height 23
select select "15"
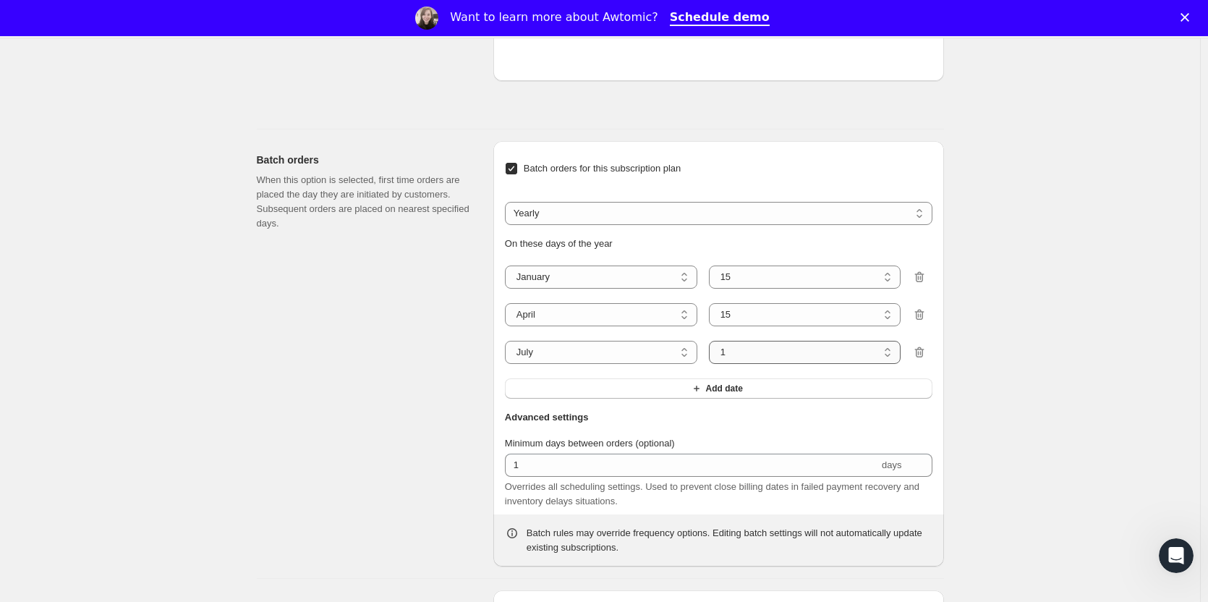
click at [712, 341] on select "1 2 3 4 5 6 7 8 9 10 11 12 13 14 15 16 17 18 19 20 21 22 23 24 25 26 27 28 29 3…" at bounding box center [805, 352] width 192 height 23
click at [655, 380] on button "Add date" at bounding box center [719, 388] width 428 height 20
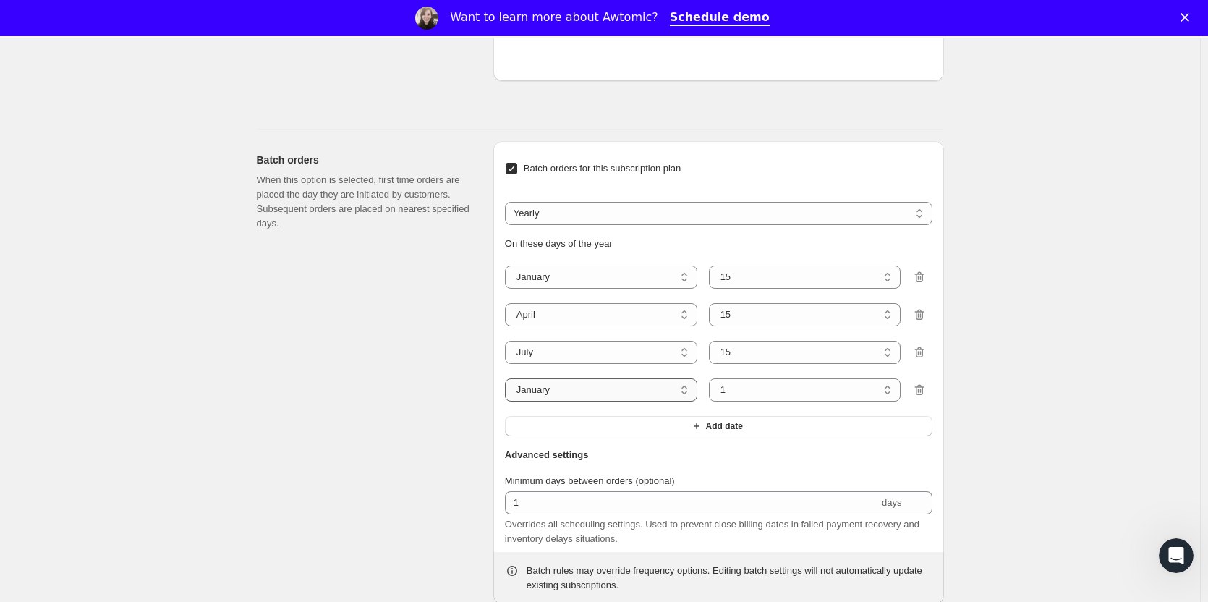
click at [572, 389] on select "January February March April May June July August September October November De…" at bounding box center [601, 389] width 192 height 23
select select "10"
click at [508, 378] on select "January February March April May June July August September October November De…" at bounding box center [601, 389] width 192 height 23
click at [750, 392] on select "1 2 3 4 5 6 7 8 9 10 11 12 13 14 15 16 17 18 19 20 21 22 23 24 25 26 27 28 29 3…" at bounding box center [805, 389] width 192 height 23
select select "15"
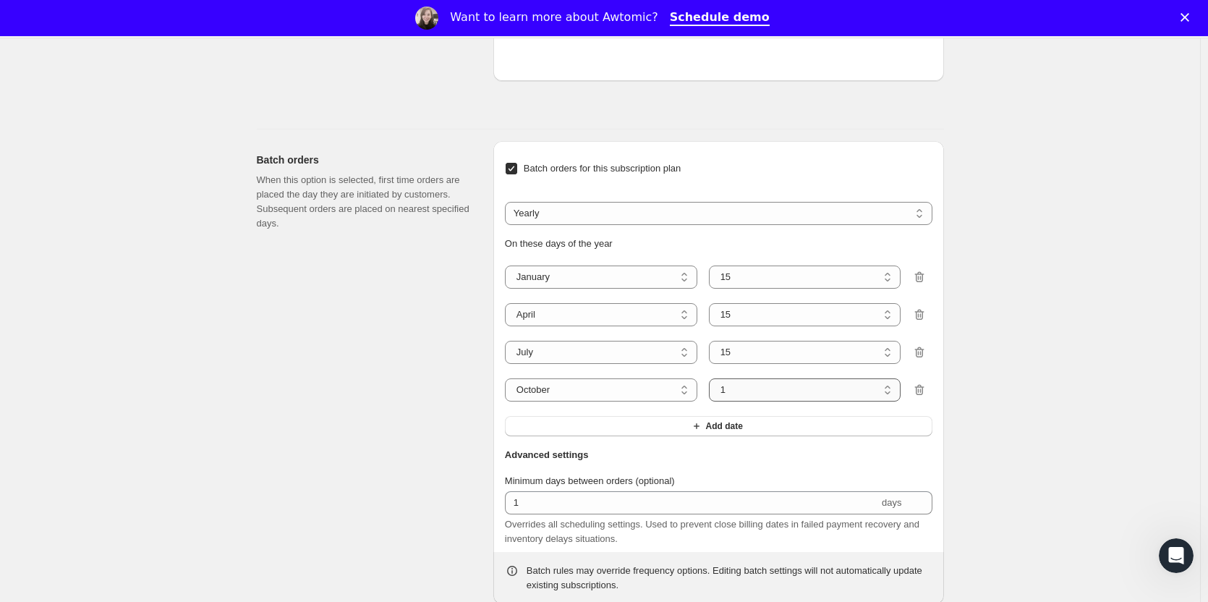
click at [712, 378] on select "1 2 3 4 5 6 7 8 9 10 11 12 13 14 15 16 17 18 19 20 21 22 23 24 25 26 27 28 29 3…" at bounding box center [805, 389] width 192 height 23
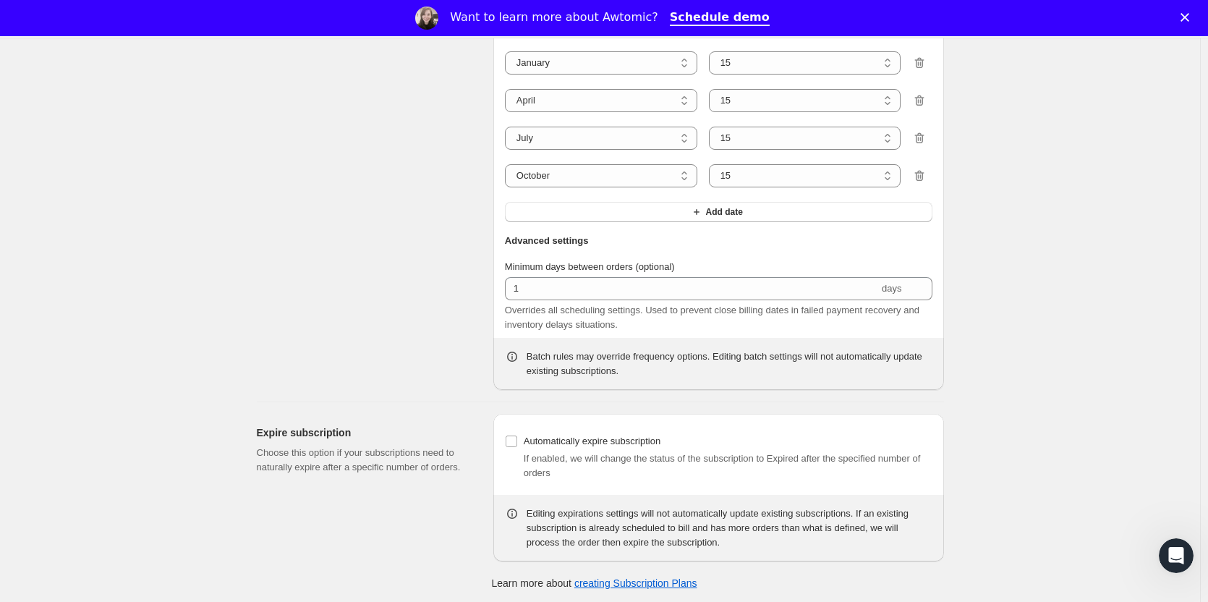
scroll to position [1472, 0]
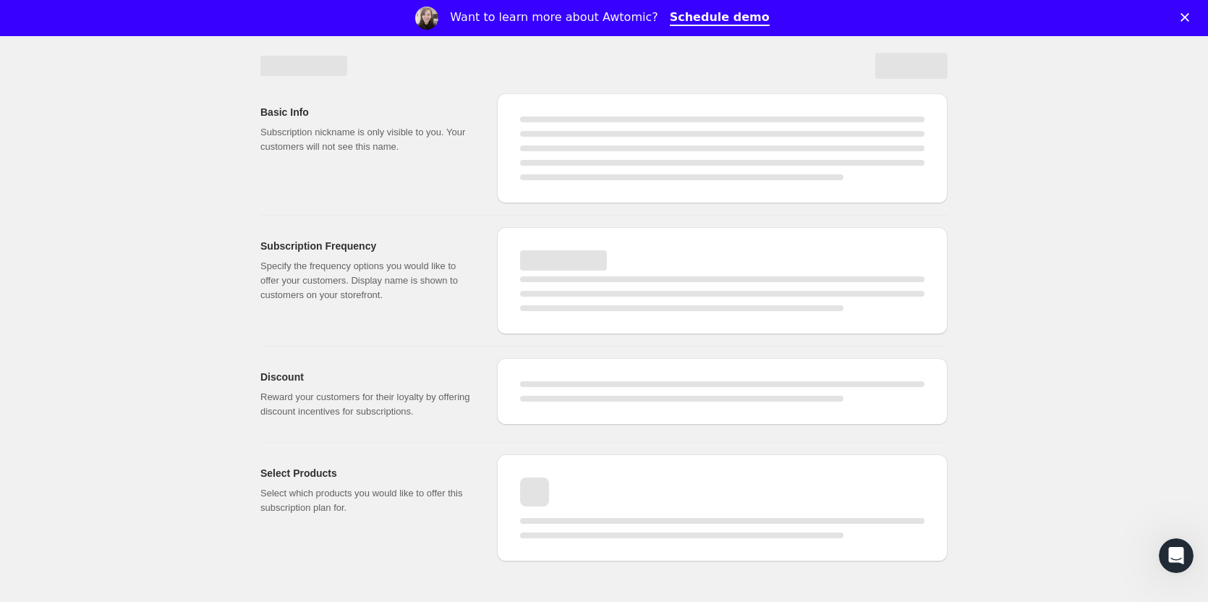
select select "WEEK"
select select "MONTH"
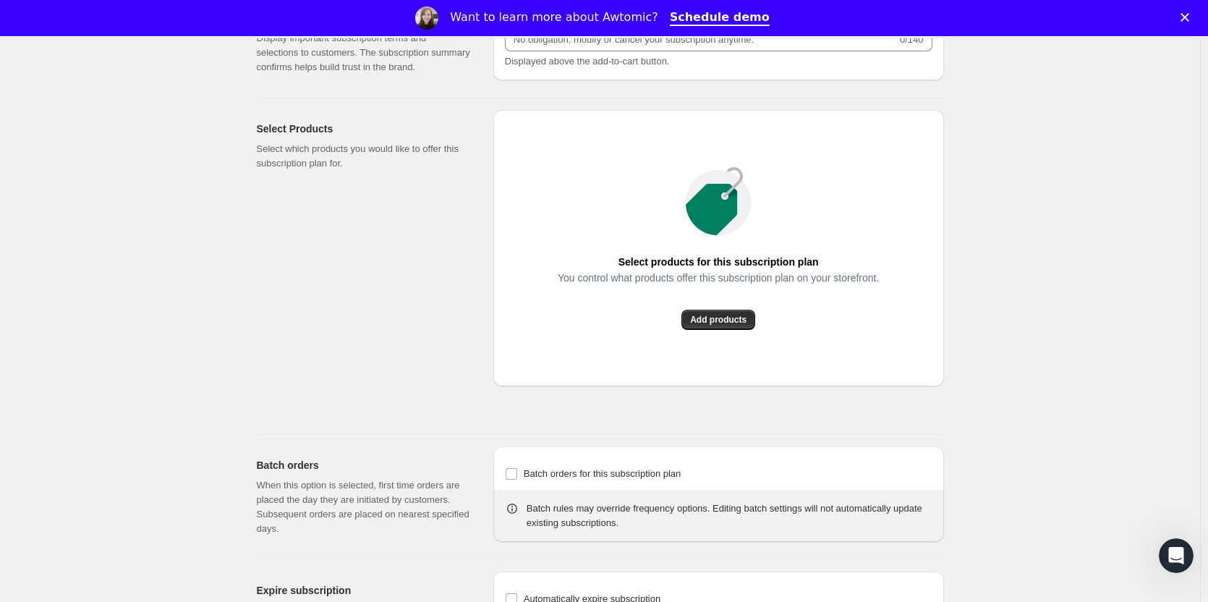
scroll to position [1013, 0]
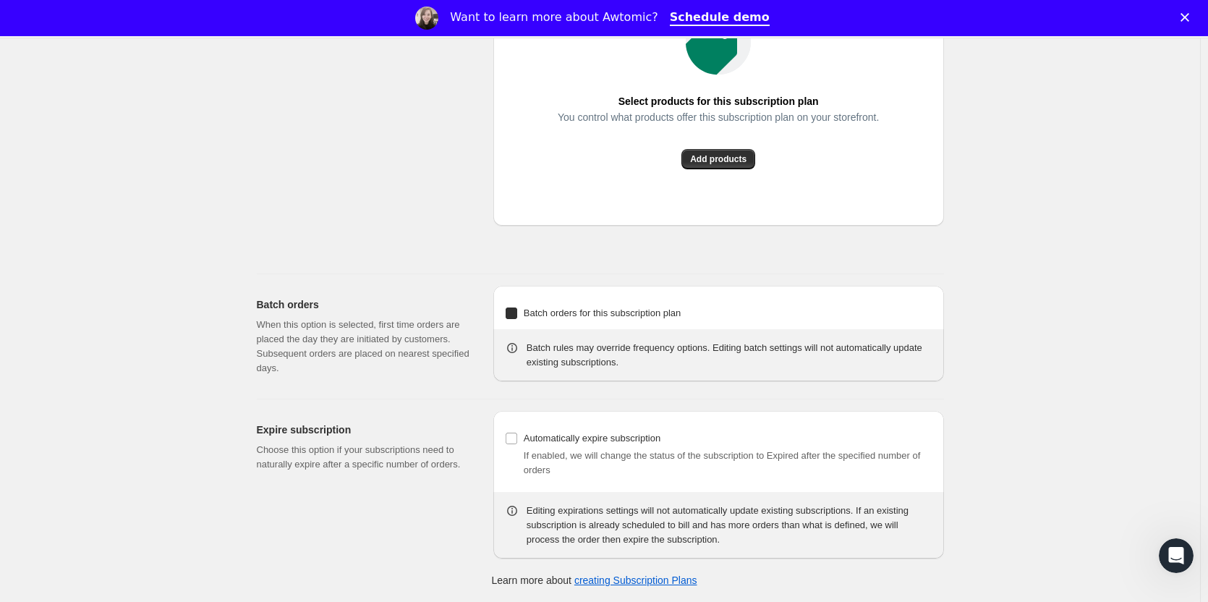
type input "Tier 3"
type input "Tier 3 - Quarterly (6 btls each shipment)"
type input "3"
select select "MONTH"
type input "Quarterly"
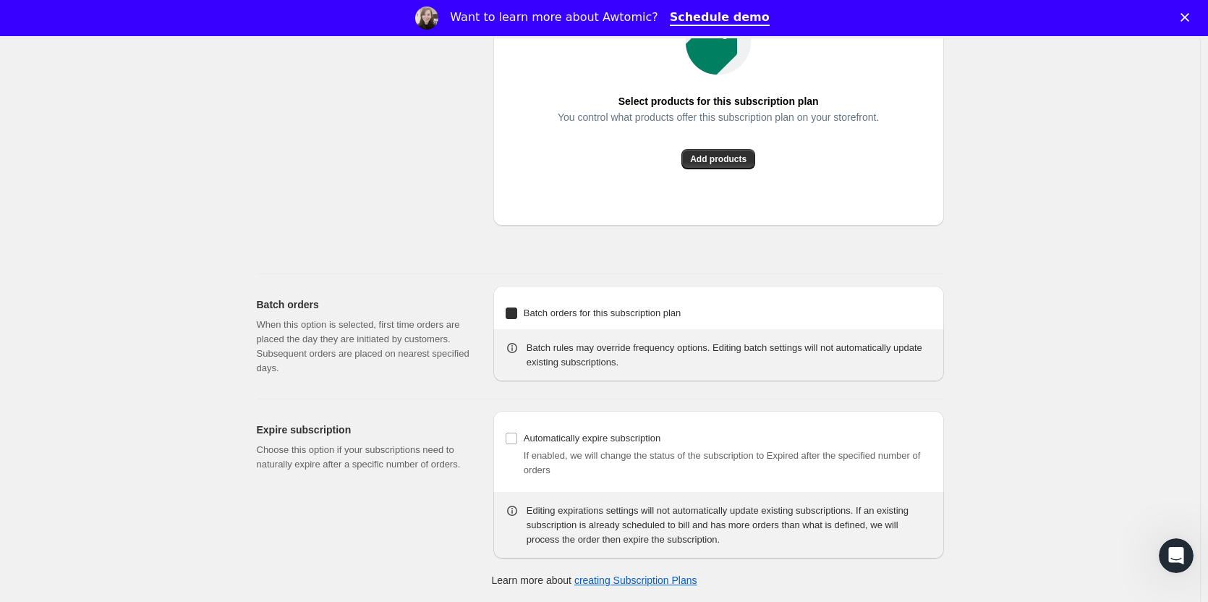
checkbox input "true"
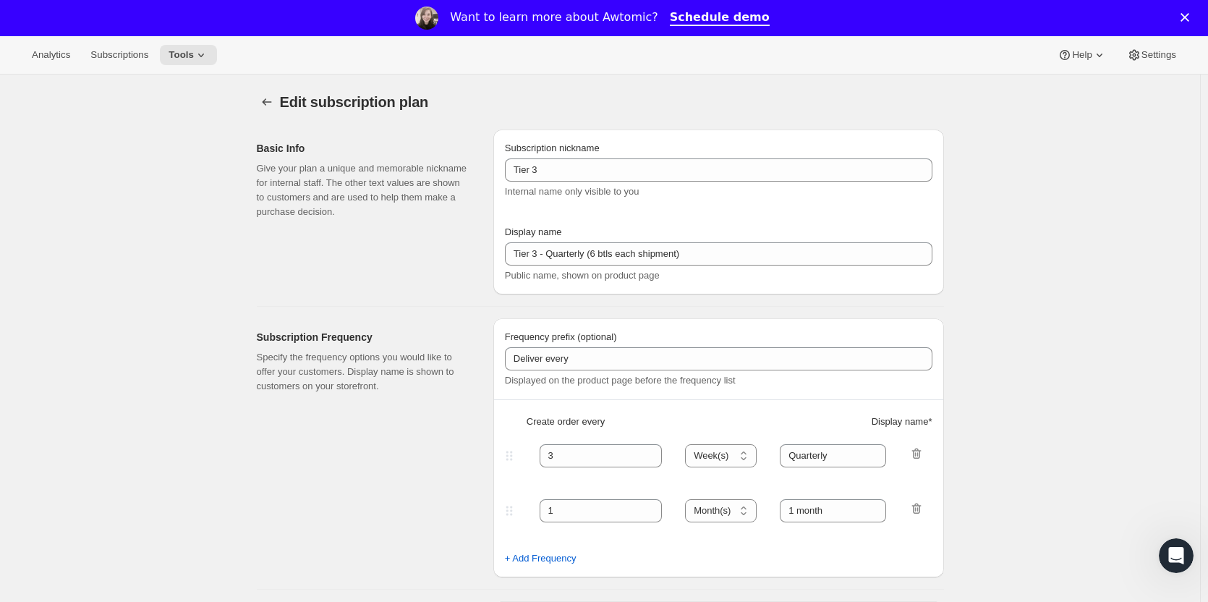
select select "YEARDAY"
select select "15"
select select "4"
select select "15"
select select "7"
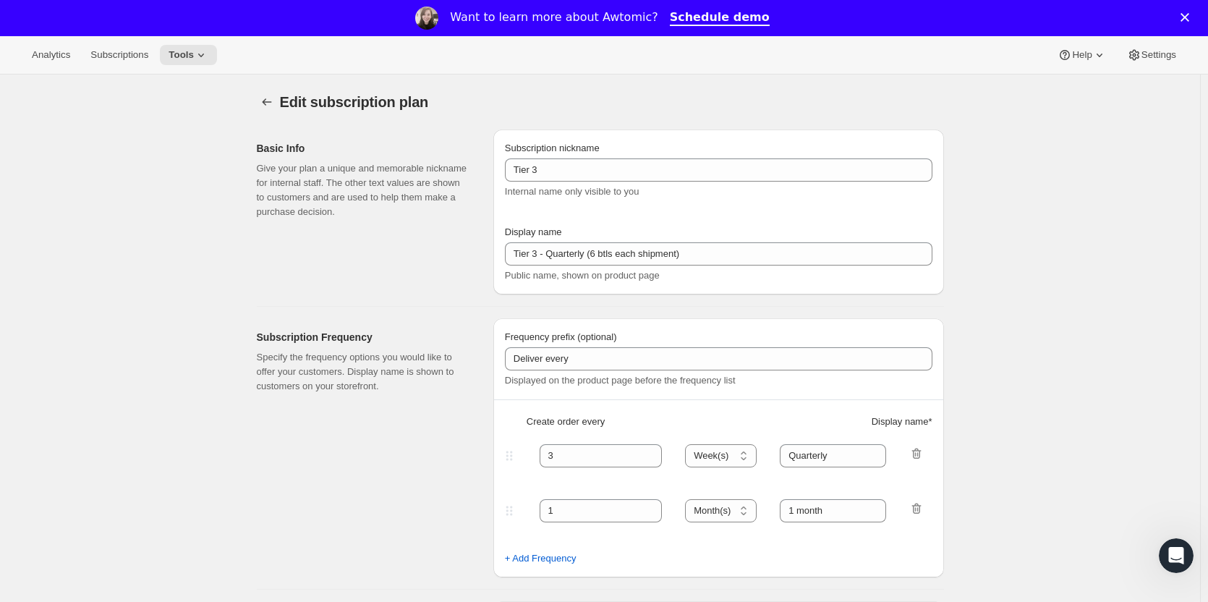
select select "15"
select select "10"
select select "15"
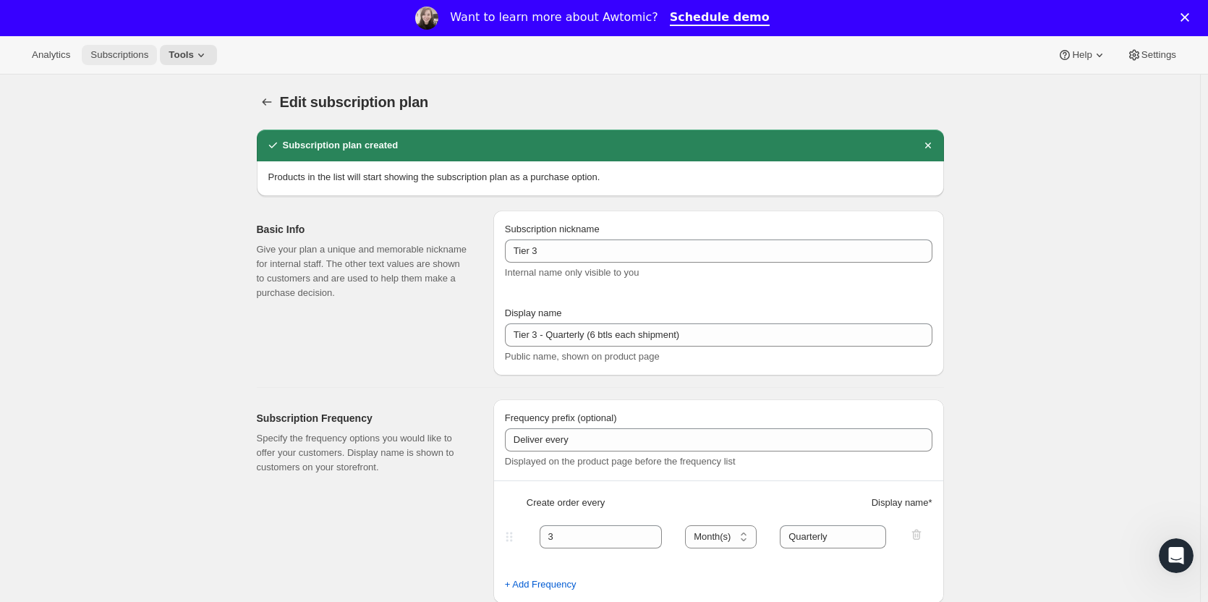
click at [130, 55] on span "Subscriptions" at bounding box center [119, 55] width 58 height 12
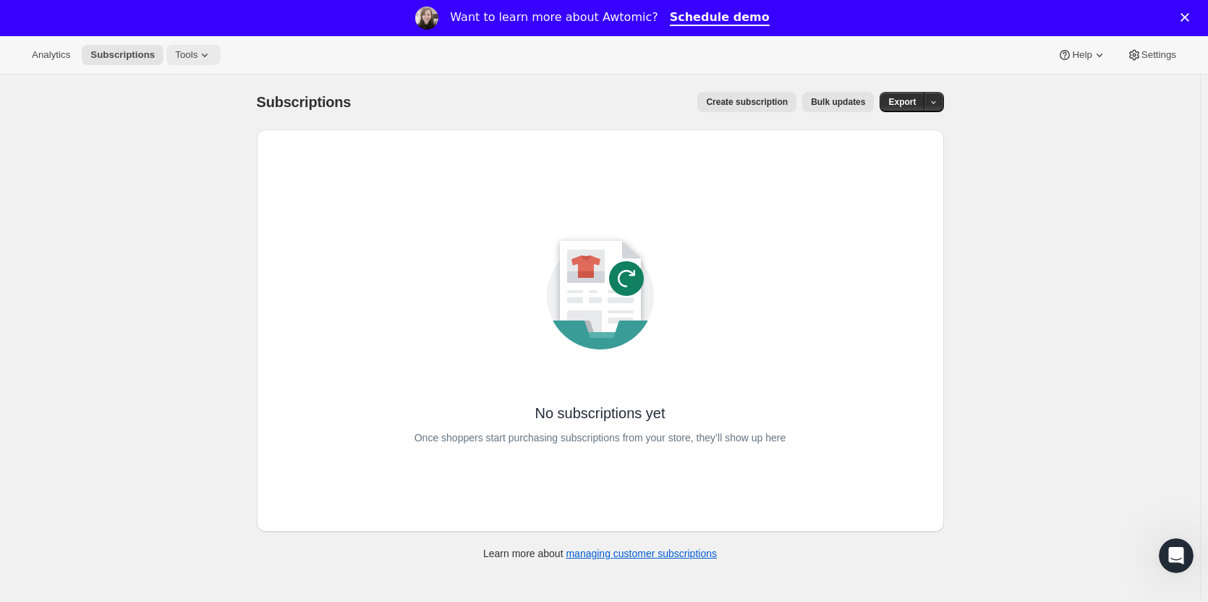
click at [202, 56] on icon at bounding box center [205, 56] width 6 height 4
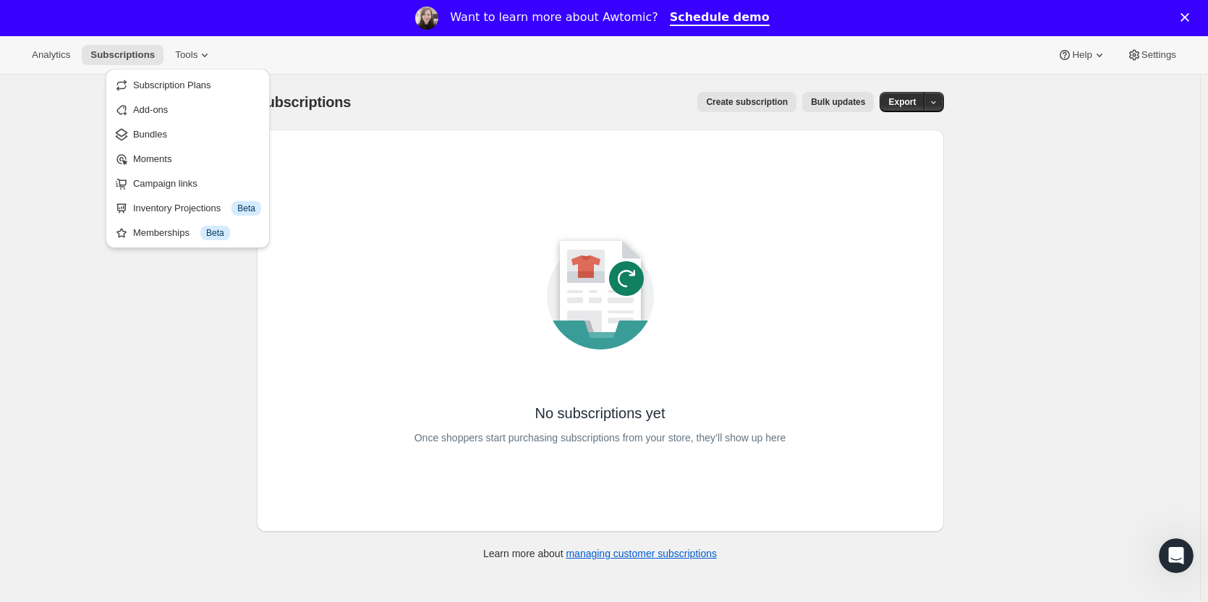
click at [194, 84] on span "Subscription Plans" at bounding box center [172, 85] width 78 height 11
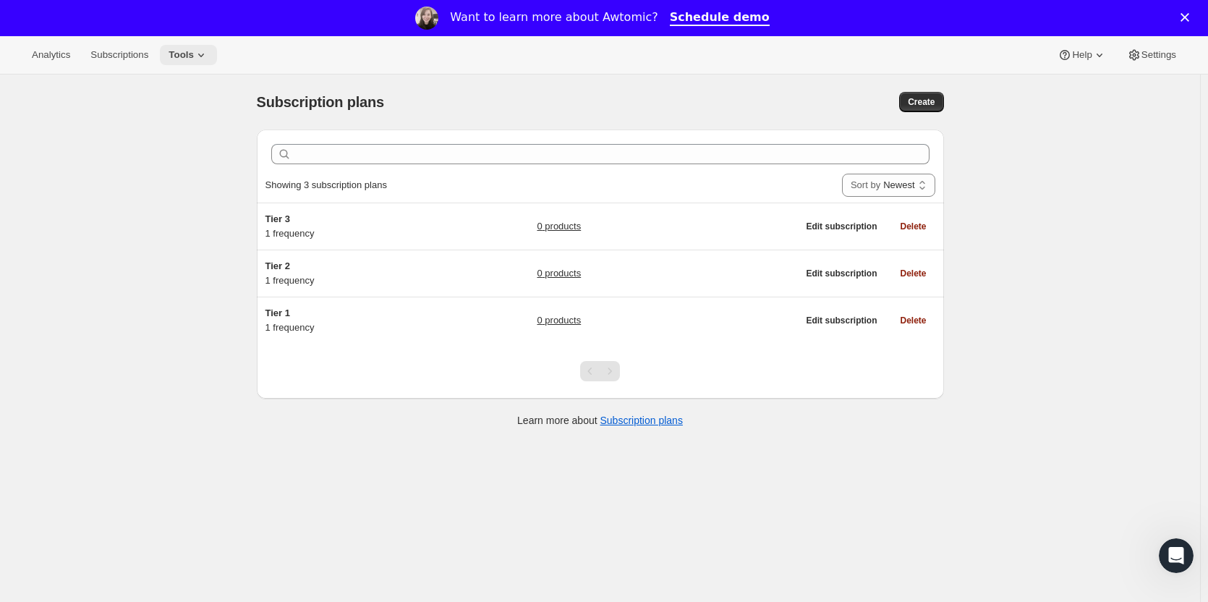
click at [187, 57] on span "Tools" at bounding box center [181, 55] width 25 height 12
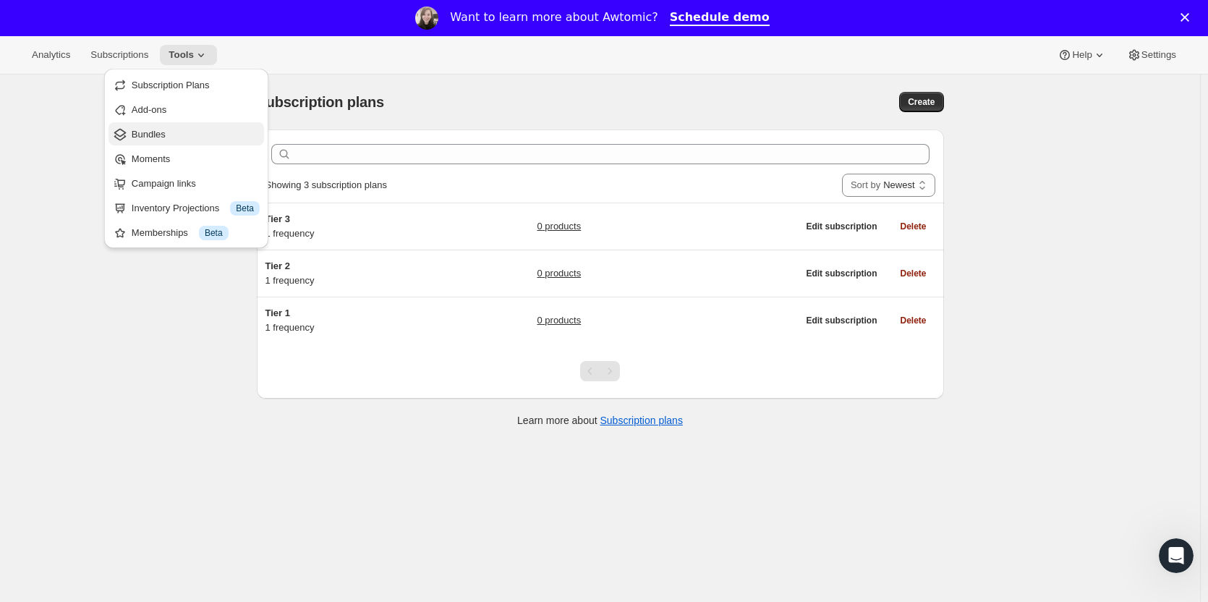
click at [158, 133] on span "Bundles" at bounding box center [149, 134] width 34 height 11
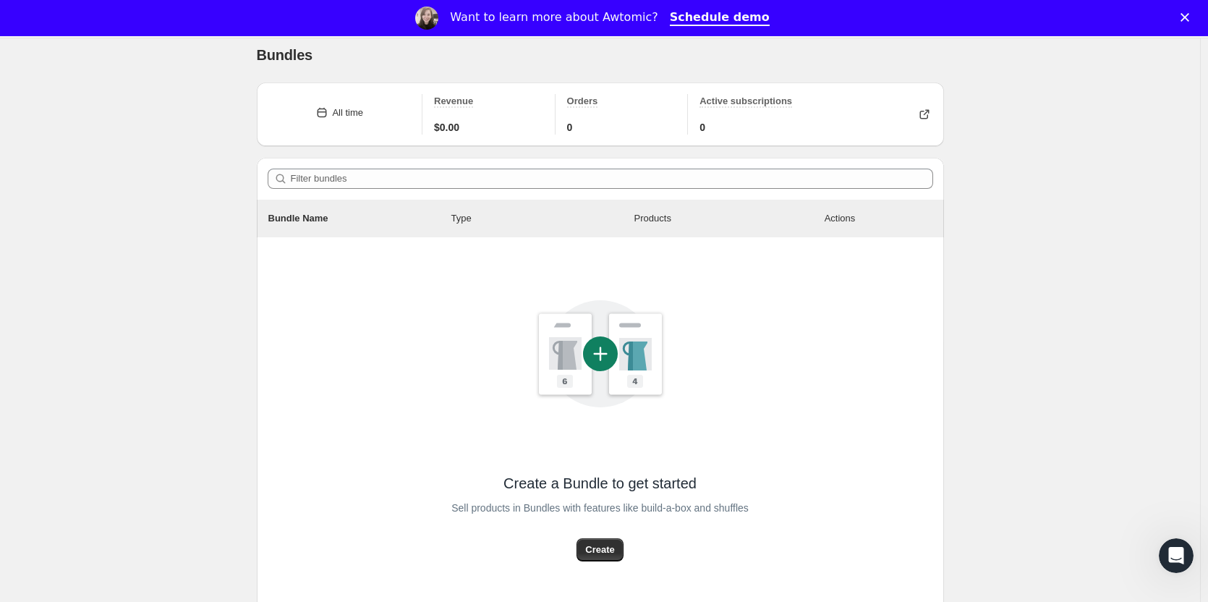
scroll to position [145, 0]
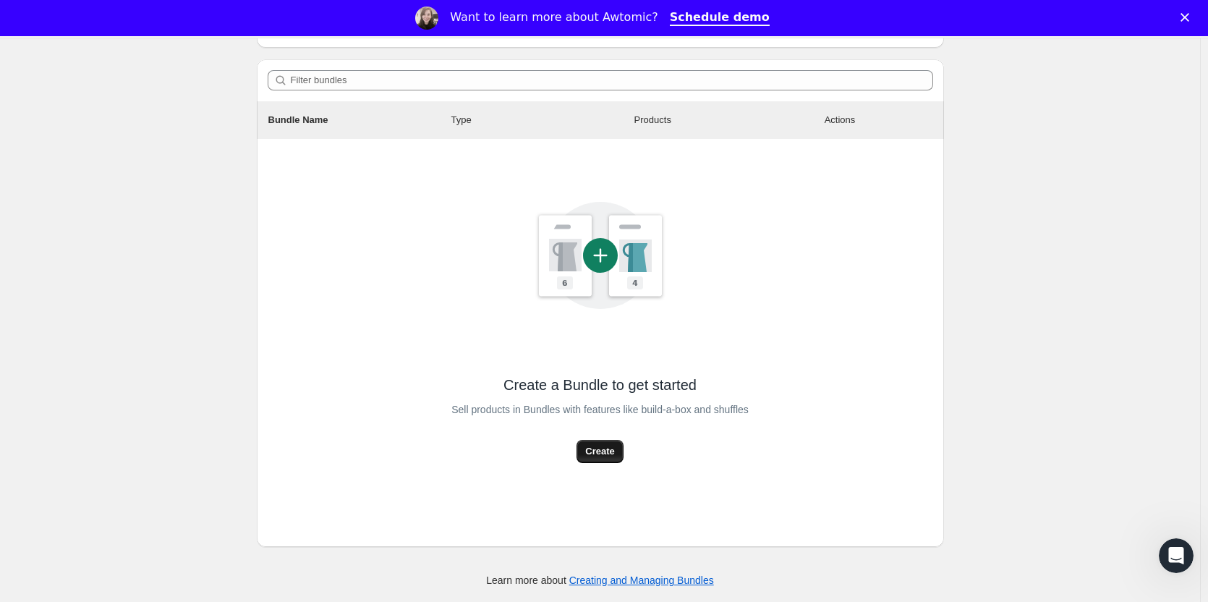
click at [602, 448] on span "Create" at bounding box center [599, 451] width 29 height 14
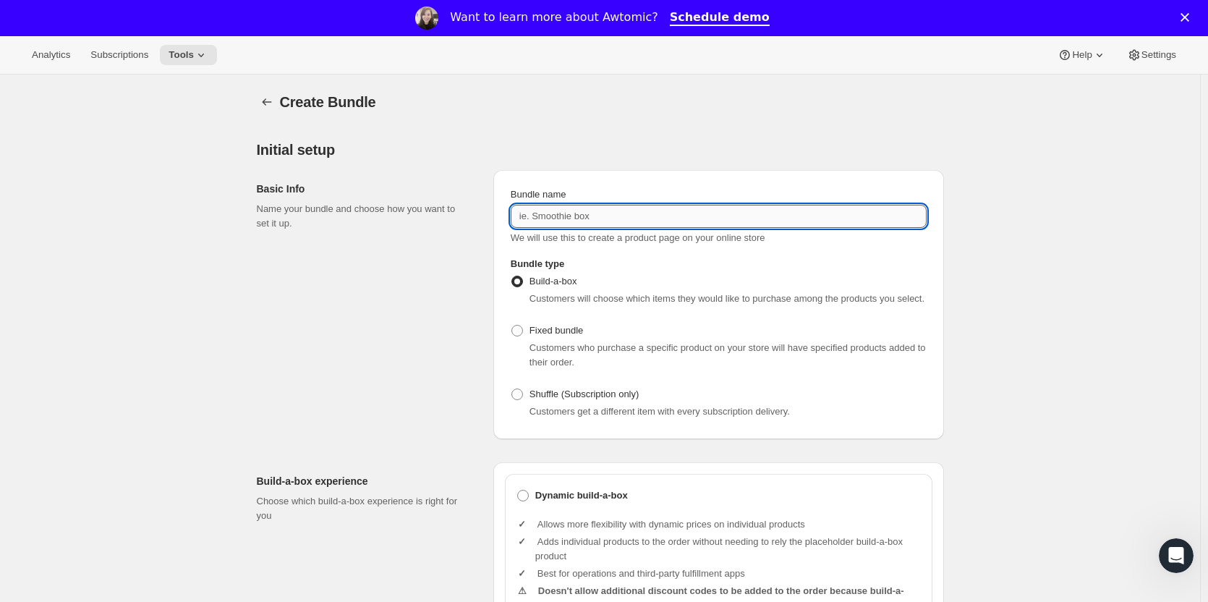
click at [761, 223] on input "Bundle name" at bounding box center [719, 216] width 416 height 23
type input "Tier 1 - Mixed"
